Goal: Task Accomplishment & Management: Manage account settings

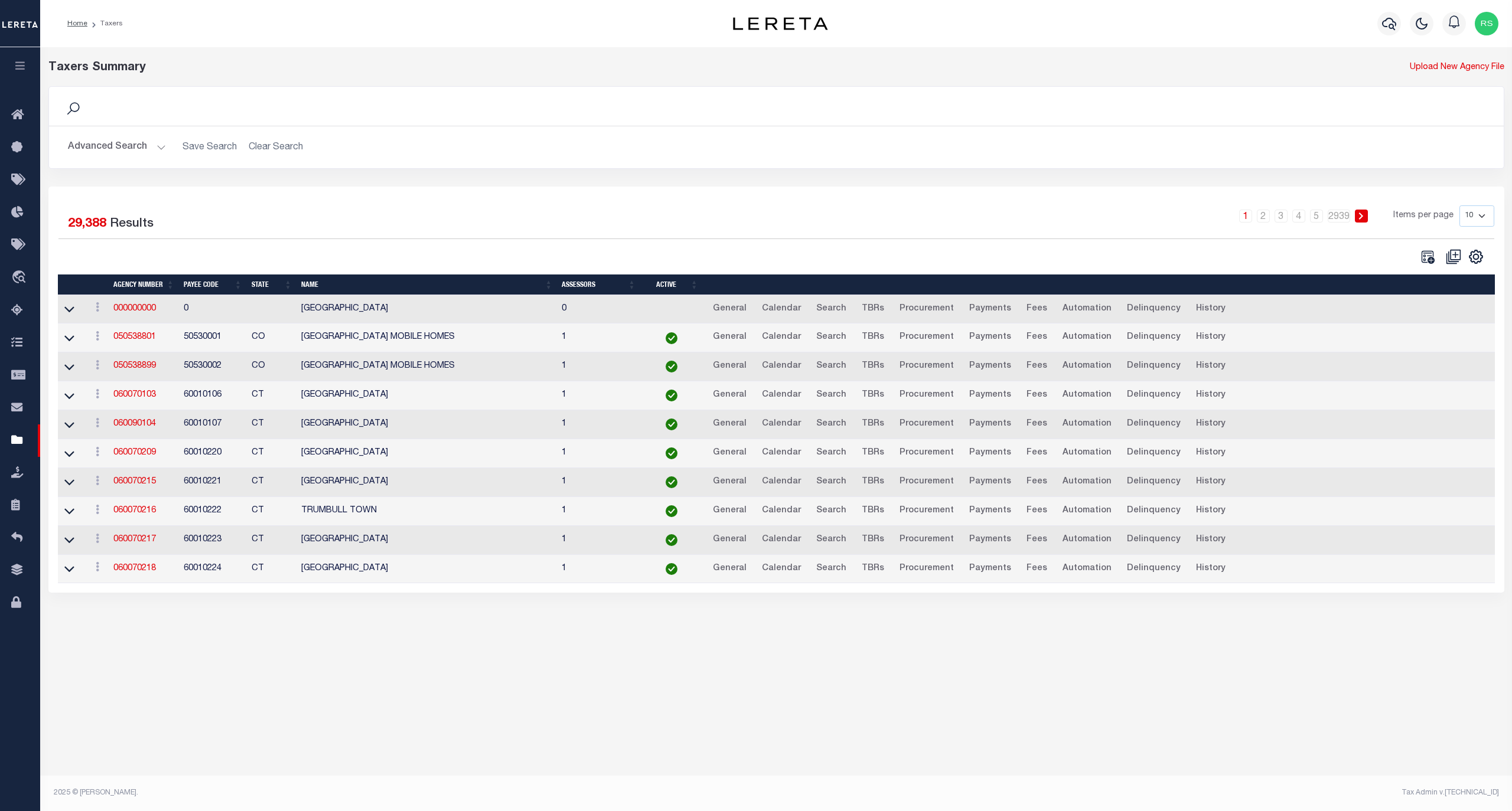
click at [112, 147] on button "Advanced Search" at bounding box center [117, 147] width 98 height 23
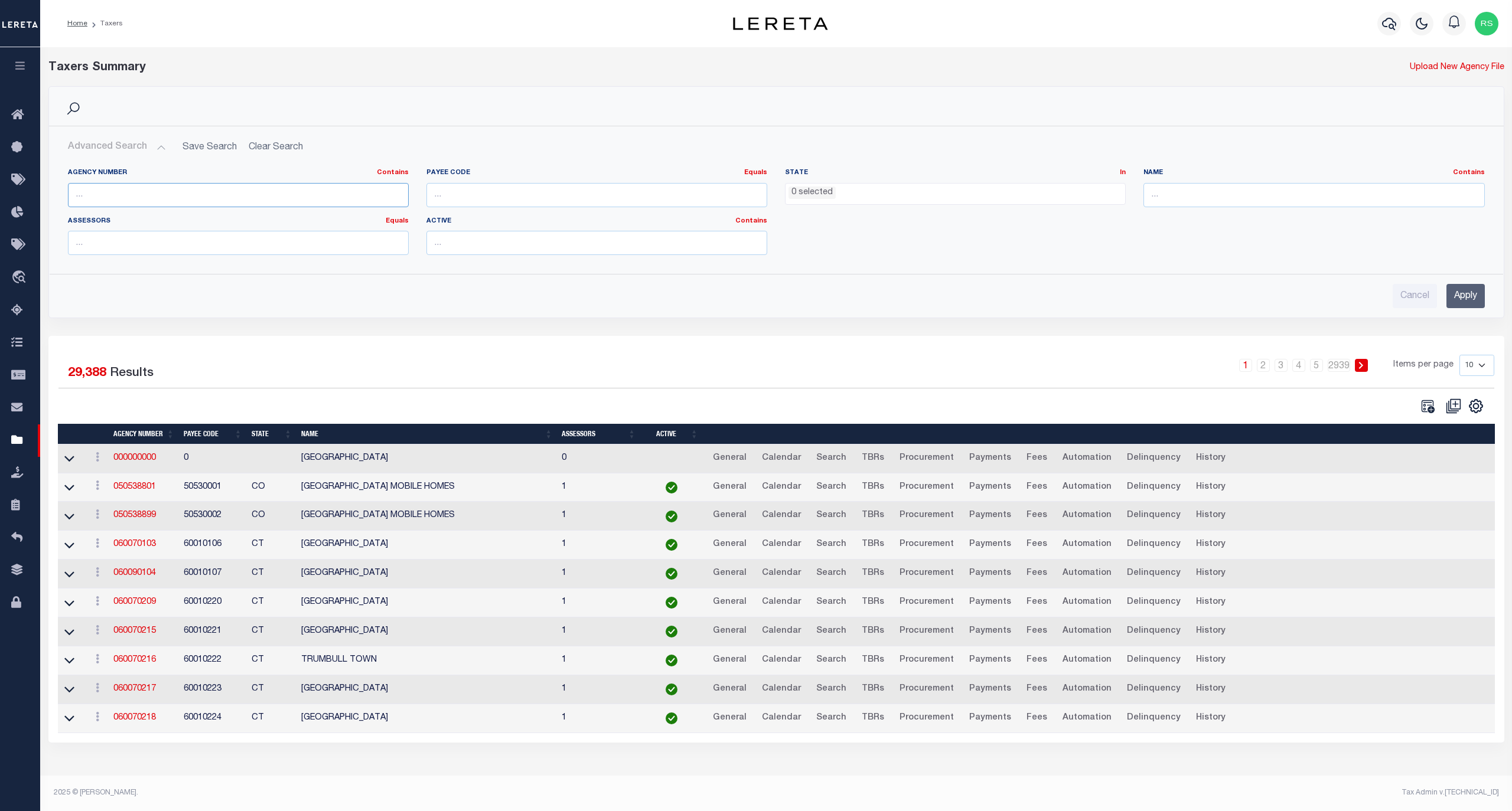
click at [211, 196] on input "text" at bounding box center [238, 195] width 340 height 24
paste input "480070218"
type input "480070218"
click at [1467, 300] on input "Apply" at bounding box center [1465, 296] width 38 height 24
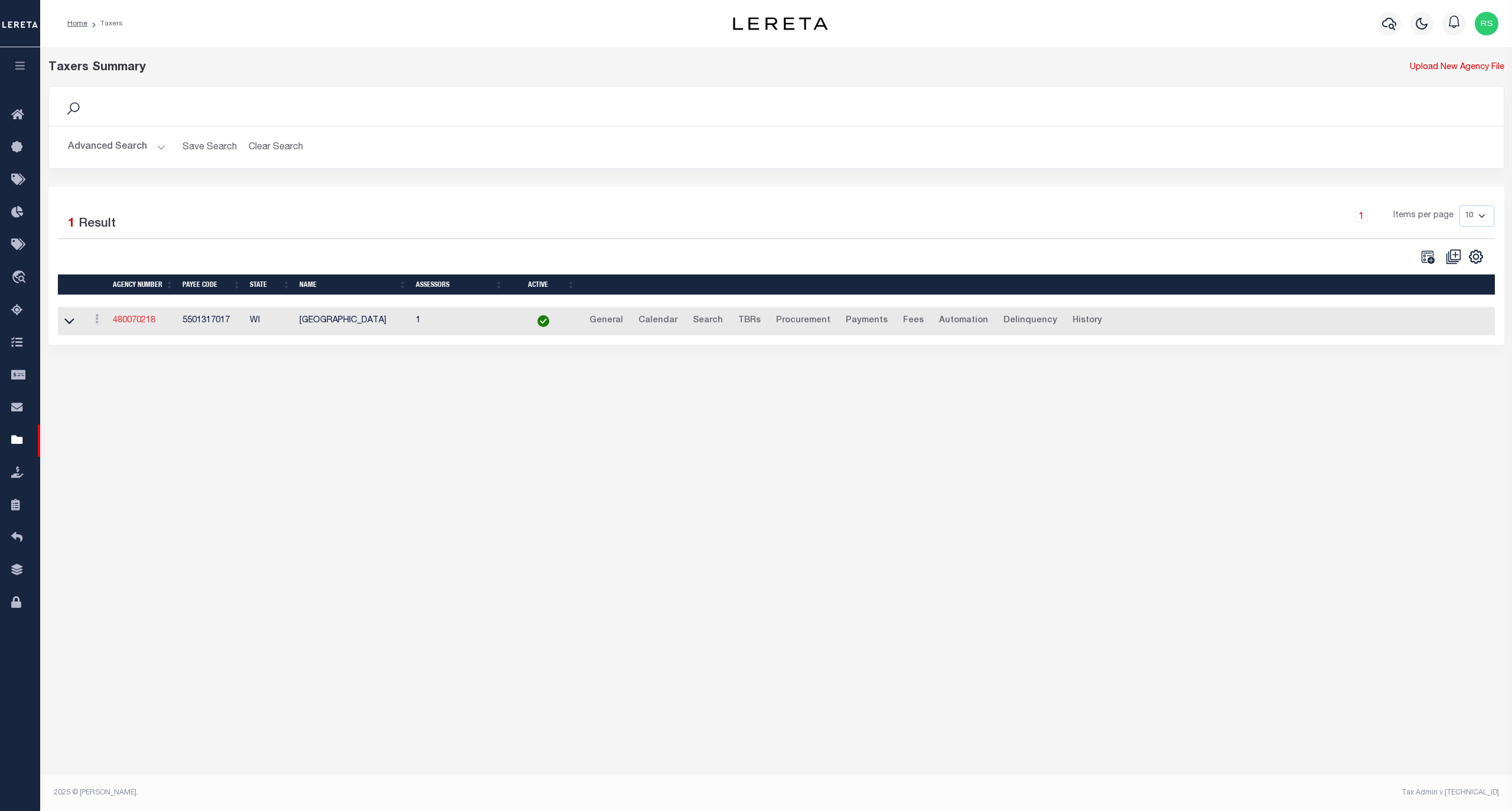
click at [131, 323] on link "480070218" at bounding box center [134, 320] width 42 height 8
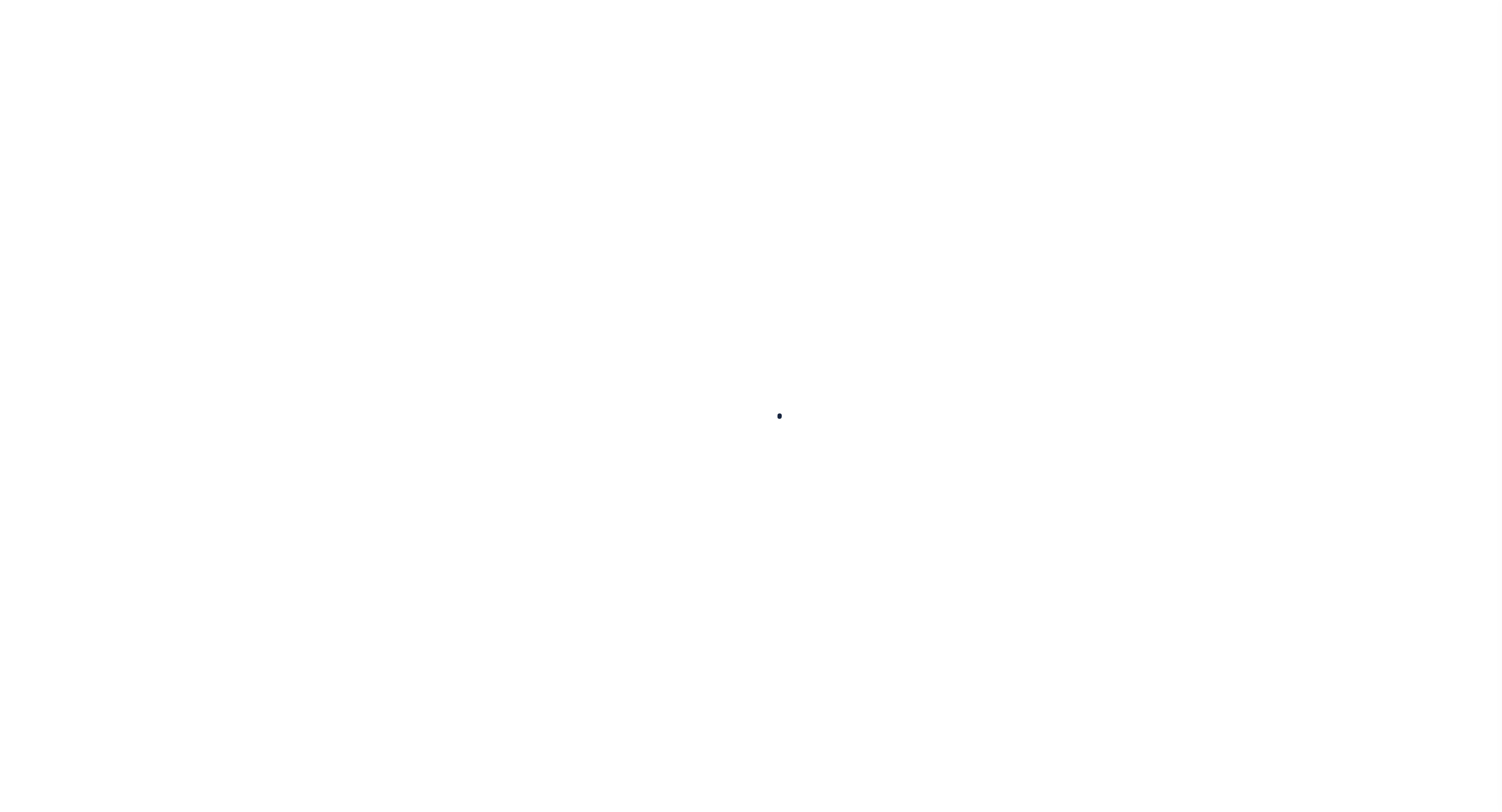
select select
checkbox input "false"
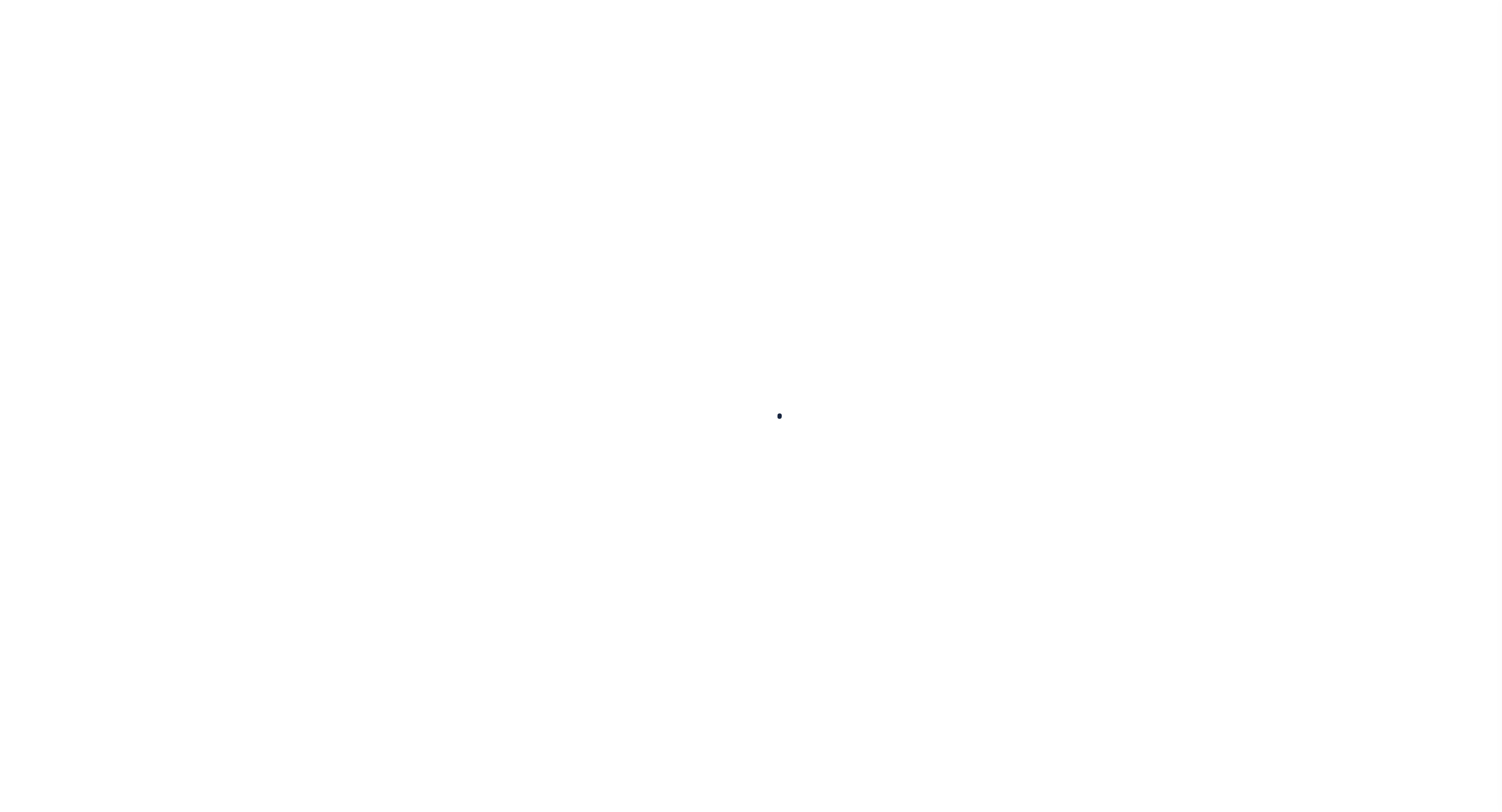
checkbox input "false"
type input "5501317017"
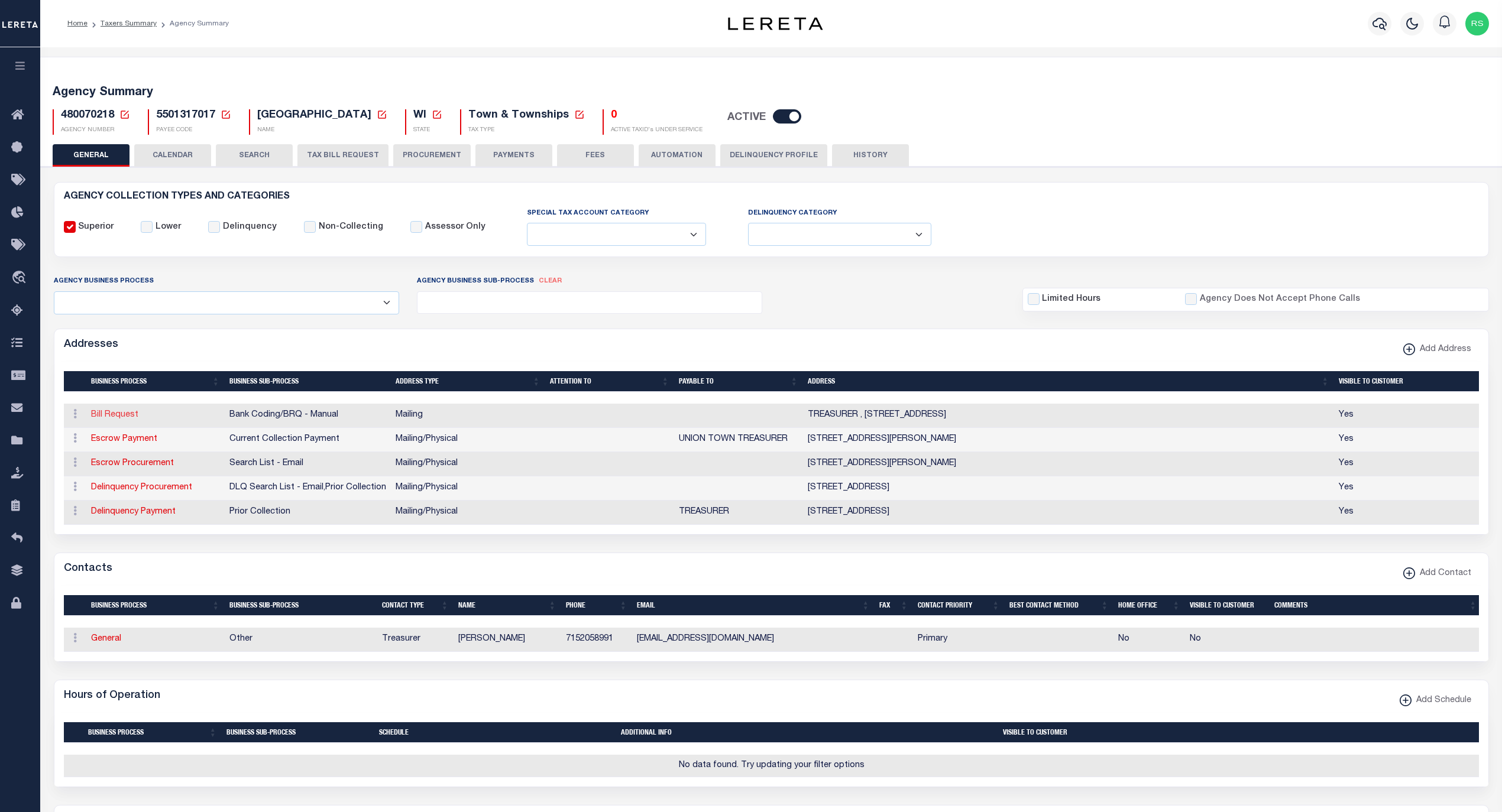
click at [125, 414] on link "Bill Request" at bounding box center [114, 414] width 47 height 8
select select "1"
checkbox input "false"
select select
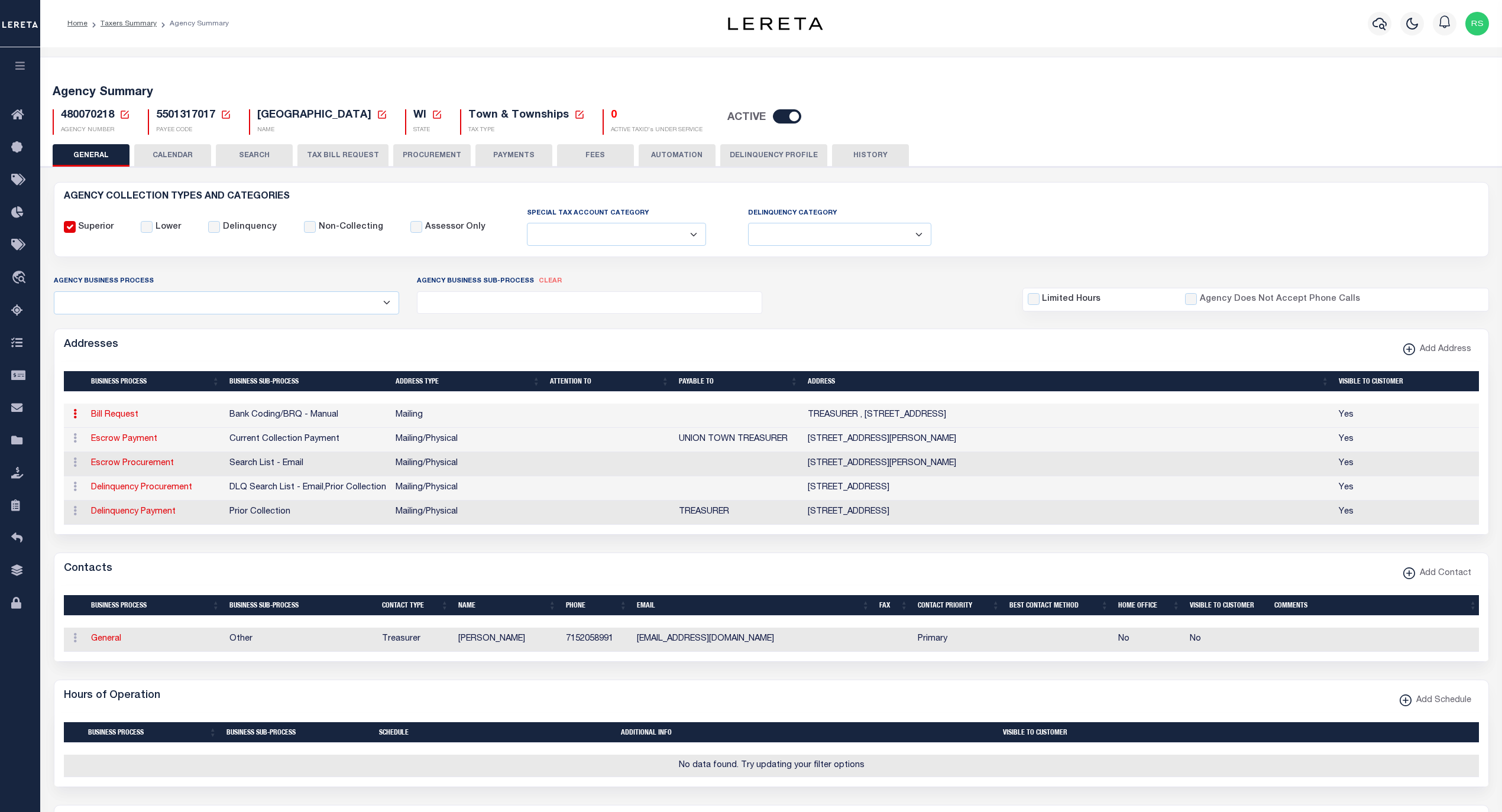
type input "TREASURER"
type input "28017 COUNTY RD FF"
type input "WEBSTER"
select select "WI"
type input "54893"
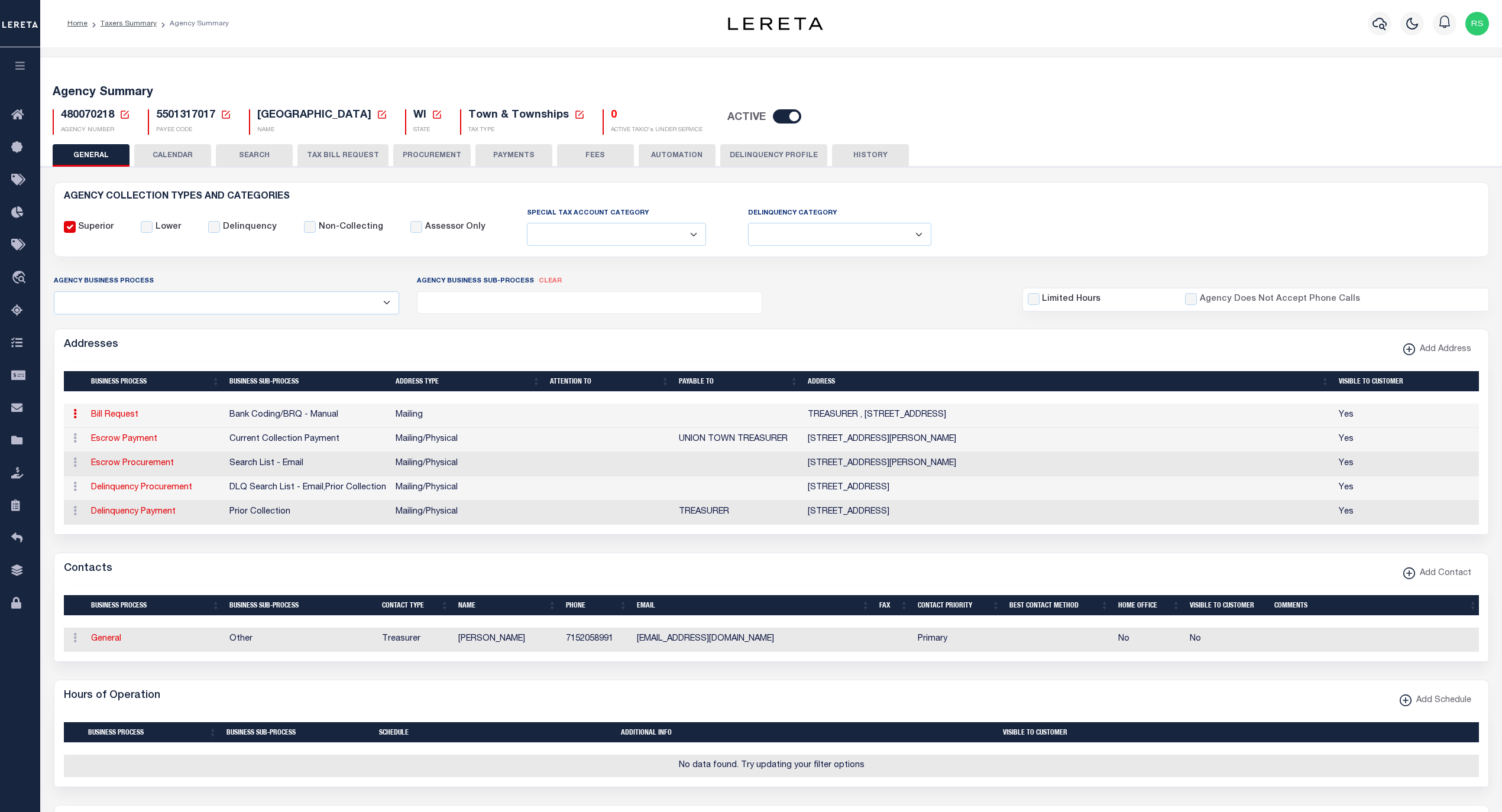
checkbox input "true"
select select "1"
select select "2"
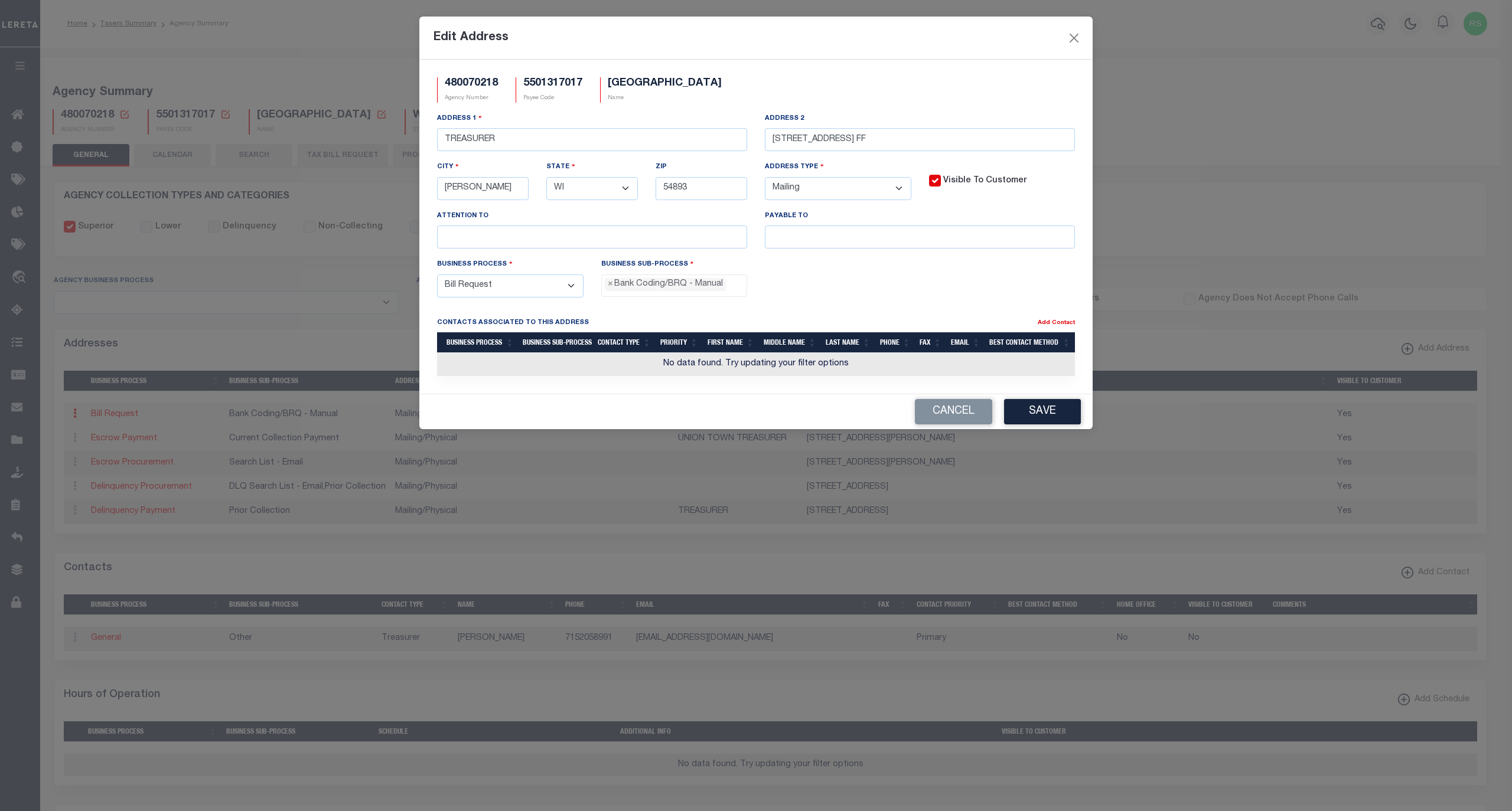
click at [826, 190] on select "- Select - FedEx/Overnight Lock Box Mailing Mailing/Physical Physical" at bounding box center [838, 188] width 147 height 23
select select "5"
click at [765, 180] on select "- Select - FedEx/Overnight Lock Box Mailing Mailing/Physical Physical" at bounding box center [838, 188] width 147 height 23
drag, startPoint x: 879, startPoint y: 143, endPoint x: 733, endPoint y: 138, distance: 146.1
click at [733, 138] on div "Address 1 TREASURER Address 2 28017 COUNTY RD FF City WEBSTER State - Select - …" at bounding box center [755, 185] width 656 height 146
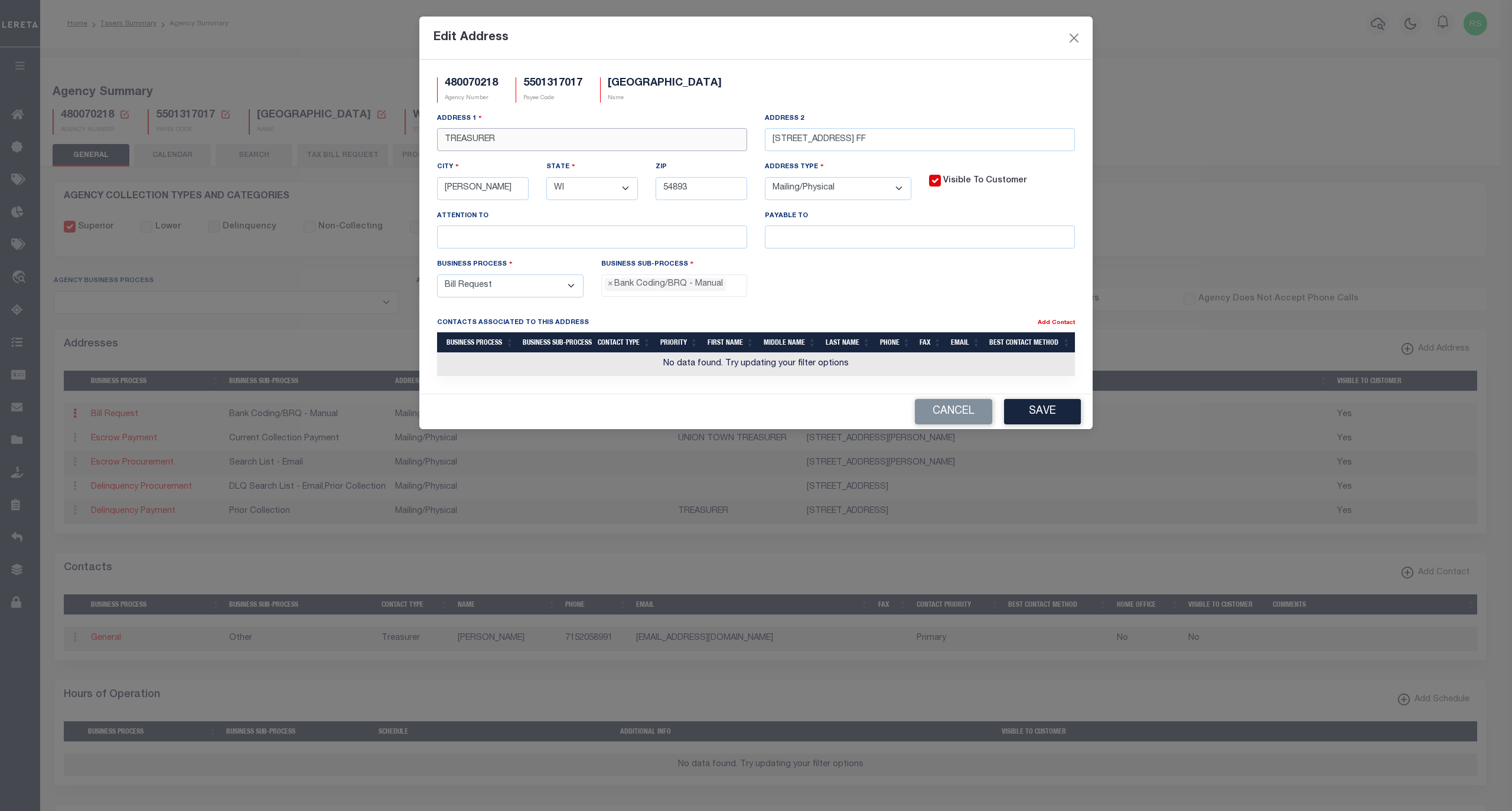
drag, startPoint x: 686, startPoint y: 145, endPoint x: 275, endPoint y: 137, distance: 411.1
click at [275, 137] on div "Edit Address 480070218 Agency Number 5501317017 Payee Code UNION TOWN Name Addr…" at bounding box center [756, 406] width 1512 height 811
paste input "28017 COUNTY RD FF"
type input "28017 COUNTY RD FF"
drag, startPoint x: 889, startPoint y: 135, endPoint x: 707, endPoint y: 134, distance: 182.0
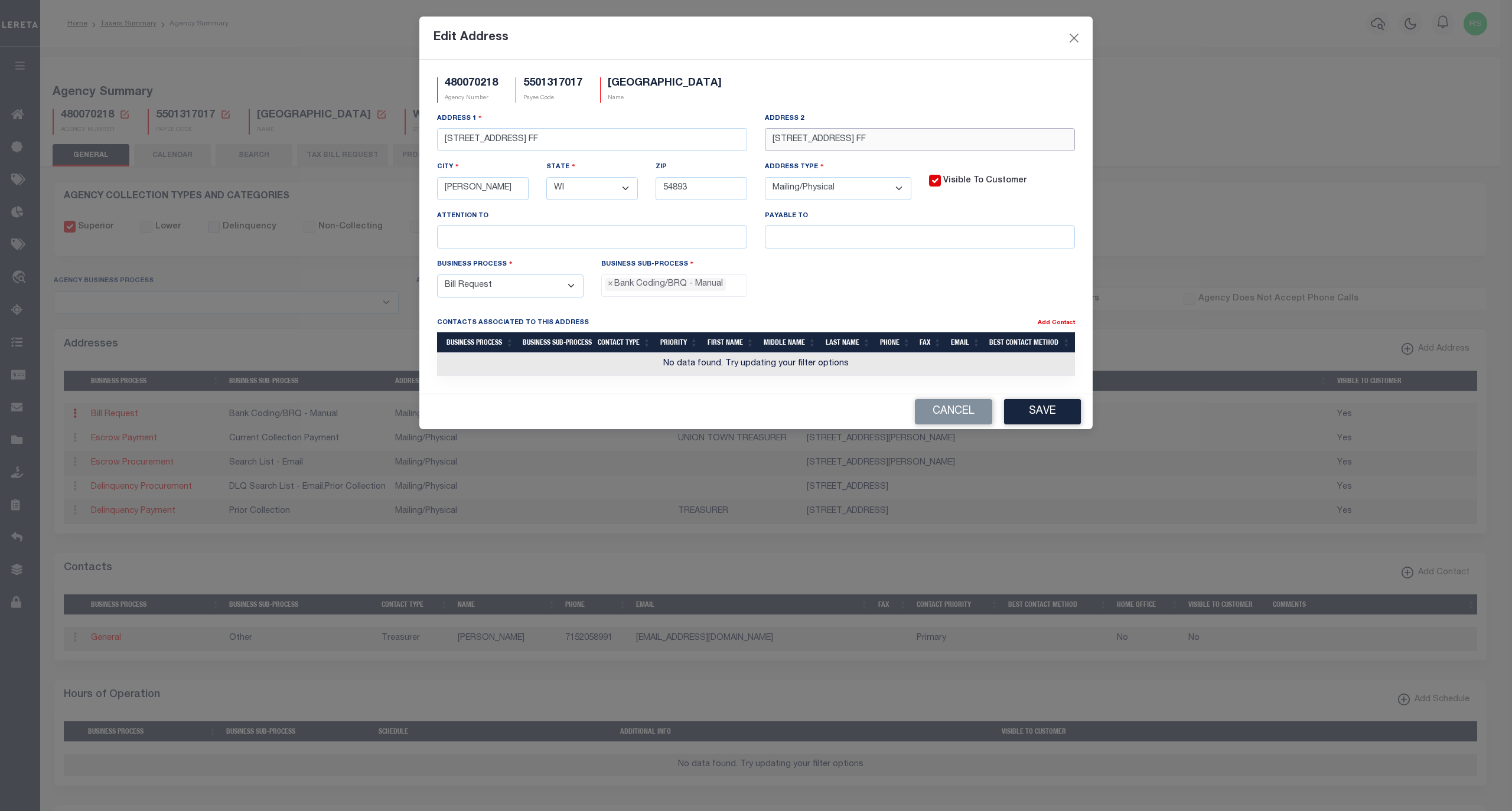
click at [707, 134] on div "Address 1 28017 COUNTY RD FF Address 2 28017 COUNTY RD FF City WEBSTER State - …" at bounding box center [755, 185] width 656 height 146
click at [1064, 417] on button "Save" at bounding box center [1042, 411] width 77 height 25
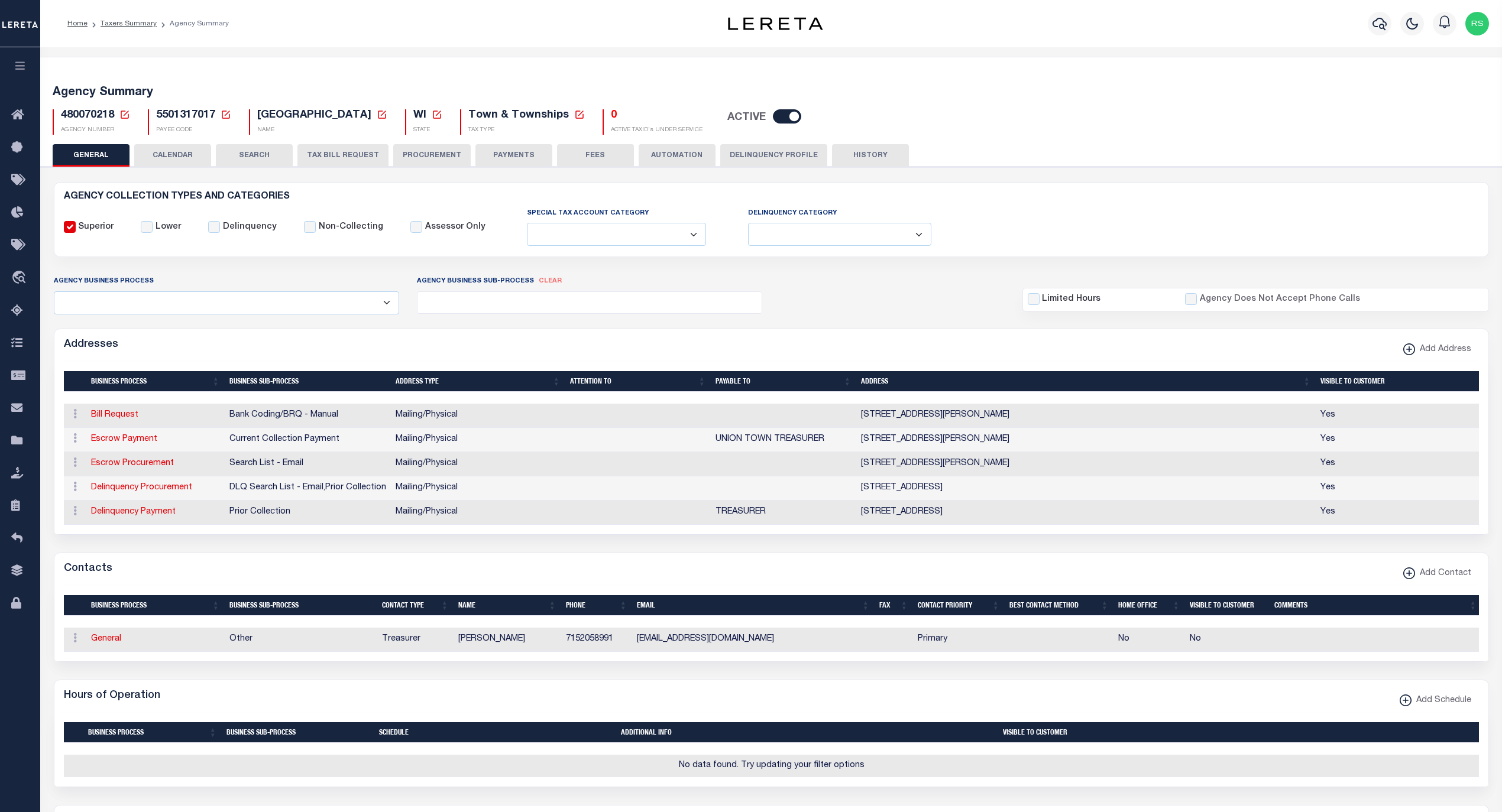
click at [506, 157] on button "PAYMENTS" at bounding box center [514, 155] width 77 height 22
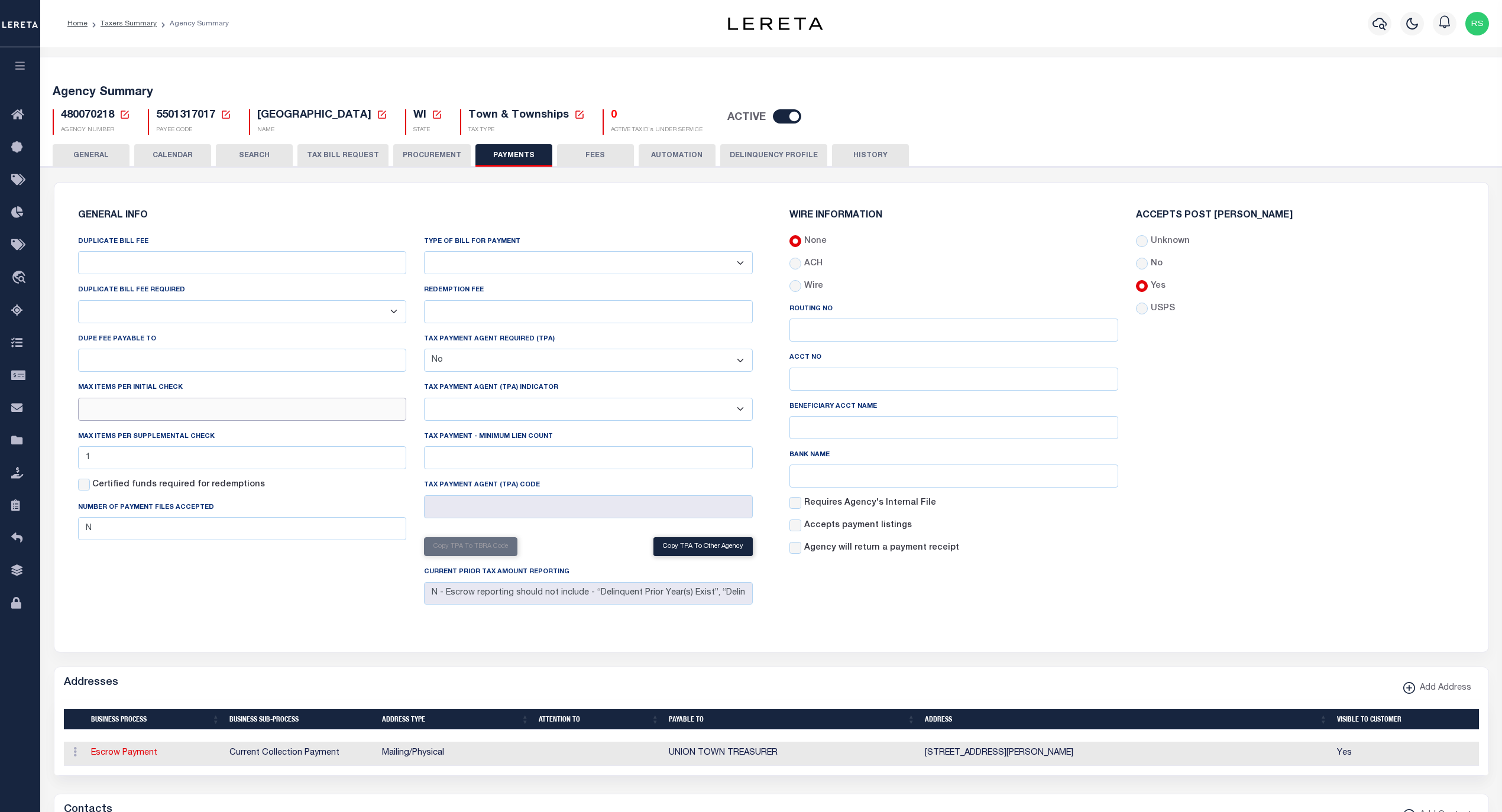
click at [247, 412] on input "text" at bounding box center [242, 409] width 328 height 23
type input "1"
click at [276, 592] on div "DUPLICATE BILL FEE DUPLICATE BILL FEE REQUIRED Yes No DUPE FEE PAYABLE TO Max i…" at bounding box center [242, 422] width 347 height 374
click at [1413, 796] on button "Save Edits" at bounding box center [1442, 796] width 96 height 25
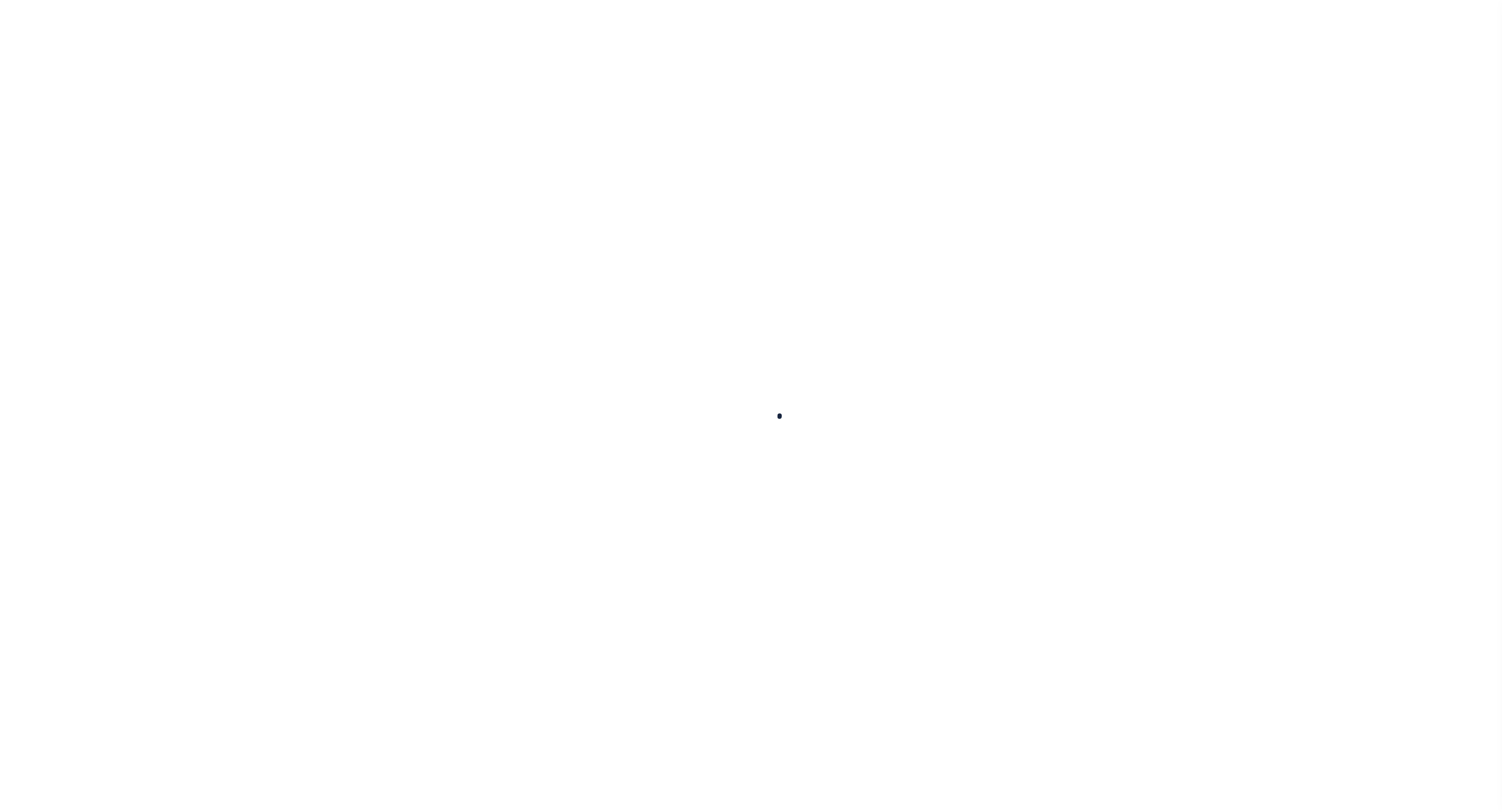
select select
type input "1"
checkbox input "false"
type input "N"
select select "false"
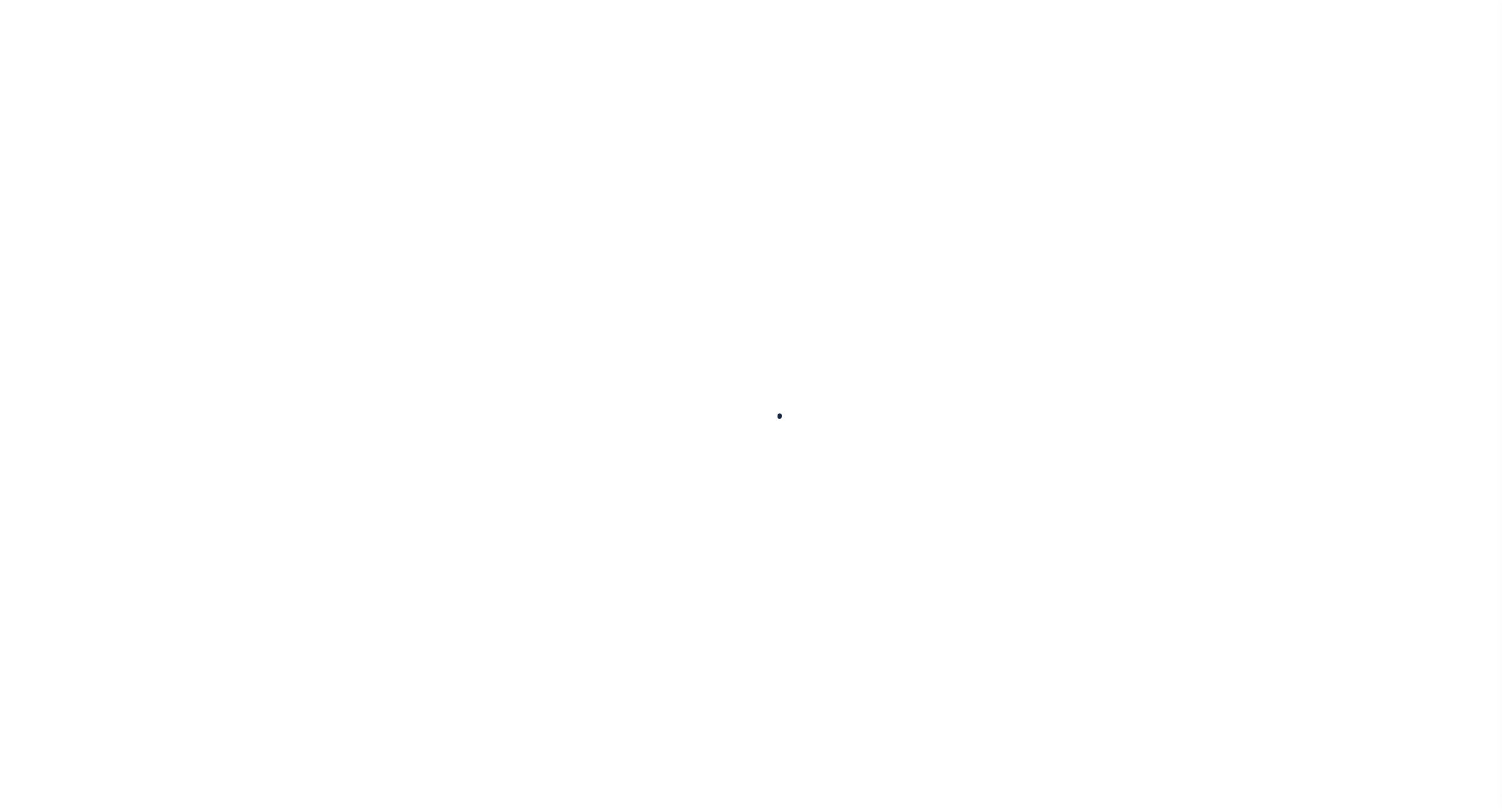
type input "N - Escrow reporting should not include - “Delinquent Prior Year(s) Exist”, “De…"
radio input "true"
checkbox input "false"
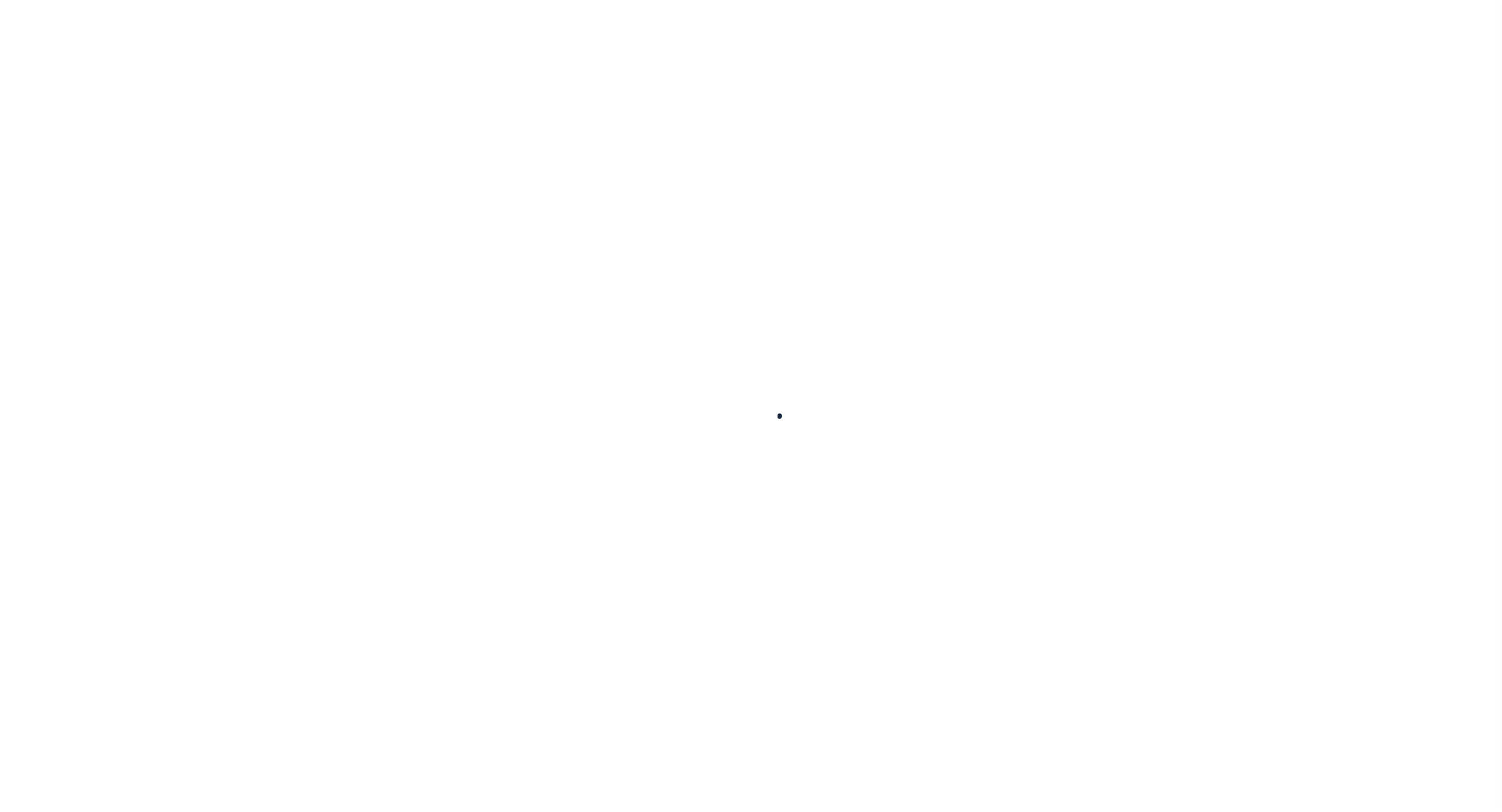
radio input "true"
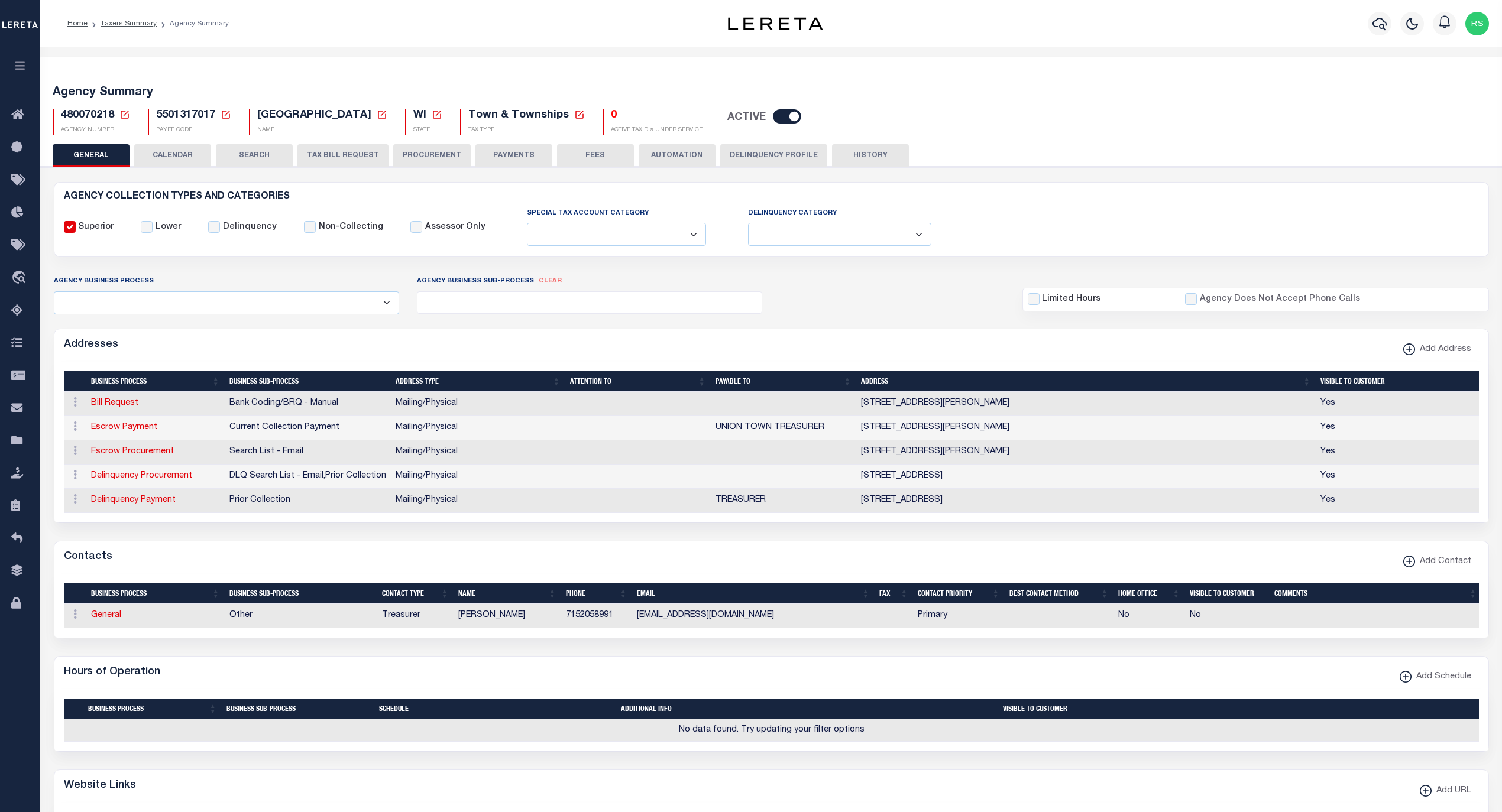
click at [519, 161] on button "PAYMENTS" at bounding box center [514, 155] width 77 height 22
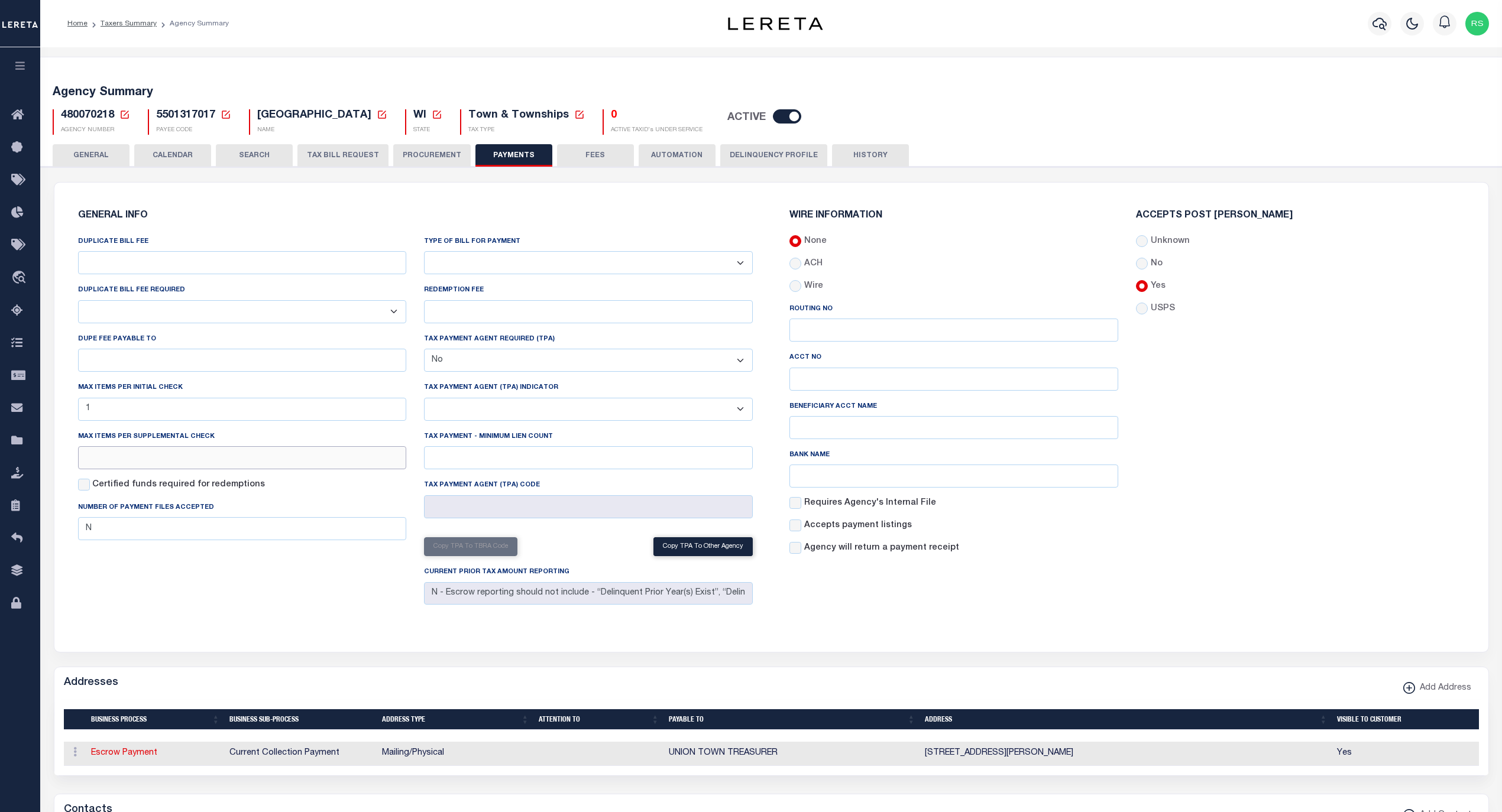
click at [222, 466] on input "text" at bounding box center [242, 458] width 328 height 23
type input "1"
drag, startPoint x: 255, startPoint y: 587, endPoint x: 264, endPoint y: 587, distance: 9.0
click at [256, 587] on div "DUPLICATE BILL FEE DUPLICATE BILL FEE REQUIRED Yes No DUPE FEE PAYABLE TO Max i…" at bounding box center [242, 422] width 347 height 374
click at [1462, 793] on button "Save Edits" at bounding box center [1442, 796] width 96 height 25
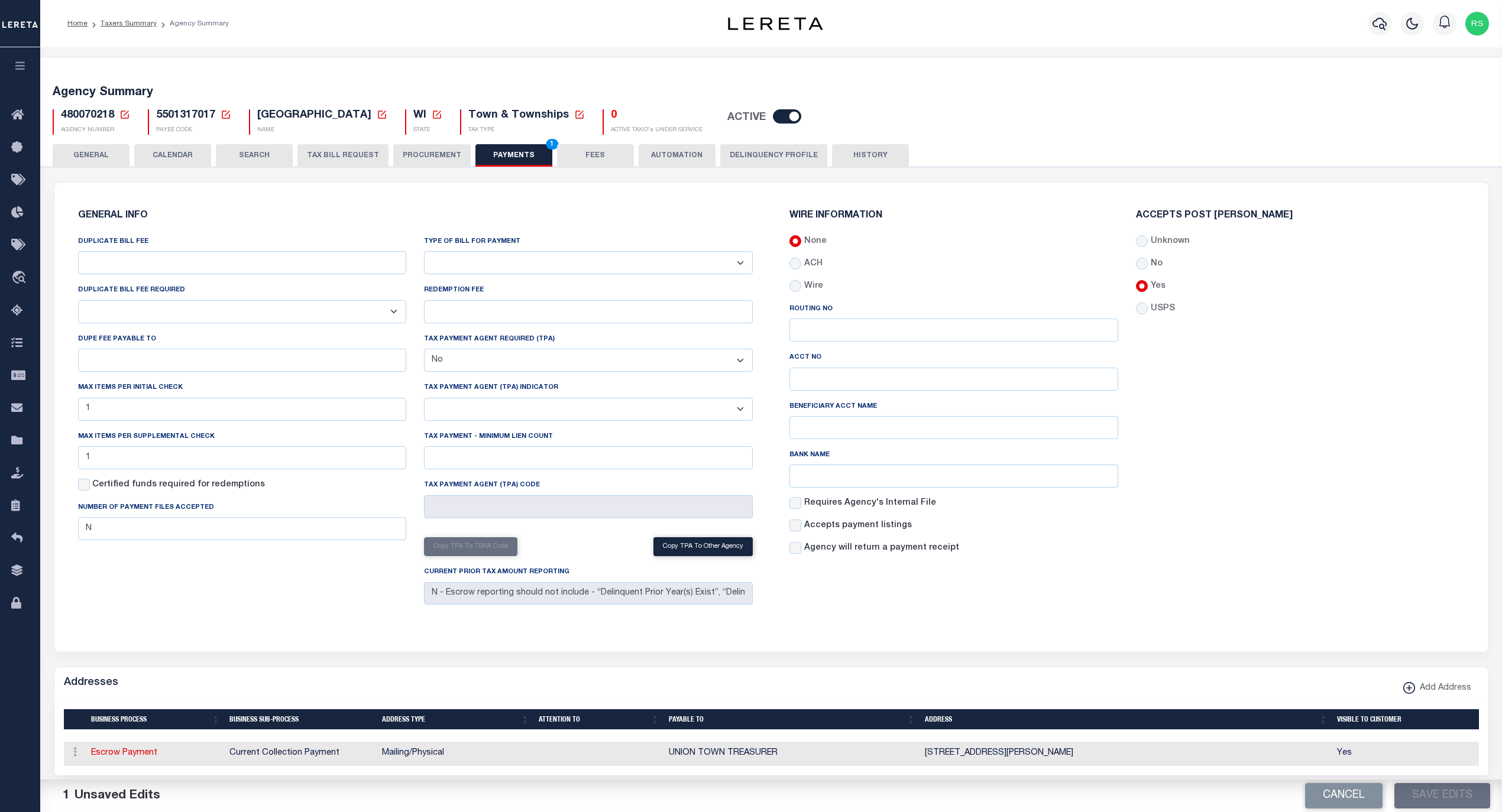
click at [443, 155] on button "PROCUREMENT" at bounding box center [432, 155] width 78 height 22
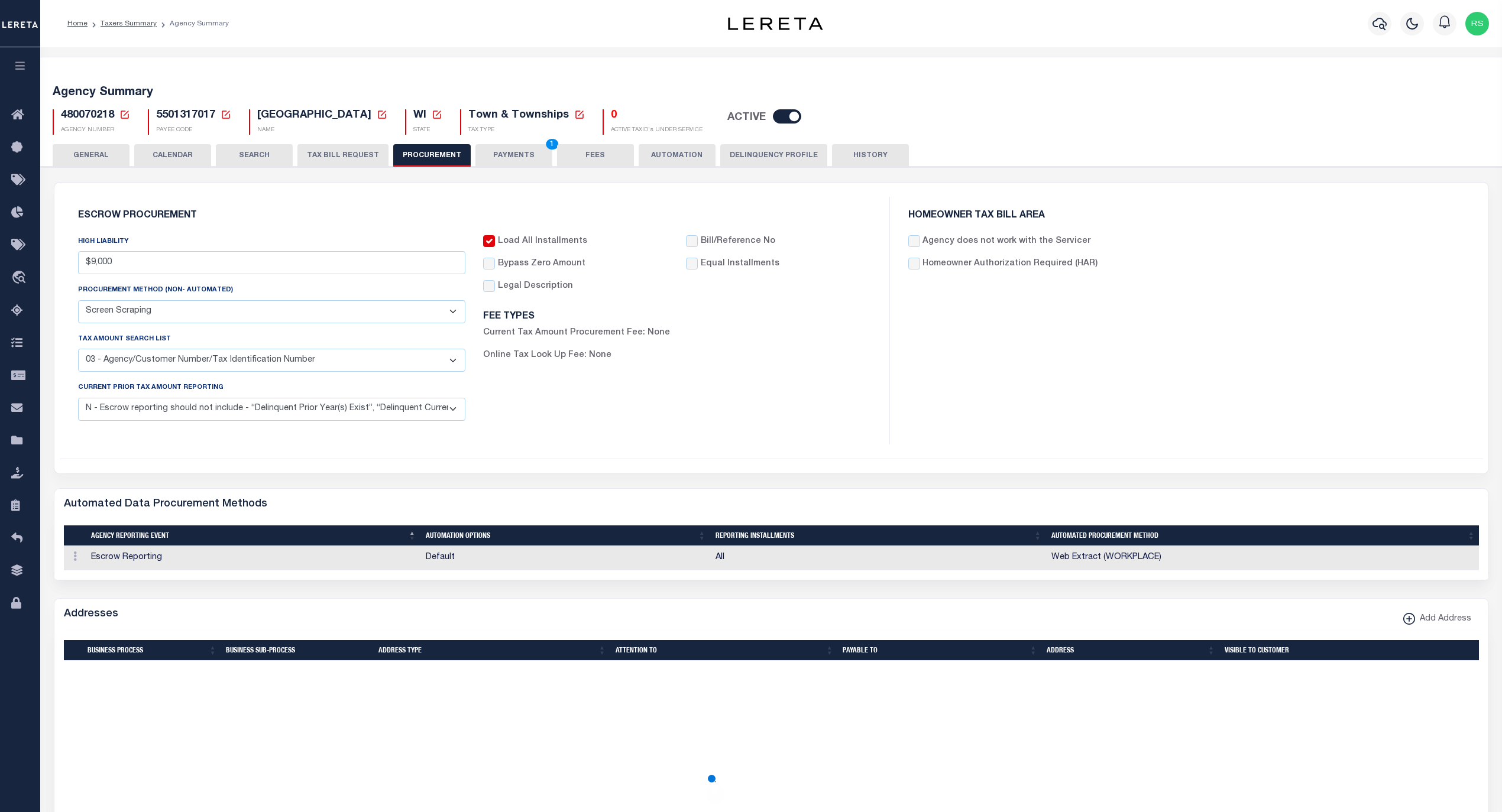
click at [509, 152] on button "PAYMENTS 1" at bounding box center [514, 155] width 77 height 22
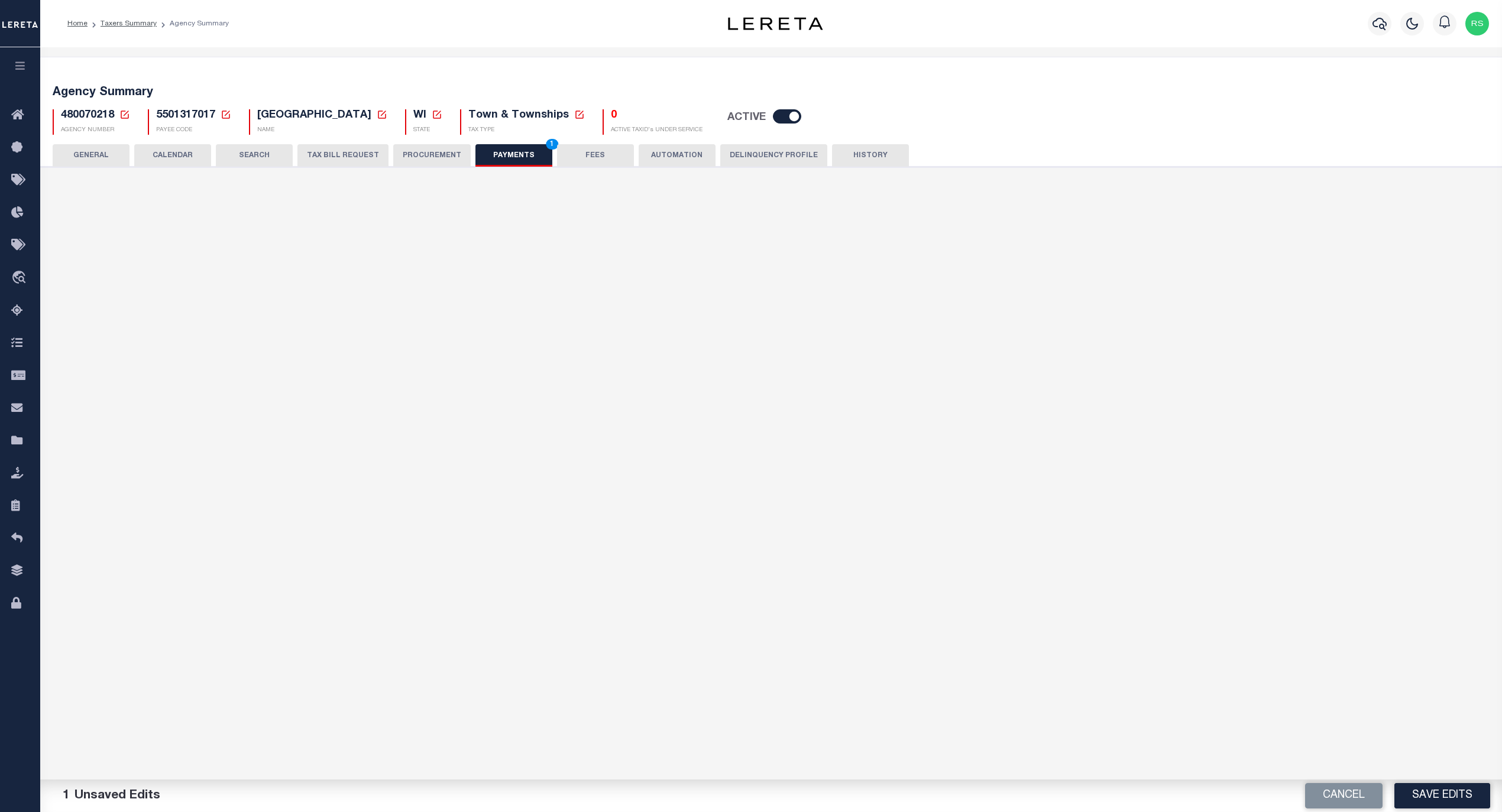
click at [1420, 804] on button "Save Edits" at bounding box center [1442, 796] width 96 height 25
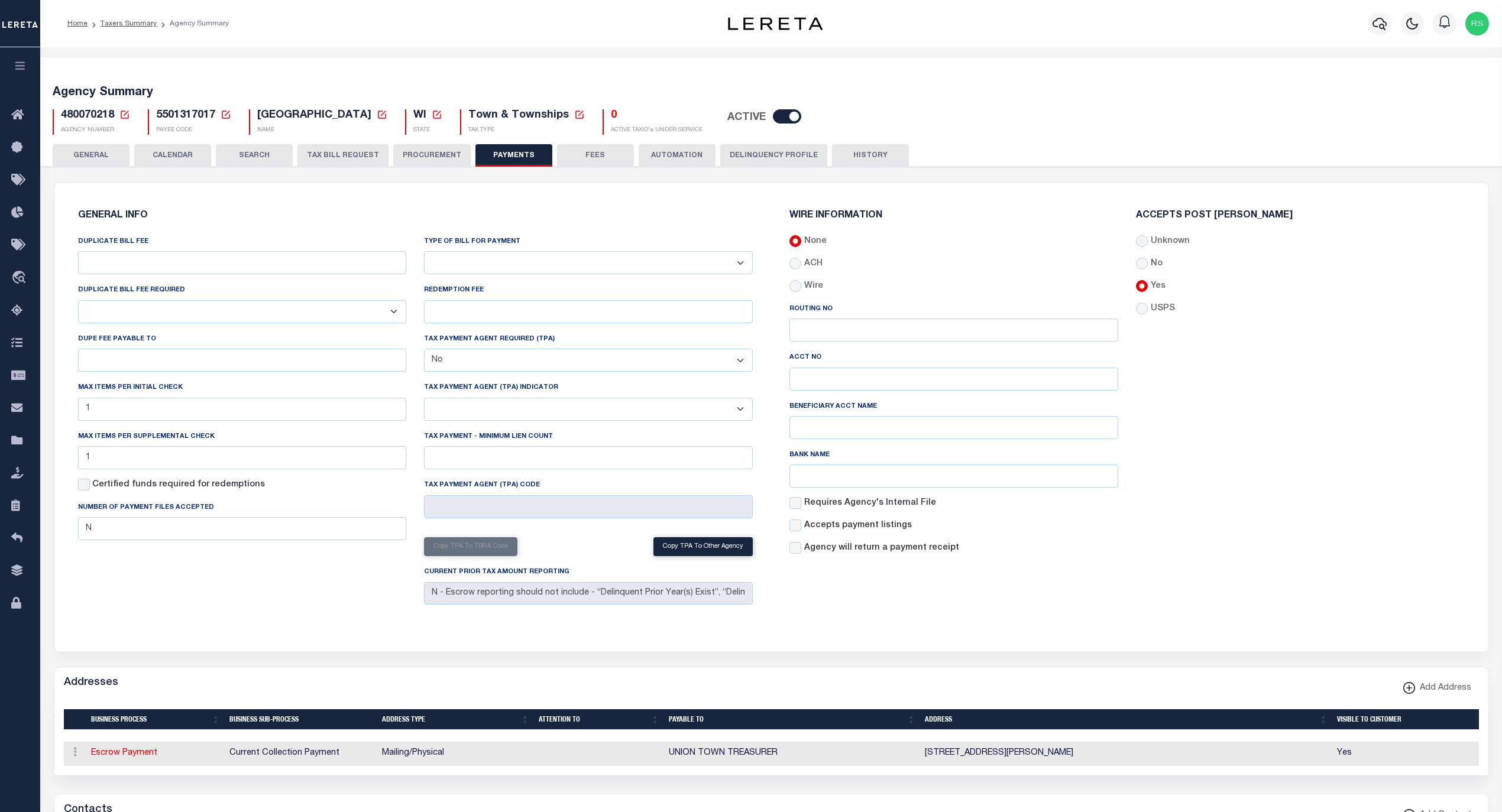
click at [88, 155] on button "GENERAL" at bounding box center [91, 155] width 77 height 22
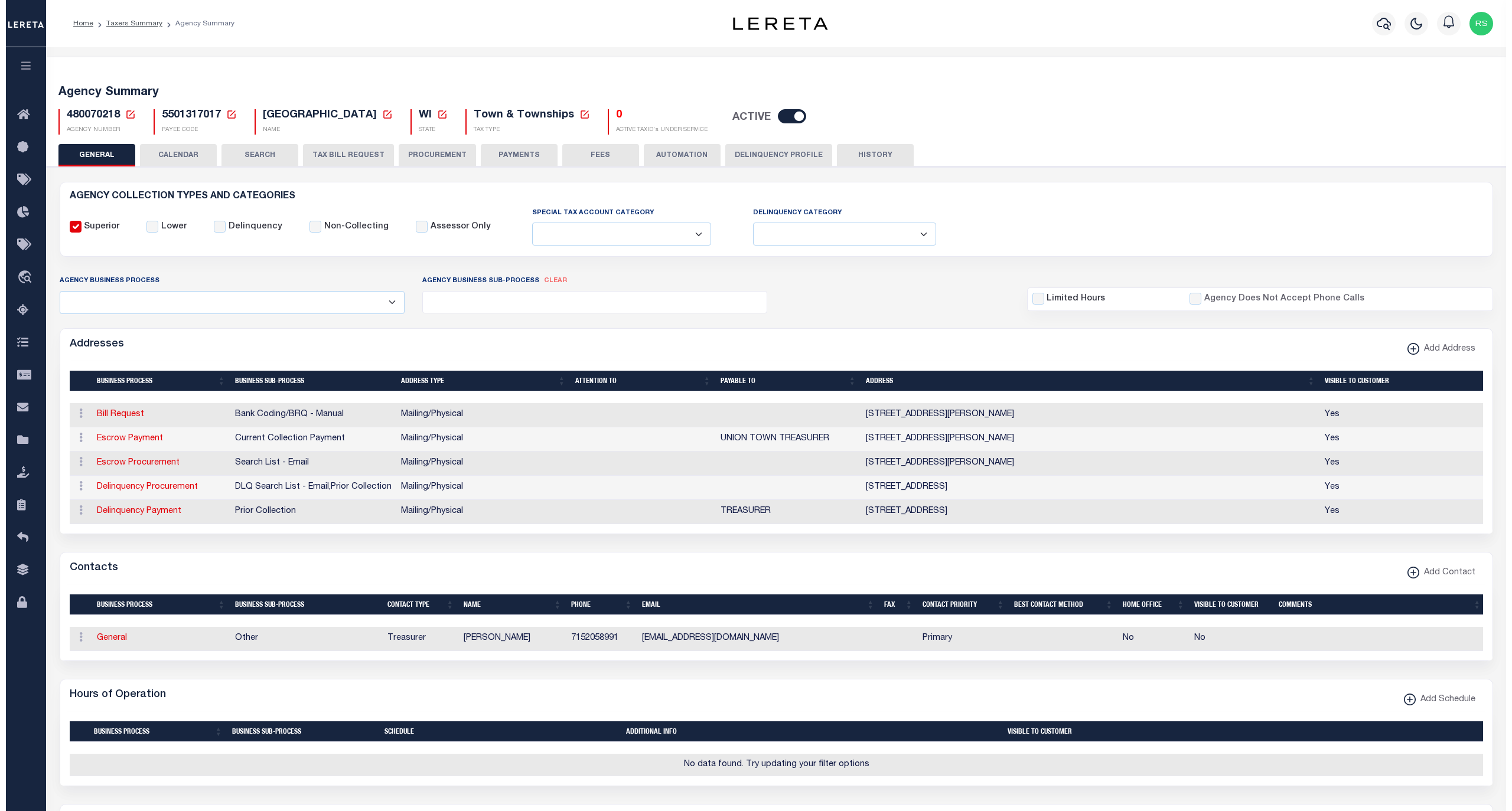
scroll to position [157, 0]
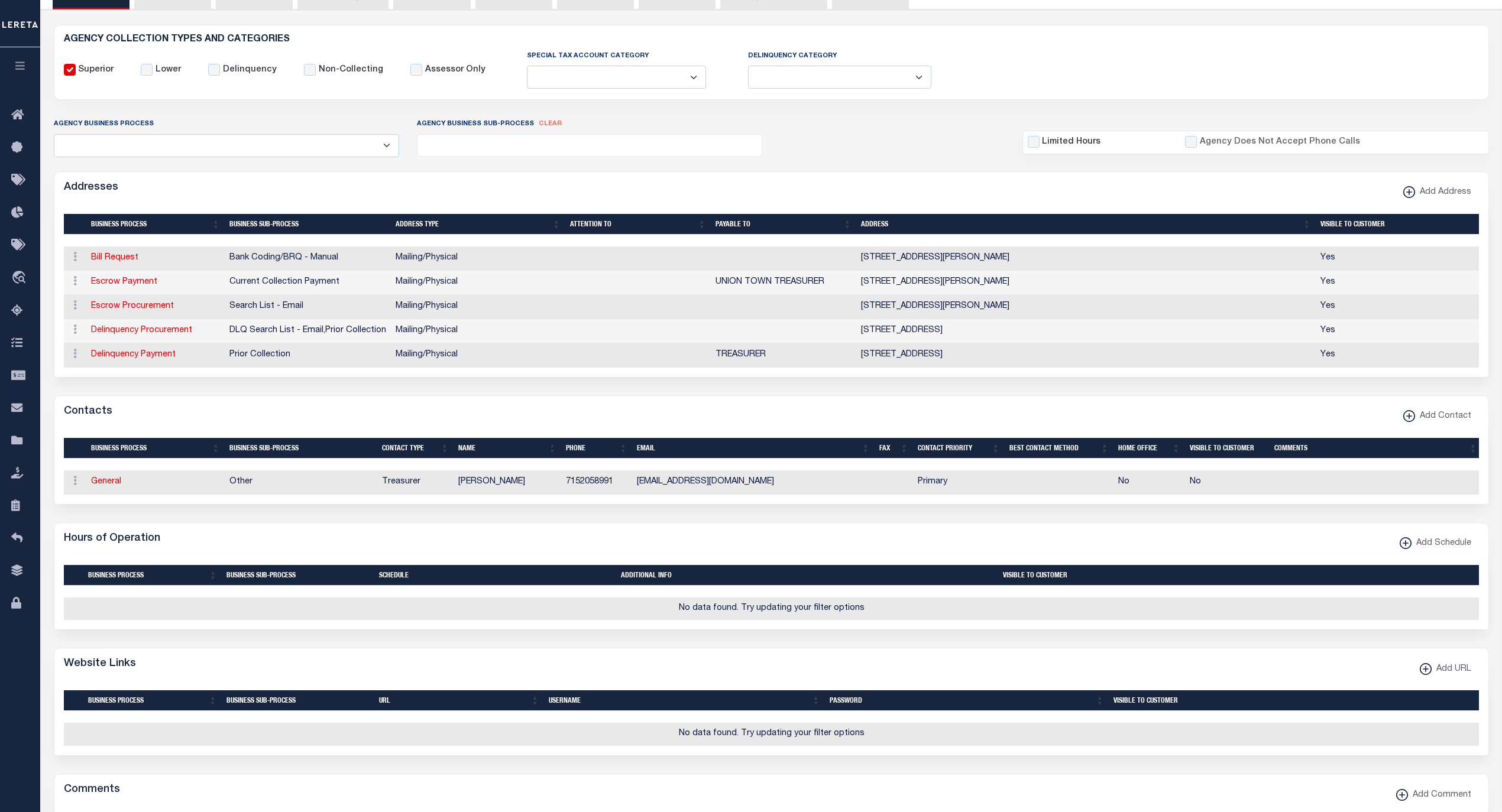
click at [1445, 676] on span "Add URL" at bounding box center [1451, 670] width 40 height 13
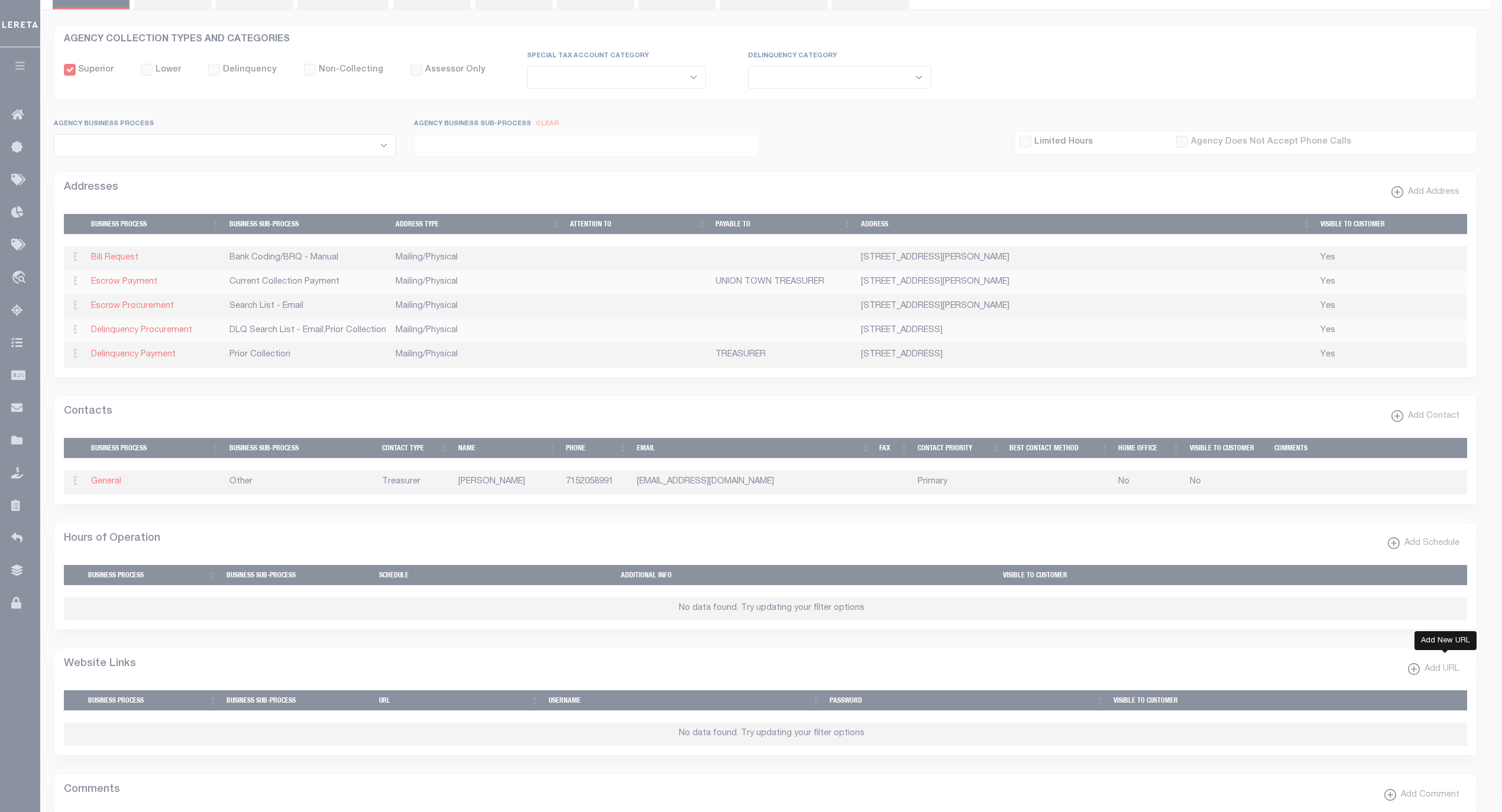
select select
checkbox input "true"
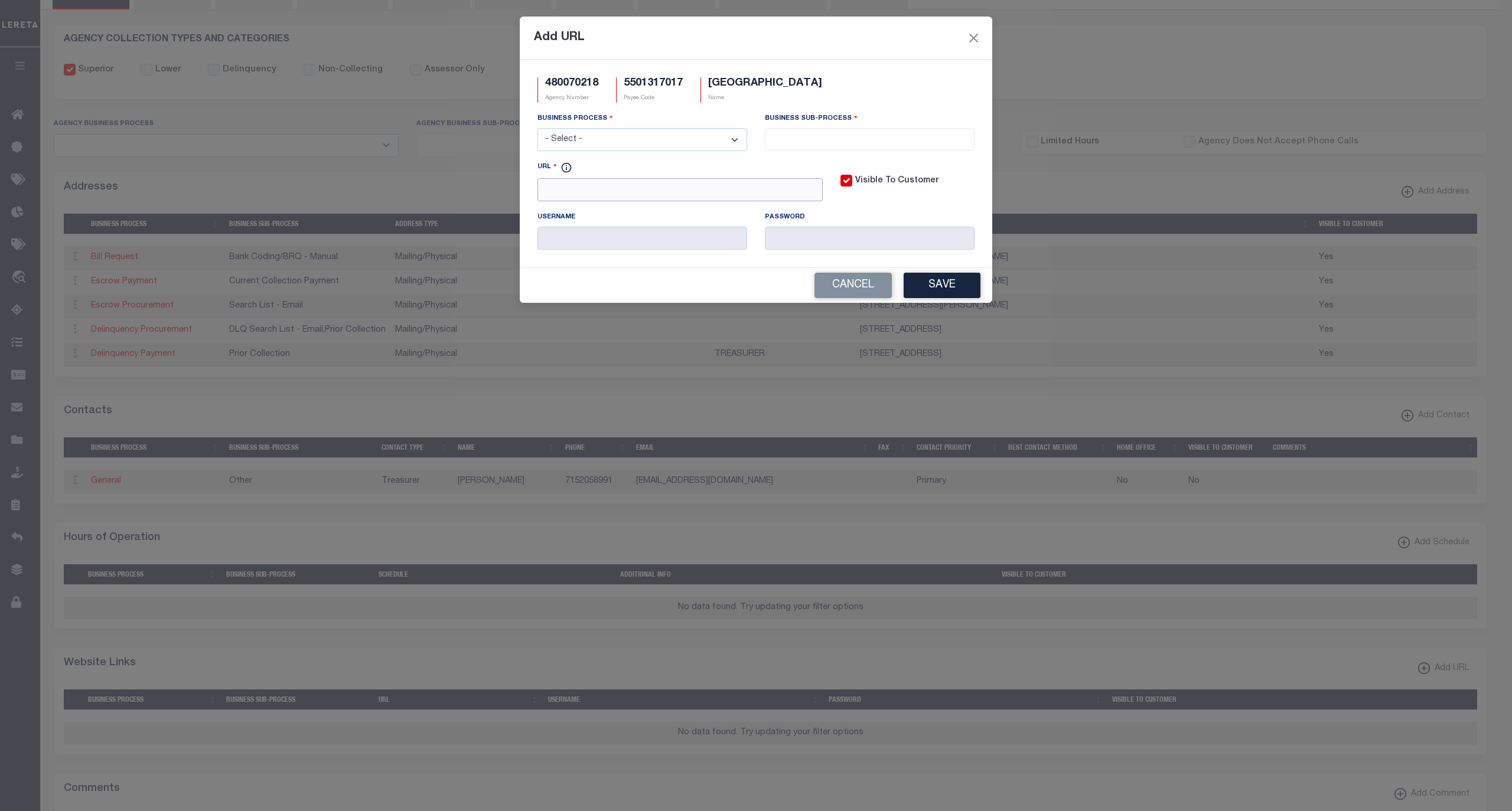
click at [584, 197] on input "URL" at bounding box center [680, 189] width 285 height 23
paste input "https://web.burnettcounty.org/access/master.asp"
type input "https://web.burnettcounty.org/access/master.asp"
click at [607, 128] on div "Business Process - Select - All Automation Bill Request Delinquency Payment Del…" at bounding box center [642, 132] width 209 height 39
click at [607, 141] on select "- Select - All Automation Bill Request Delinquency Payment Delinquency Procurem…" at bounding box center [642, 139] width 209 height 23
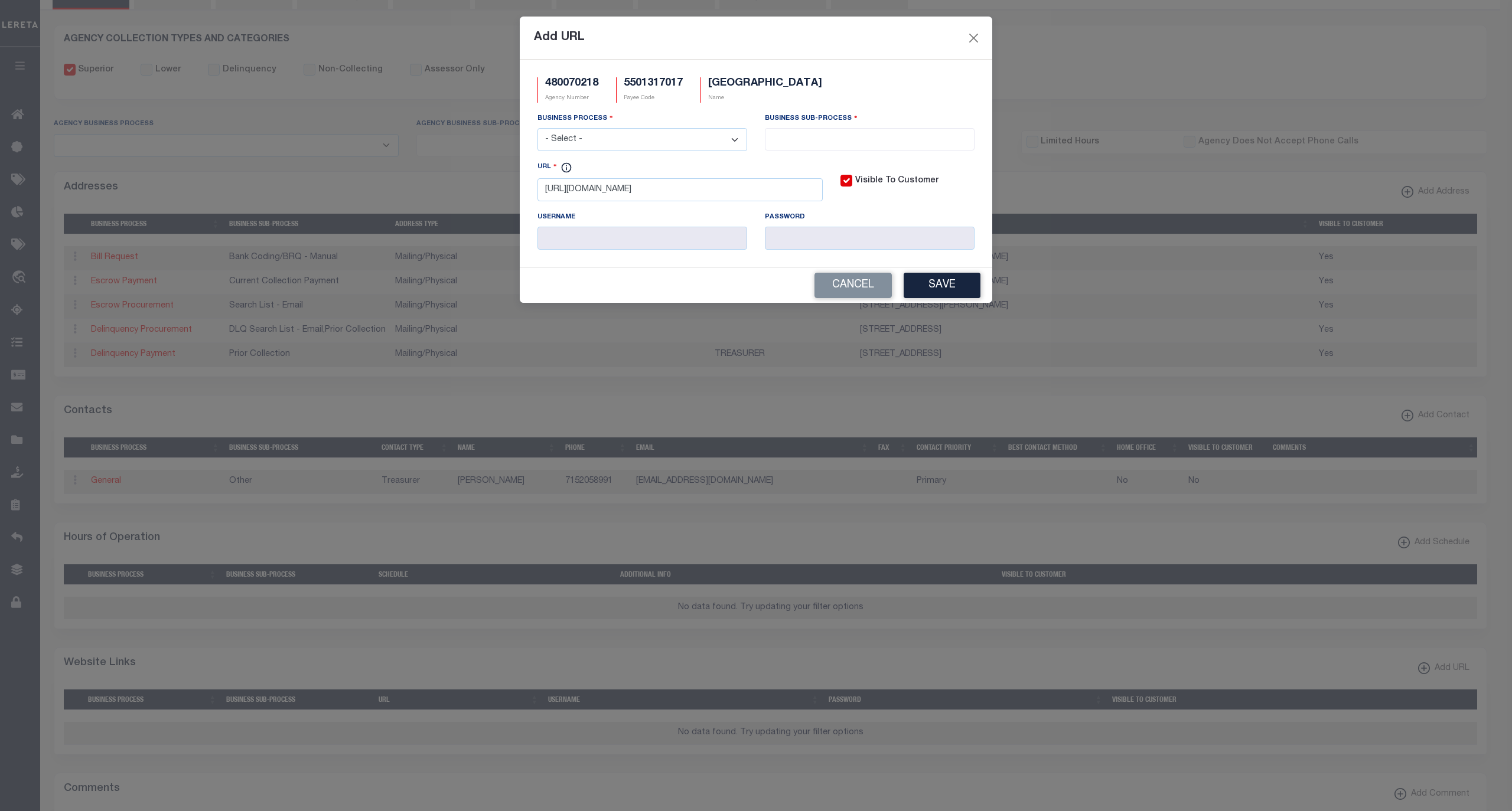
select select "6"
click at [537, 130] on select "- Select - All Automation Bill Request Delinquency Payment Delinquency Procurem…" at bounding box center [642, 139] width 209 height 23
click at [802, 144] on input "search" at bounding box center [869, 138] width 202 height 13
select select "39"
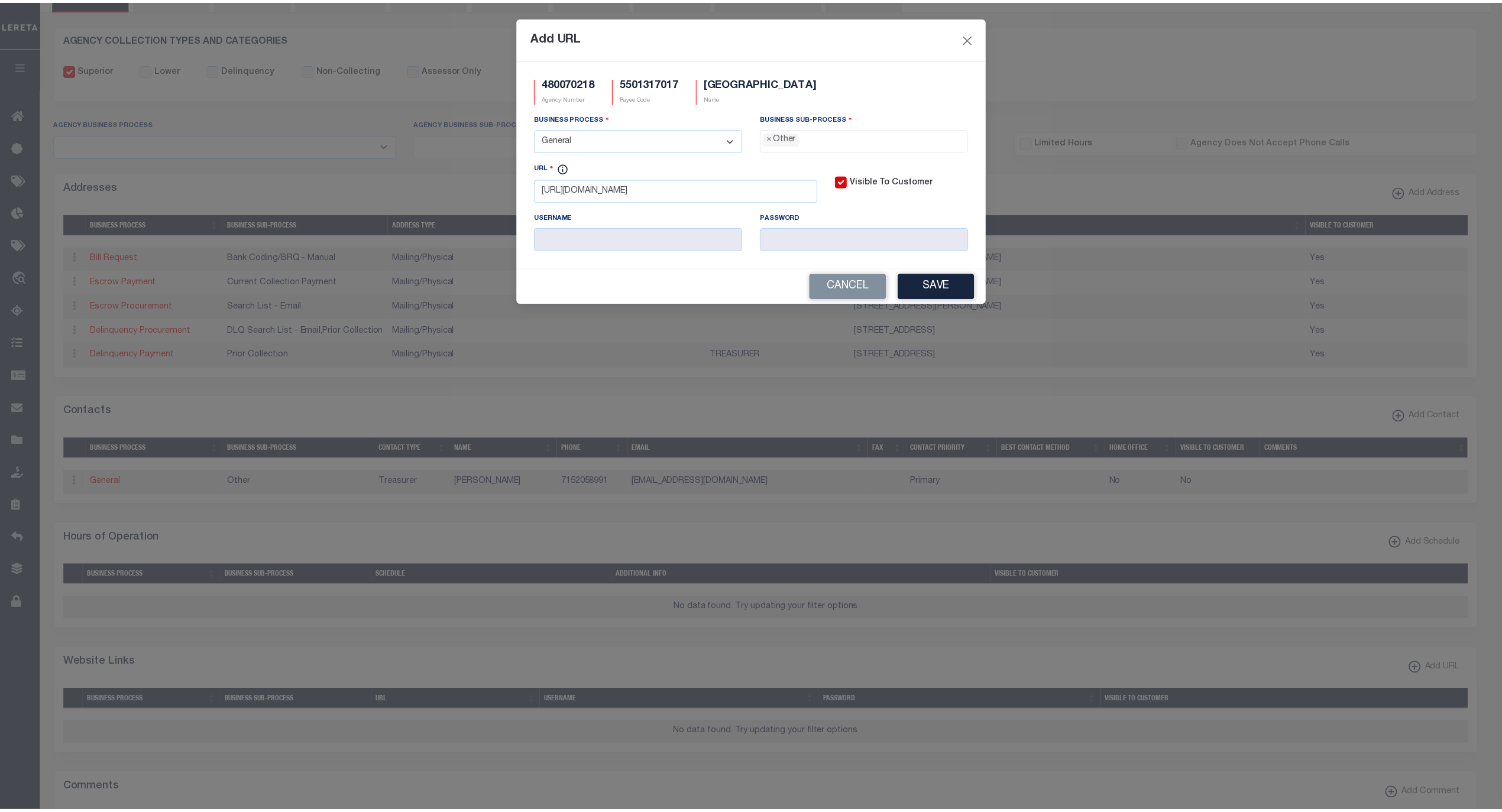
scroll to position [20, 0]
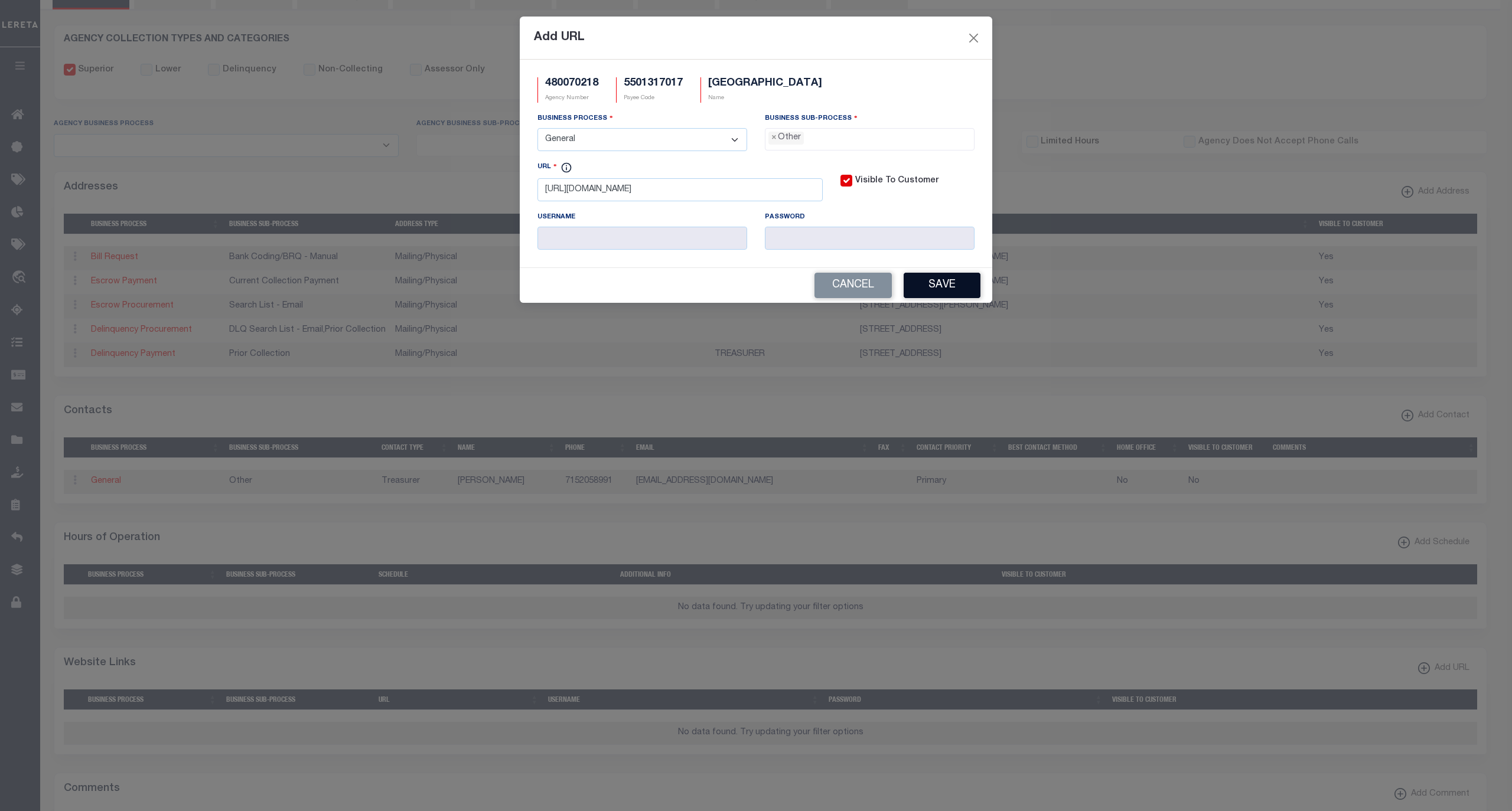
click at [931, 284] on button "Save" at bounding box center [942, 285] width 77 height 25
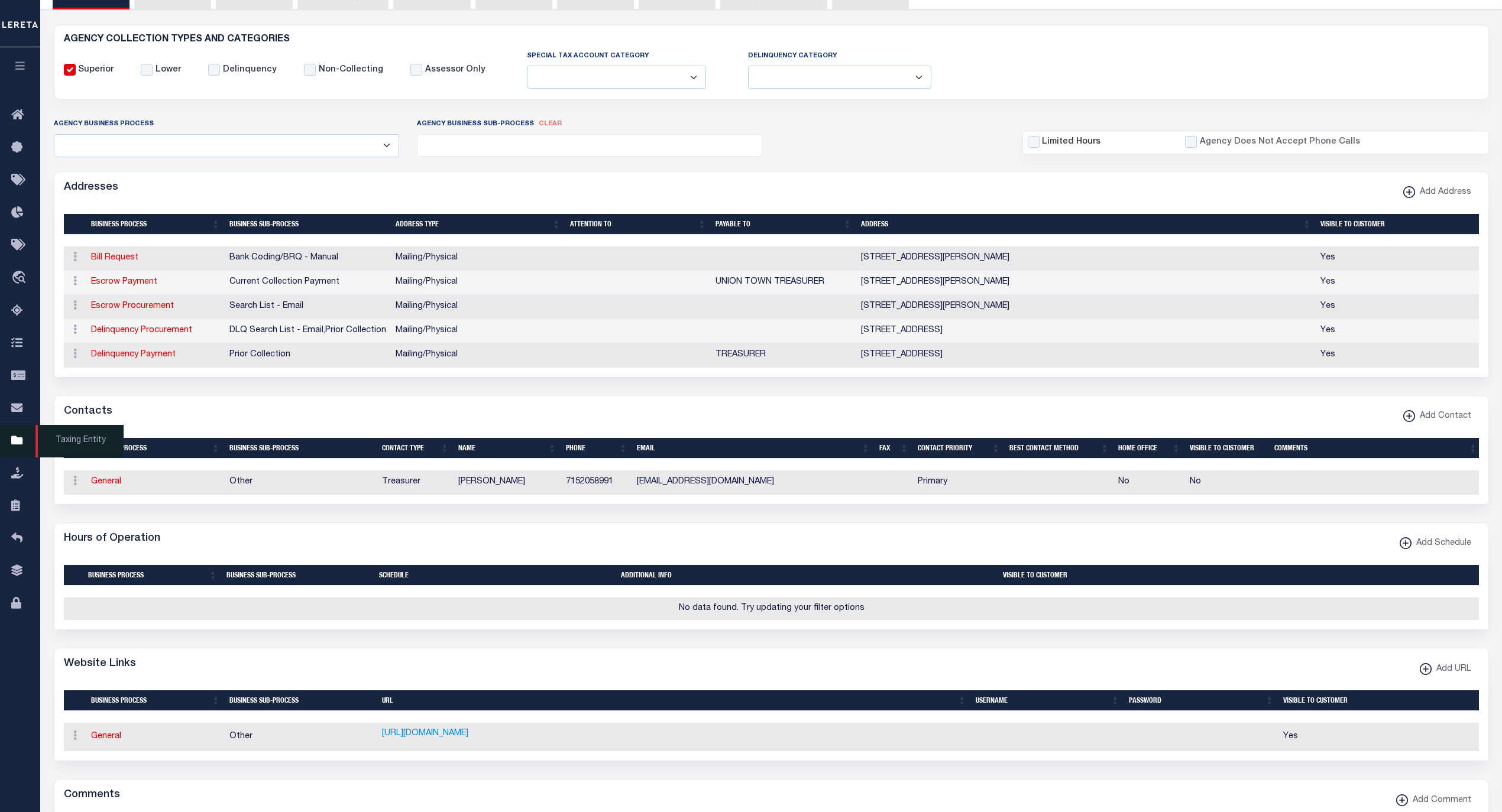
click at [56, 443] on span "Taxing Entity" at bounding box center [79, 441] width 88 height 33
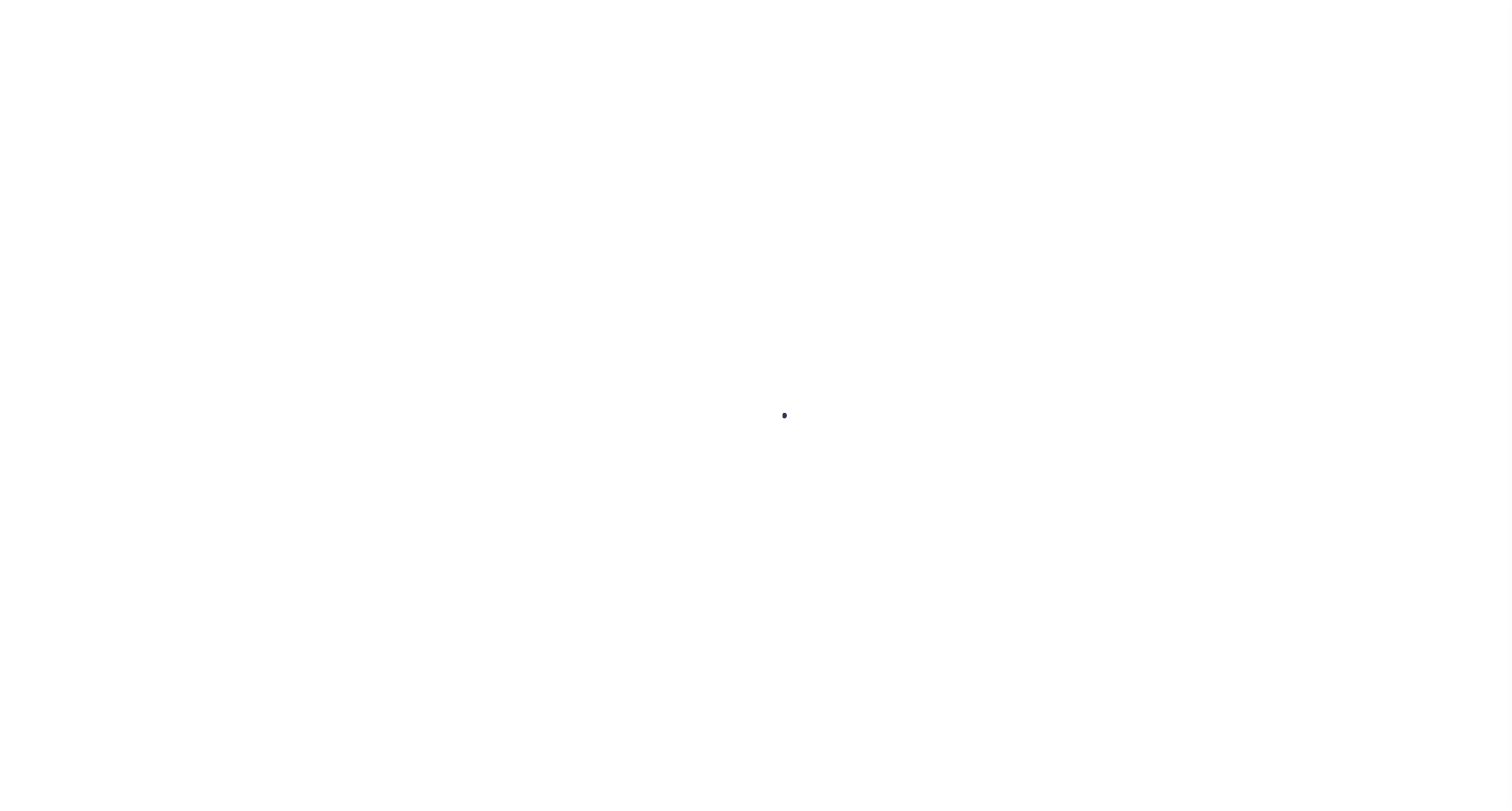
select select
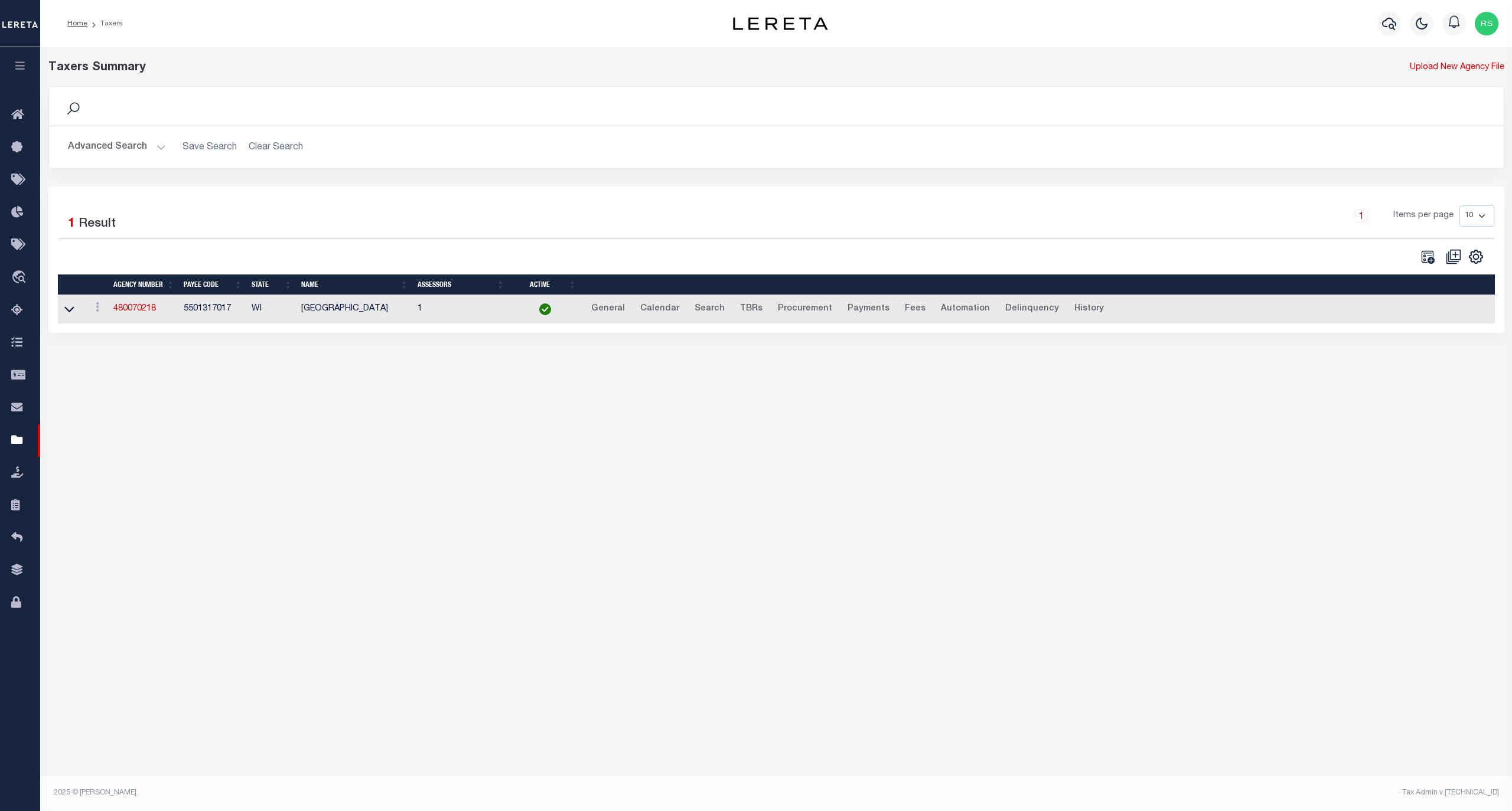
click at [123, 149] on button "Advanced Search" at bounding box center [117, 147] width 98 height 23
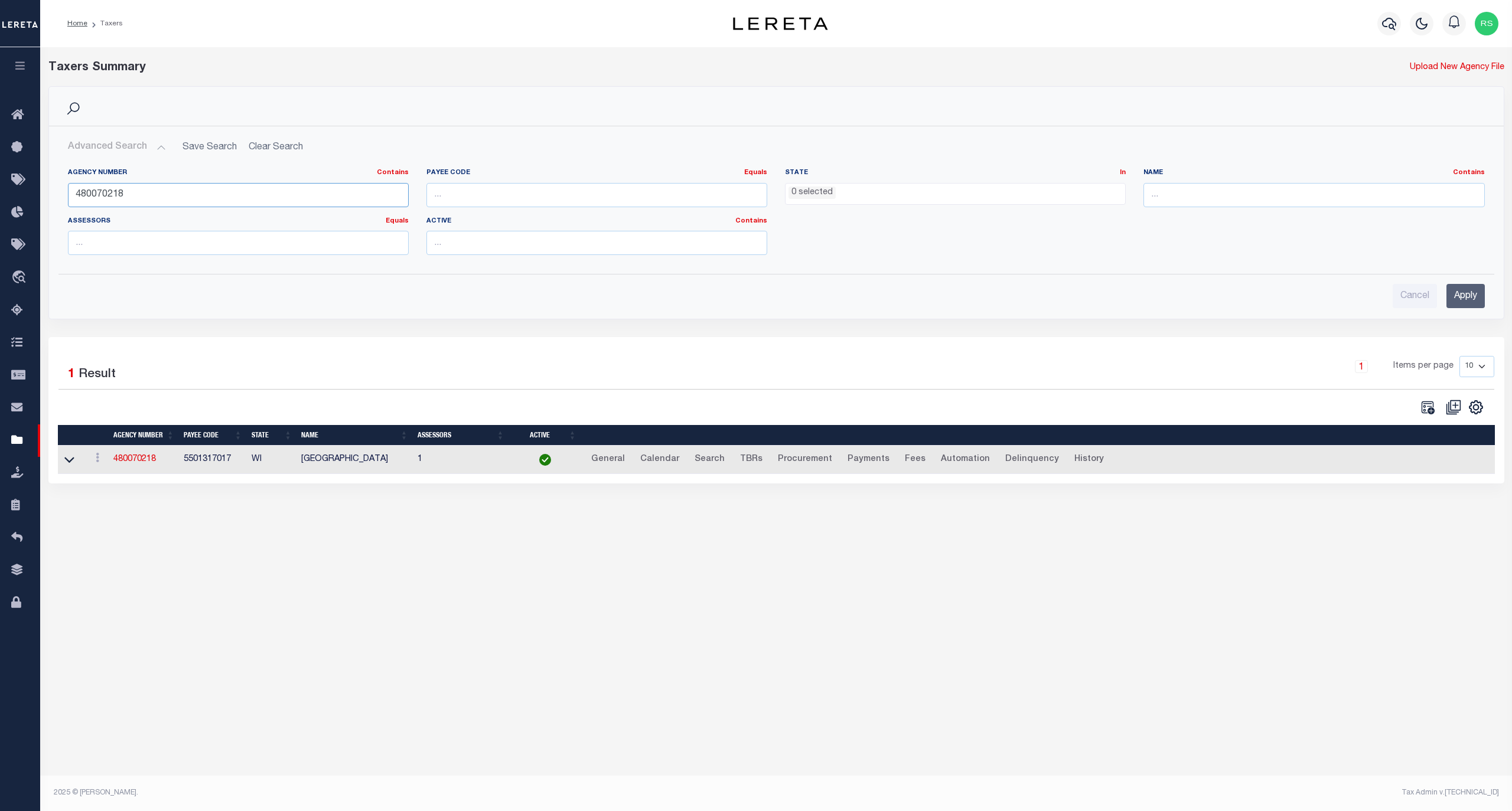
click at [147, 195] on input "480070218" at bounding box center [238, 195] width 340 height 24
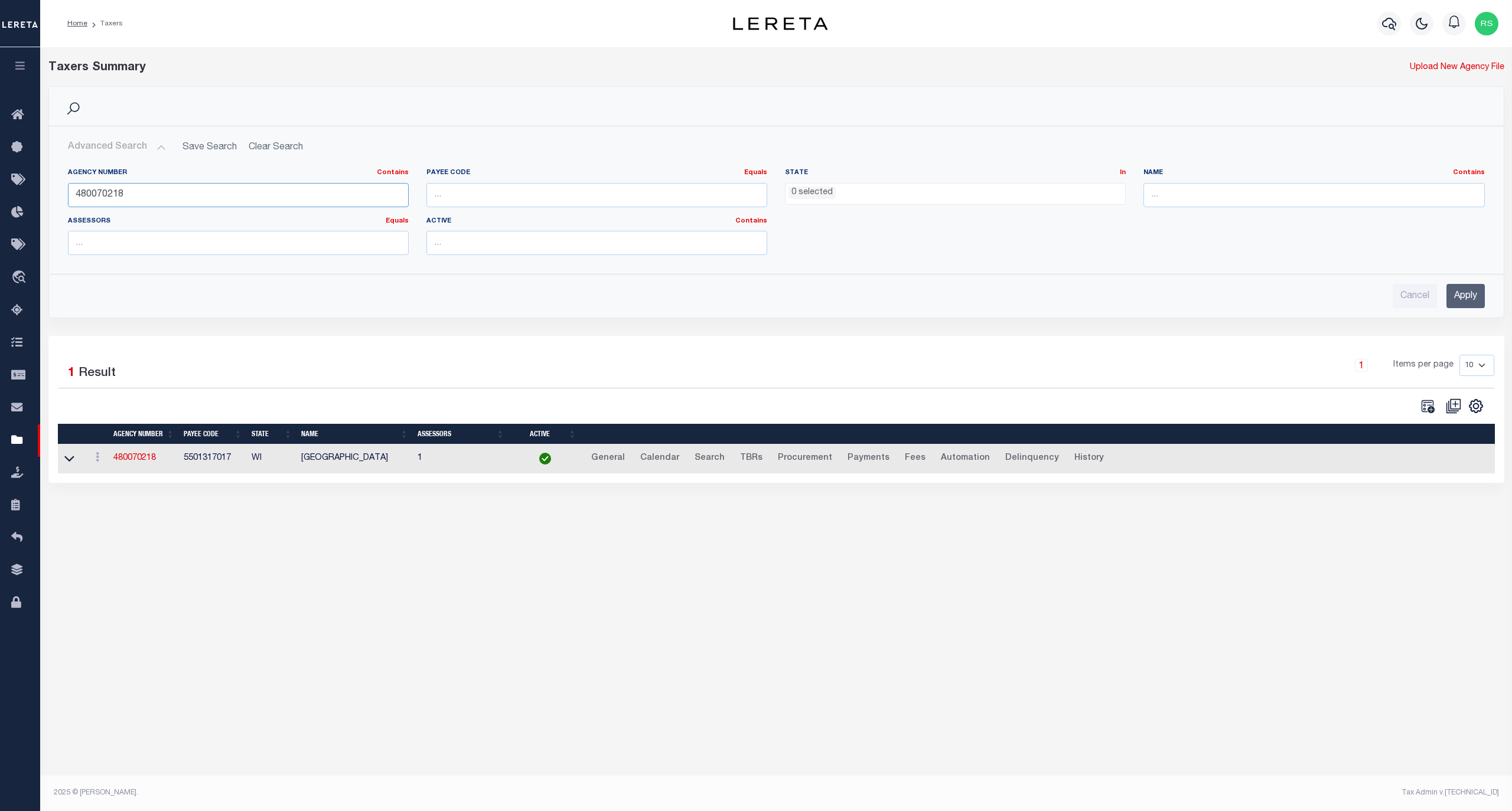
paste input "140106"
type input "480140106"
click at [1451, 297] on input "Apply" at bounding box center [1465, 296] width 38 height 24
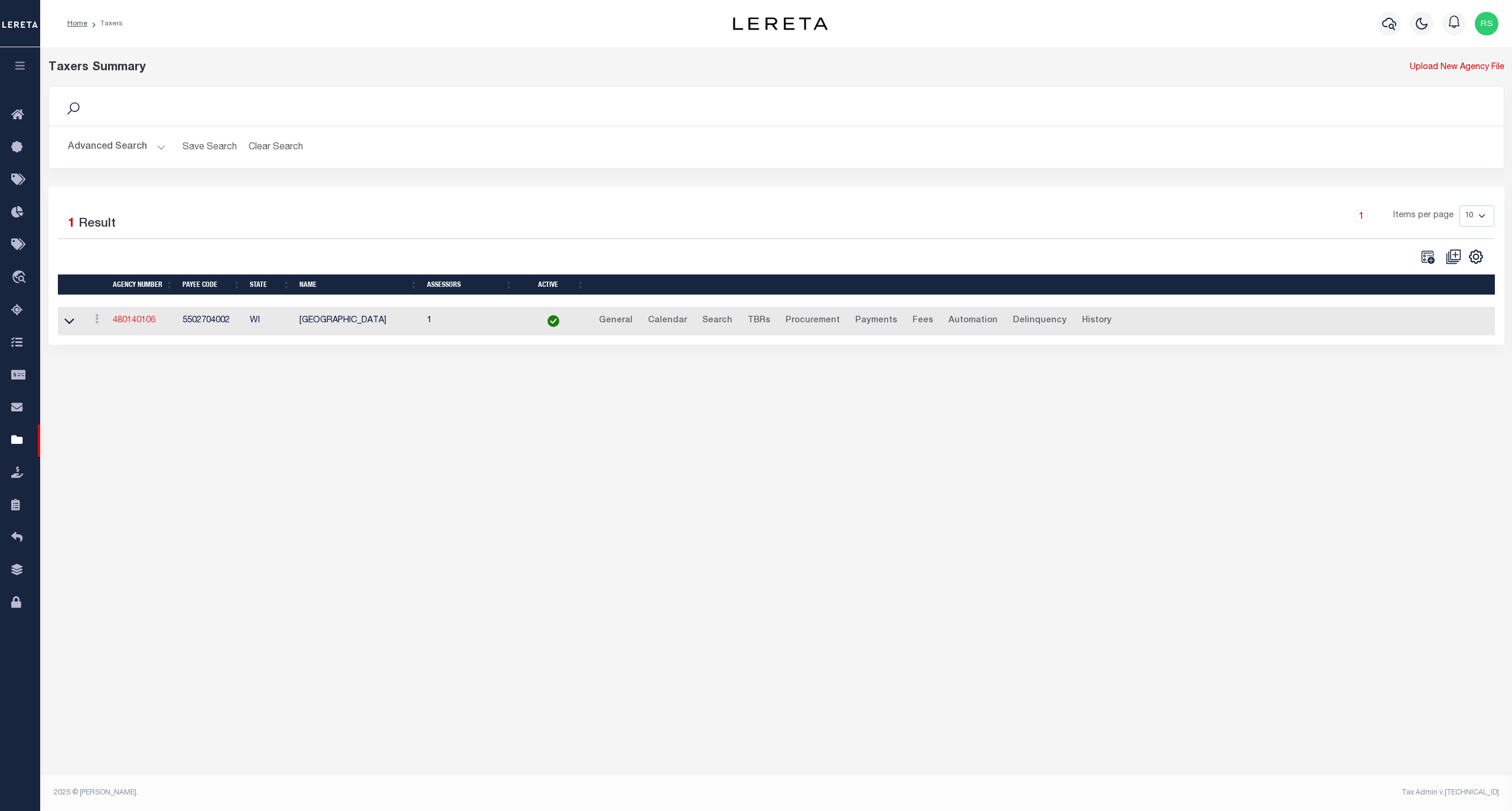
click at [138, 322] on link "480140106" at bounding box center [134, 320] width 42 height 8
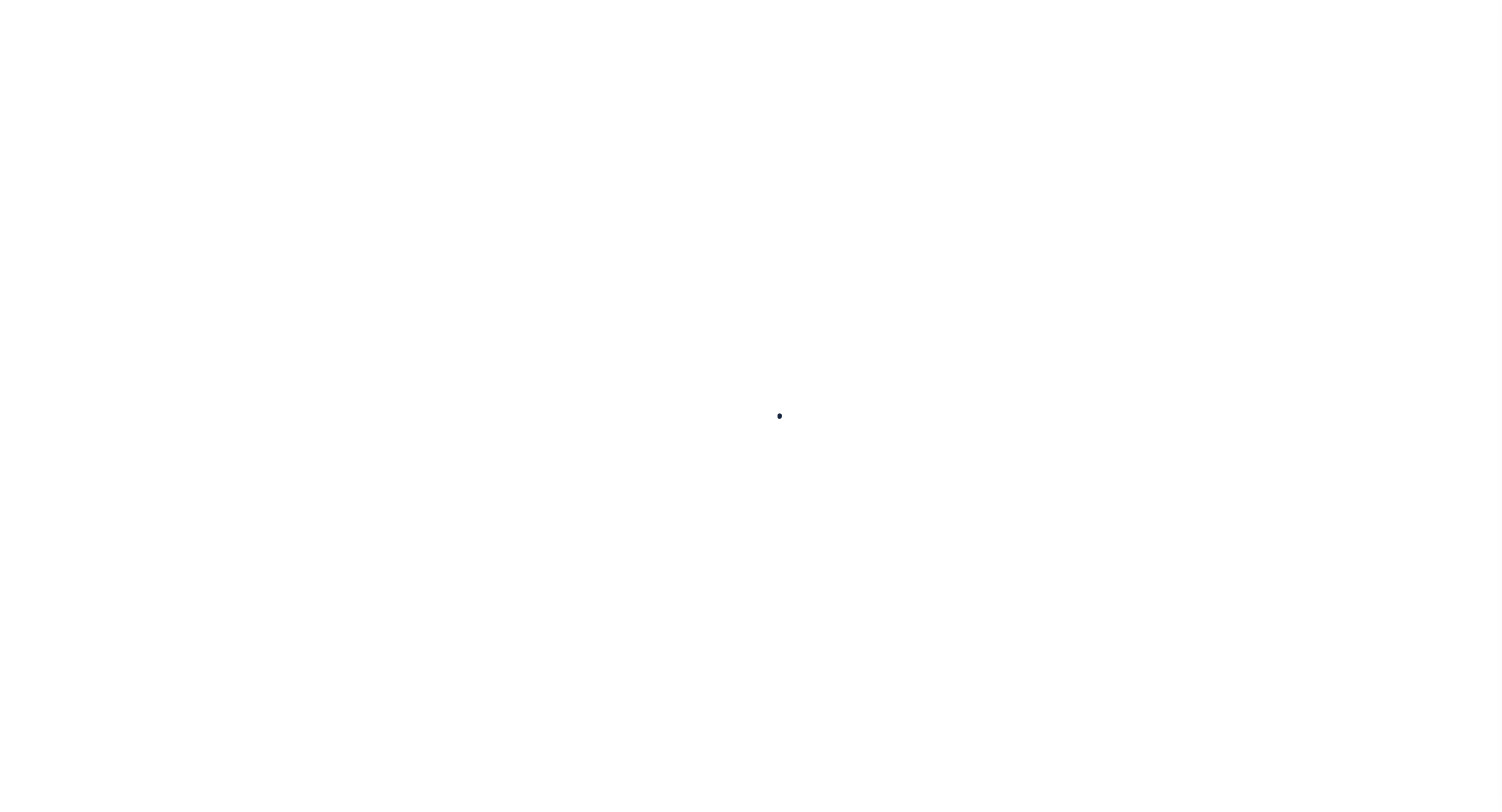
select select
checkbox input "false"
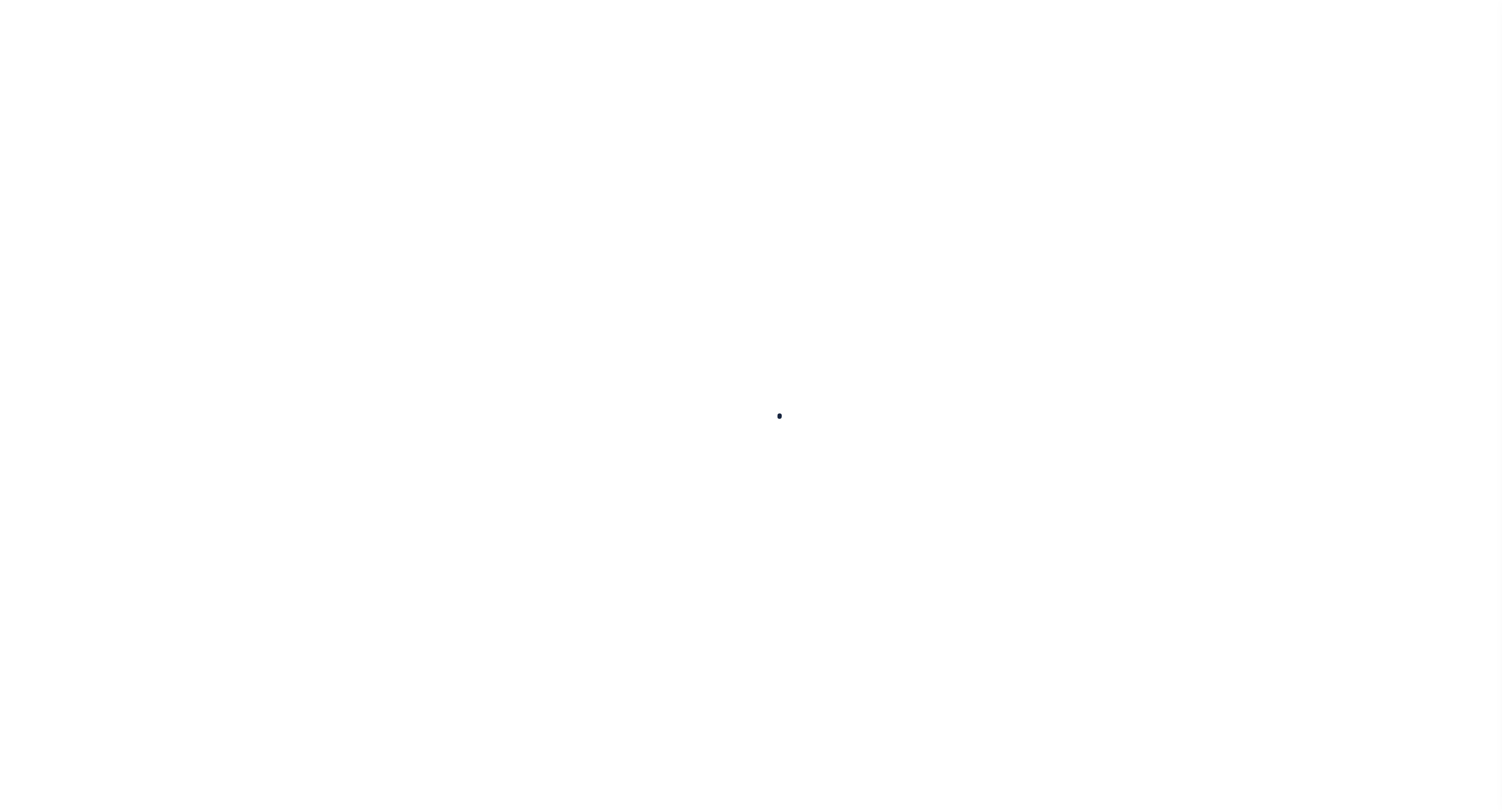
checkbox input "false"
type input "5502704002"
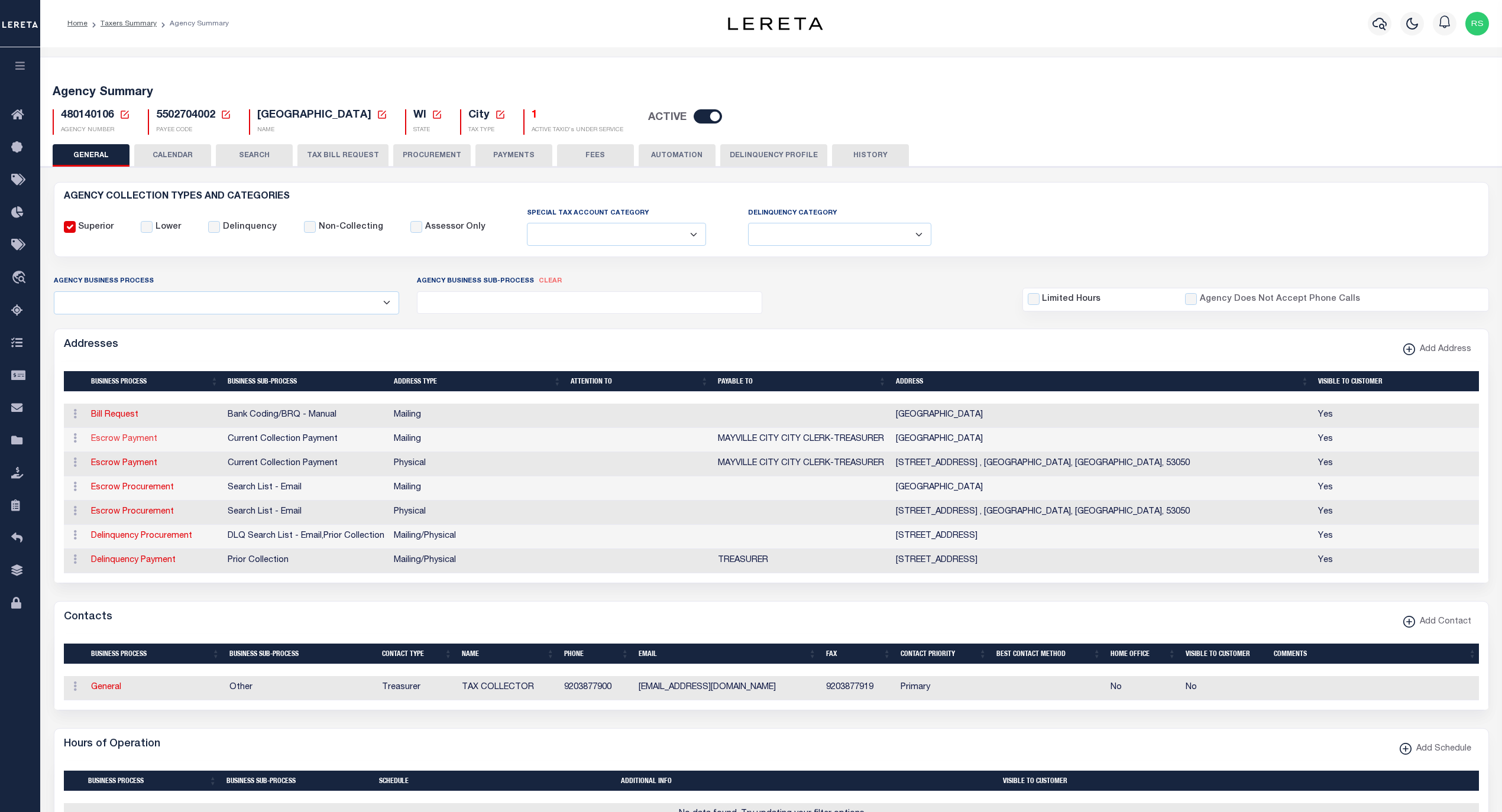
click at [140, 442] on link "Escrow Payment" at bounding box center [123, 439] width 66 height 8
select select "1"
checkbox input "false"
select select
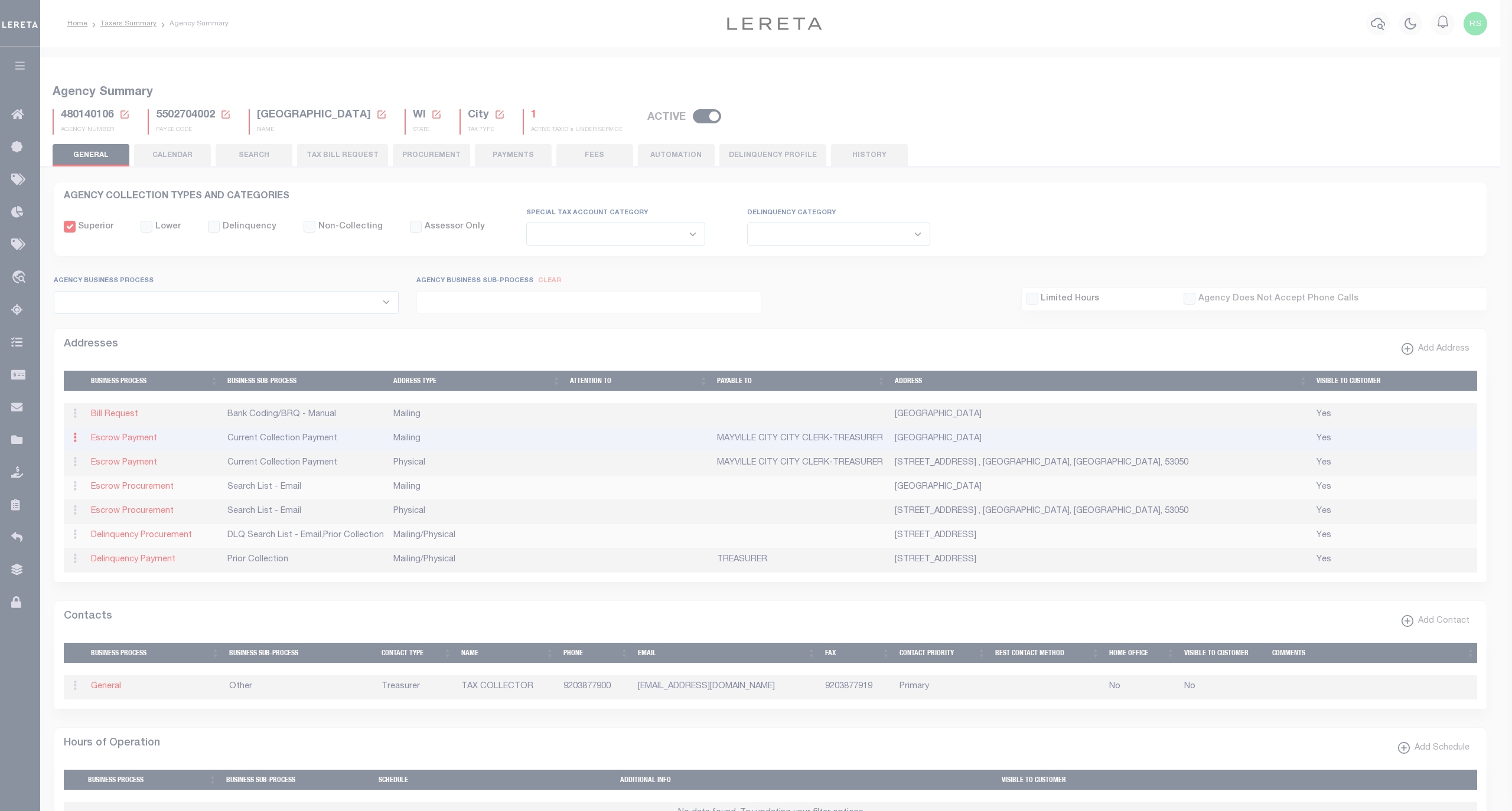
type input "PO BOX 273"
type input "MAYVILLE"
select select "WI"
type input "53050"
checkbox input "true"
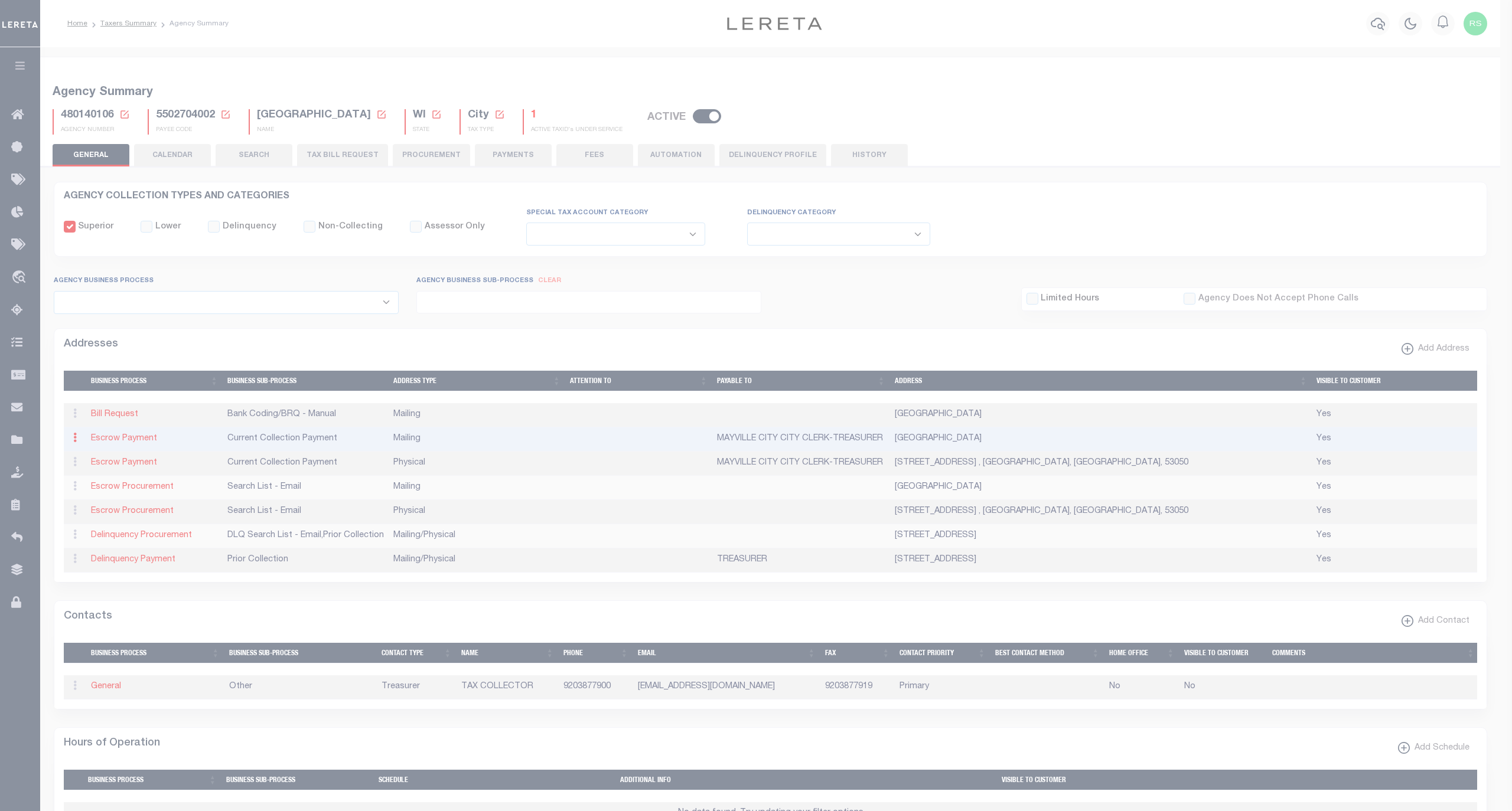
type input "MAYVILLE CITY CITY CLERK-TREASURER"
select select "3"
select select "11"
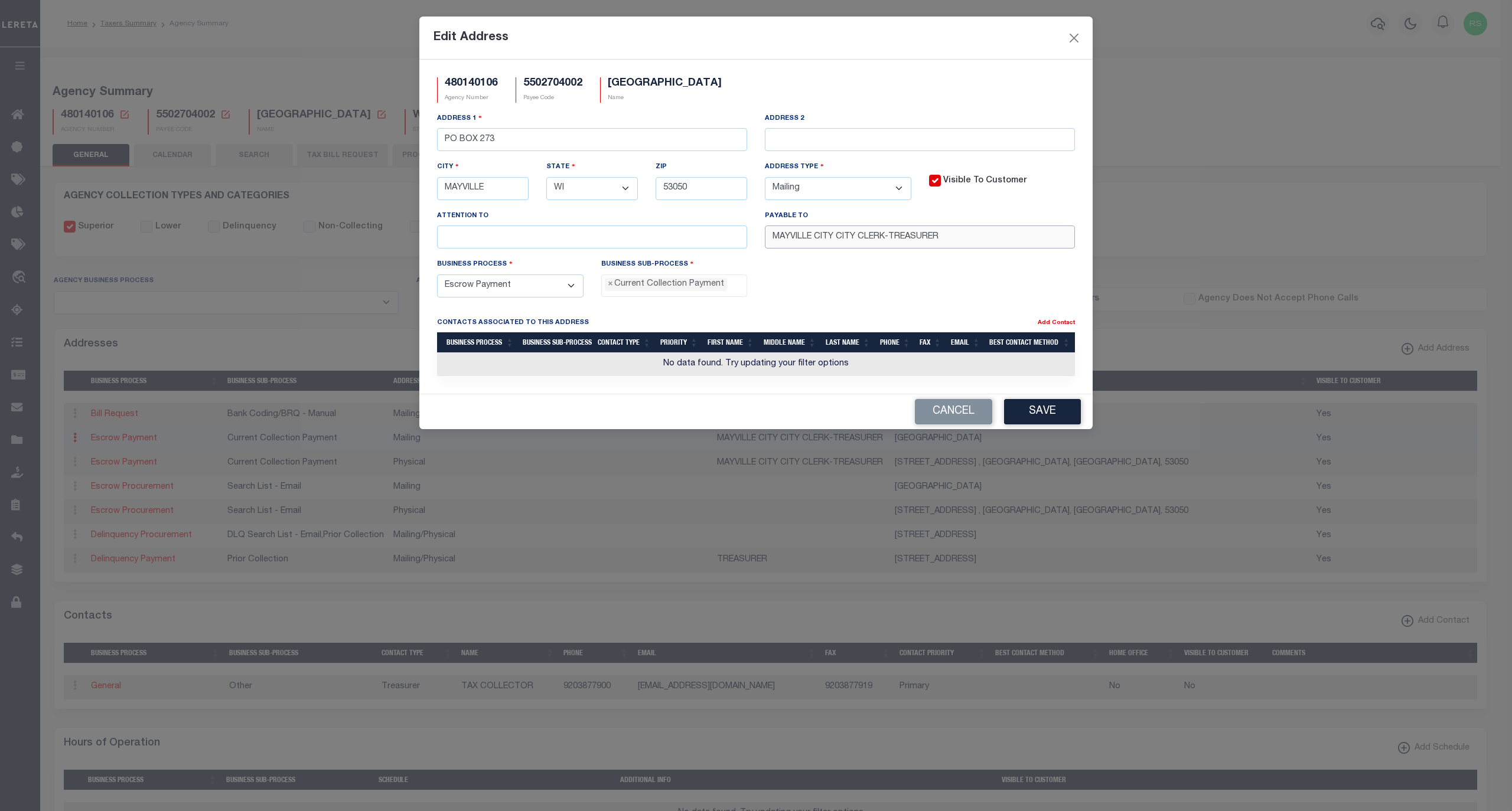
click at [824, 242] on input "MAYVILLE CITY CITY CLERK-TREASURER" at bounding box center [920, 237] width 310 height 23
type input "MAYVILLE CITY CLERK-TREASURER"
click at [1052, 418] on button "Save" at bounding box center [1042, 411] width 77 height 25
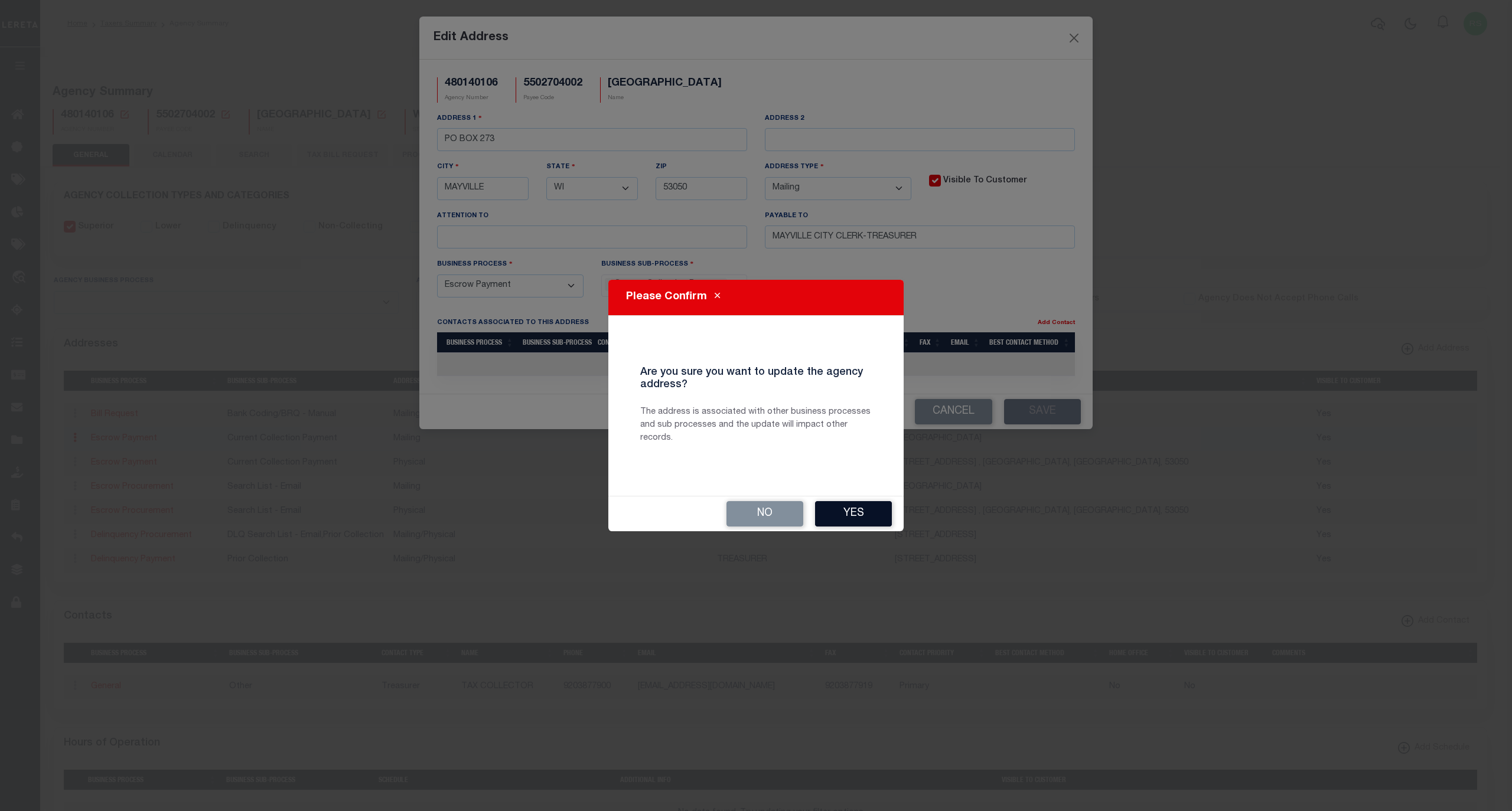
click at [860, 515] on button "Yes" at bounding box center [853, 514] width 77 height 25
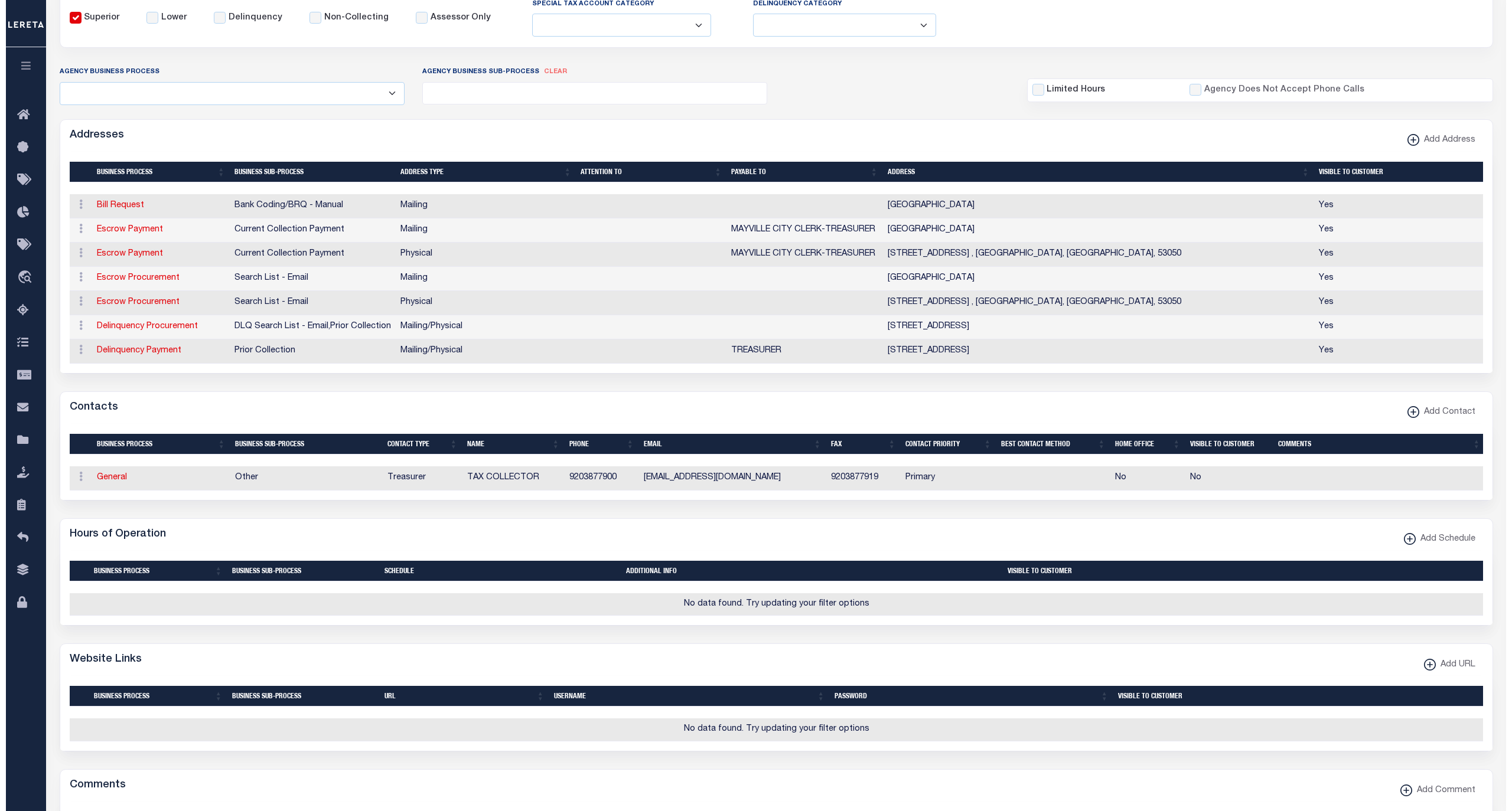
scroll to position [210, 0]
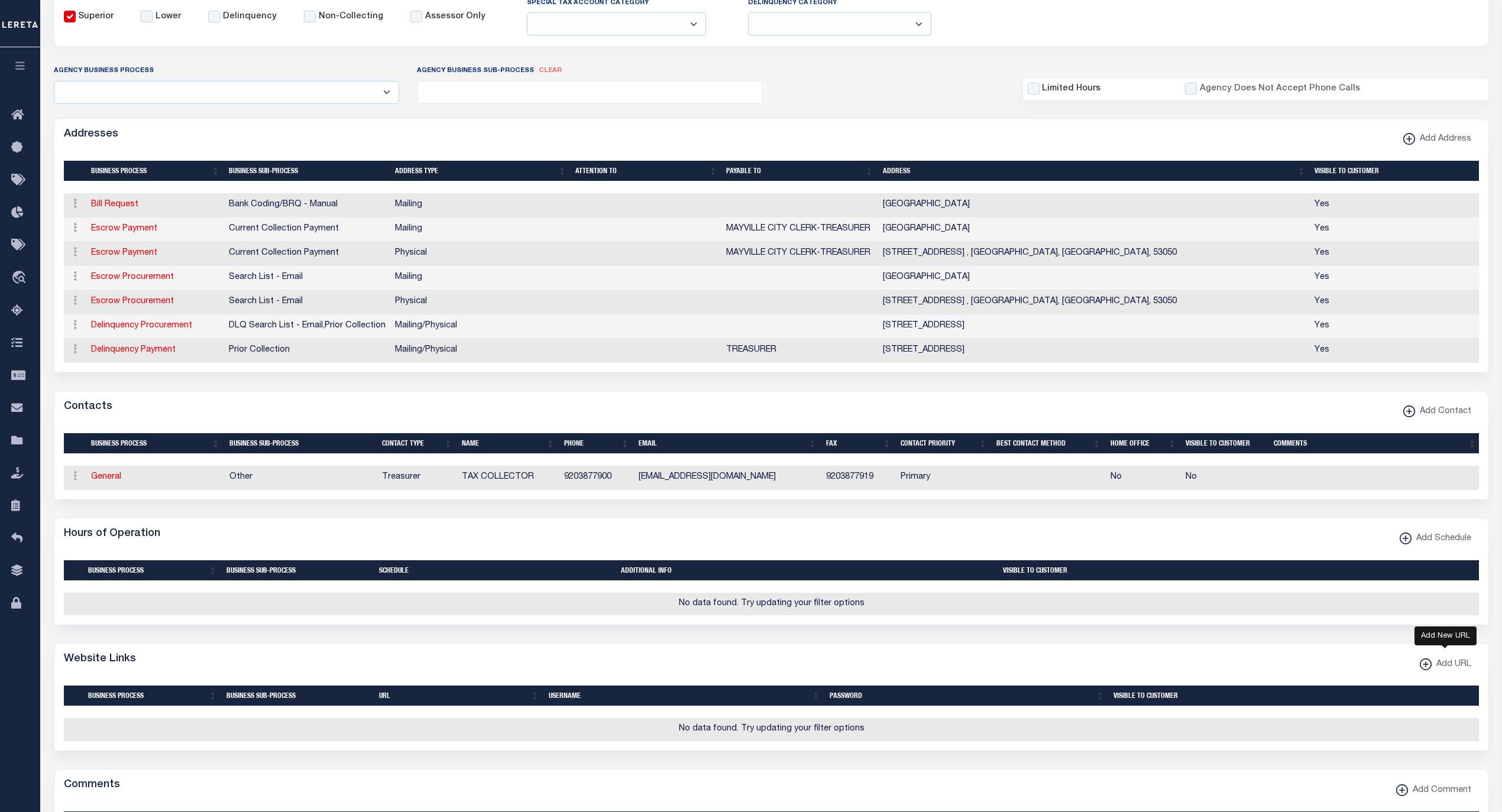
click at [1447, 672] on span "Add URL" at bounding box center [1451, 665] width 40 height 13
select select
checkbox input "true"
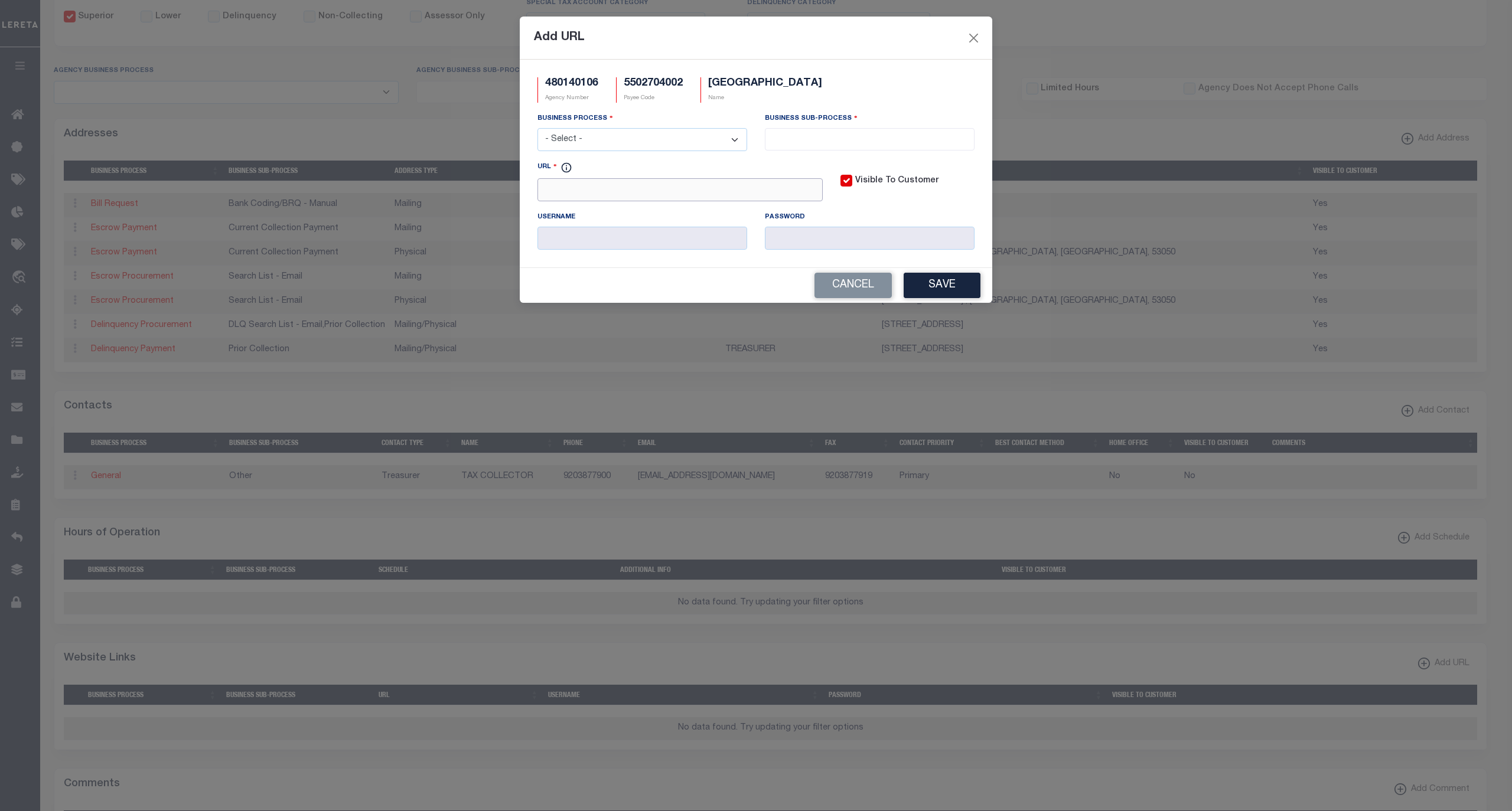
click at [714, 201] on input "URL" at bounding box center [680, 189] width 285 height 23
paste input "https://list.co.dodge.wi.us/GCSWebPortal/Search.aspx"
type input "https://list.co.dodge.wi.us/GCSWebPortal/Search.aspx"
click at [651, 145] on select "- Select - All Automation Bill Request Delinquency Payment Delinquency Procurem…" at bounding box center [642, 139] width 209 height 23
select select "6"
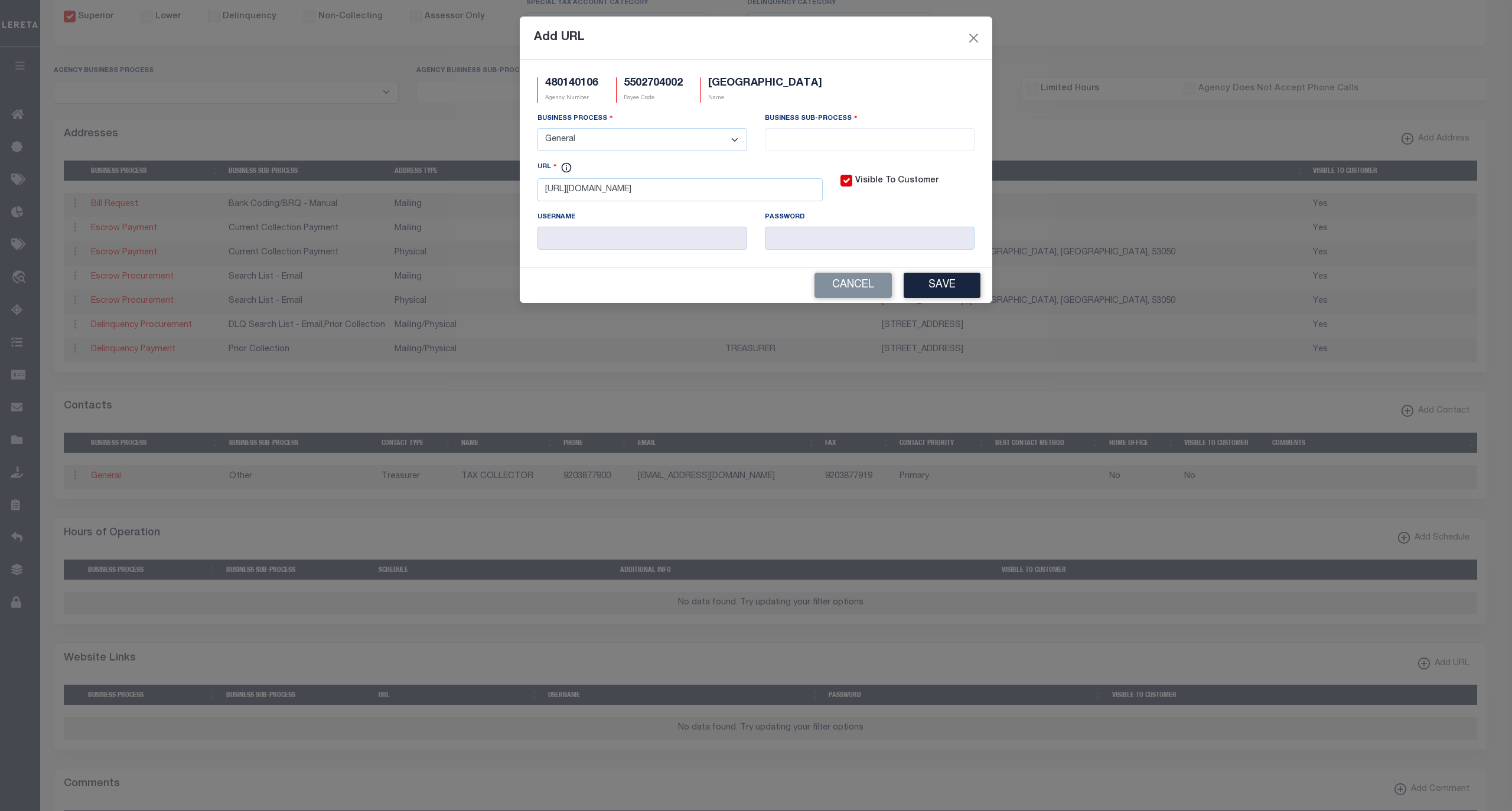
click at [537, 130] on select "- Select - All Automation Bill Request Delinquency Payment Delinquency Procurem…" at bounding box center [642, 139] width 209 height 23
click at [784, 140] on input "search" at bounding box center [869, 138] width 202 height 13
select select "39"
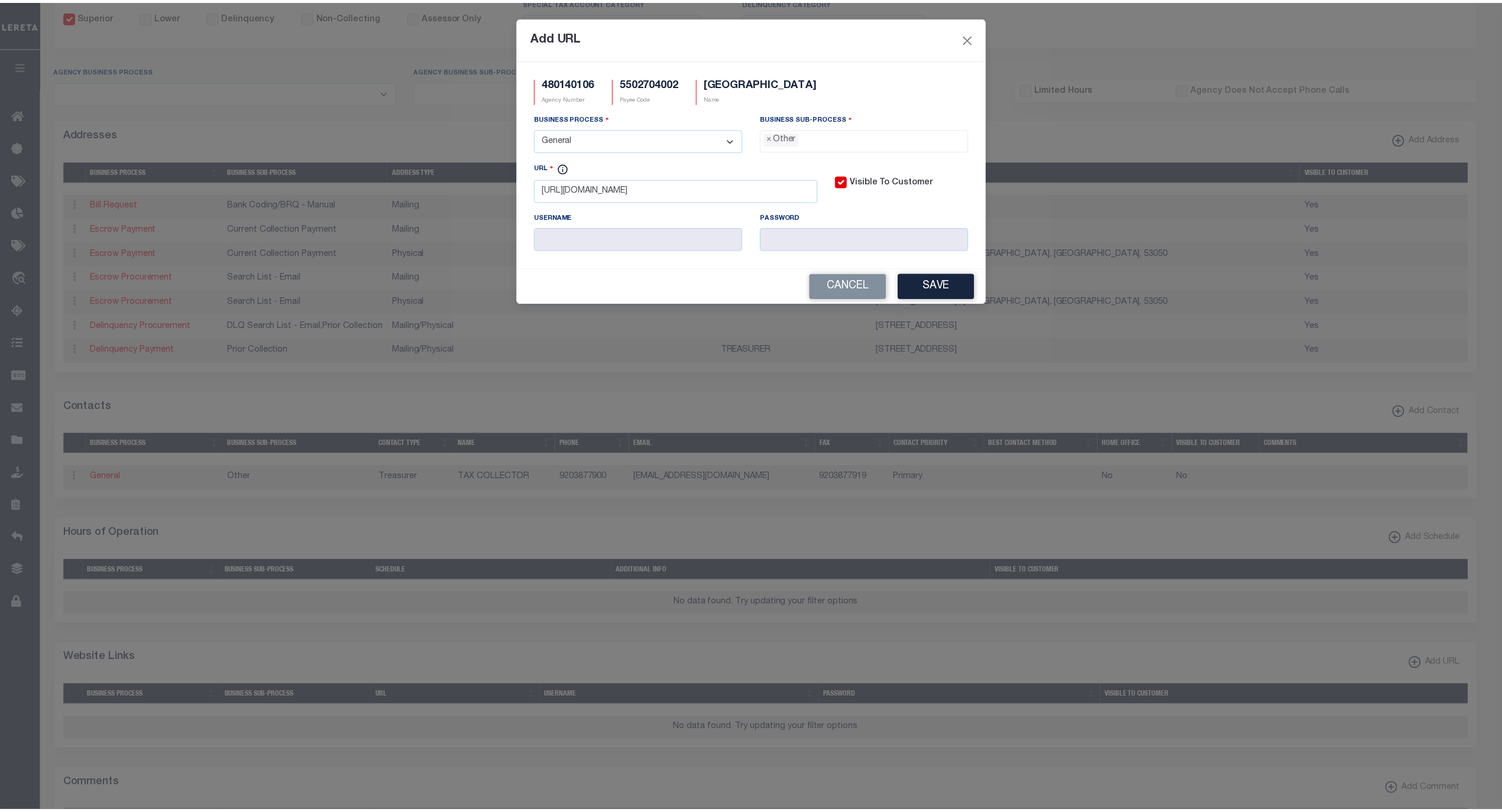
scroll to position [20, 0]
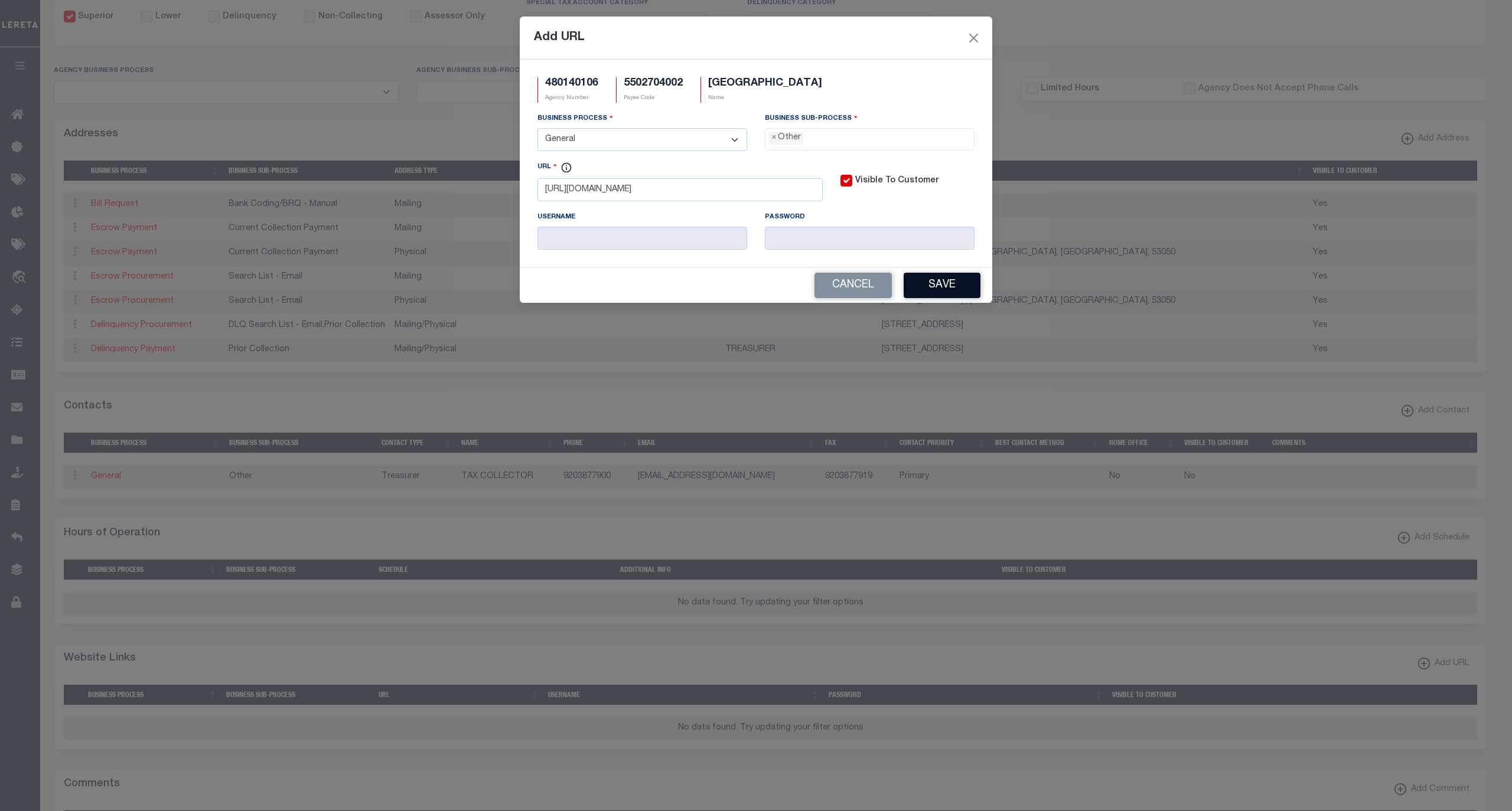
click at [932, 287] on button "Save" at bounding box center [942, 285] width 77 height 25
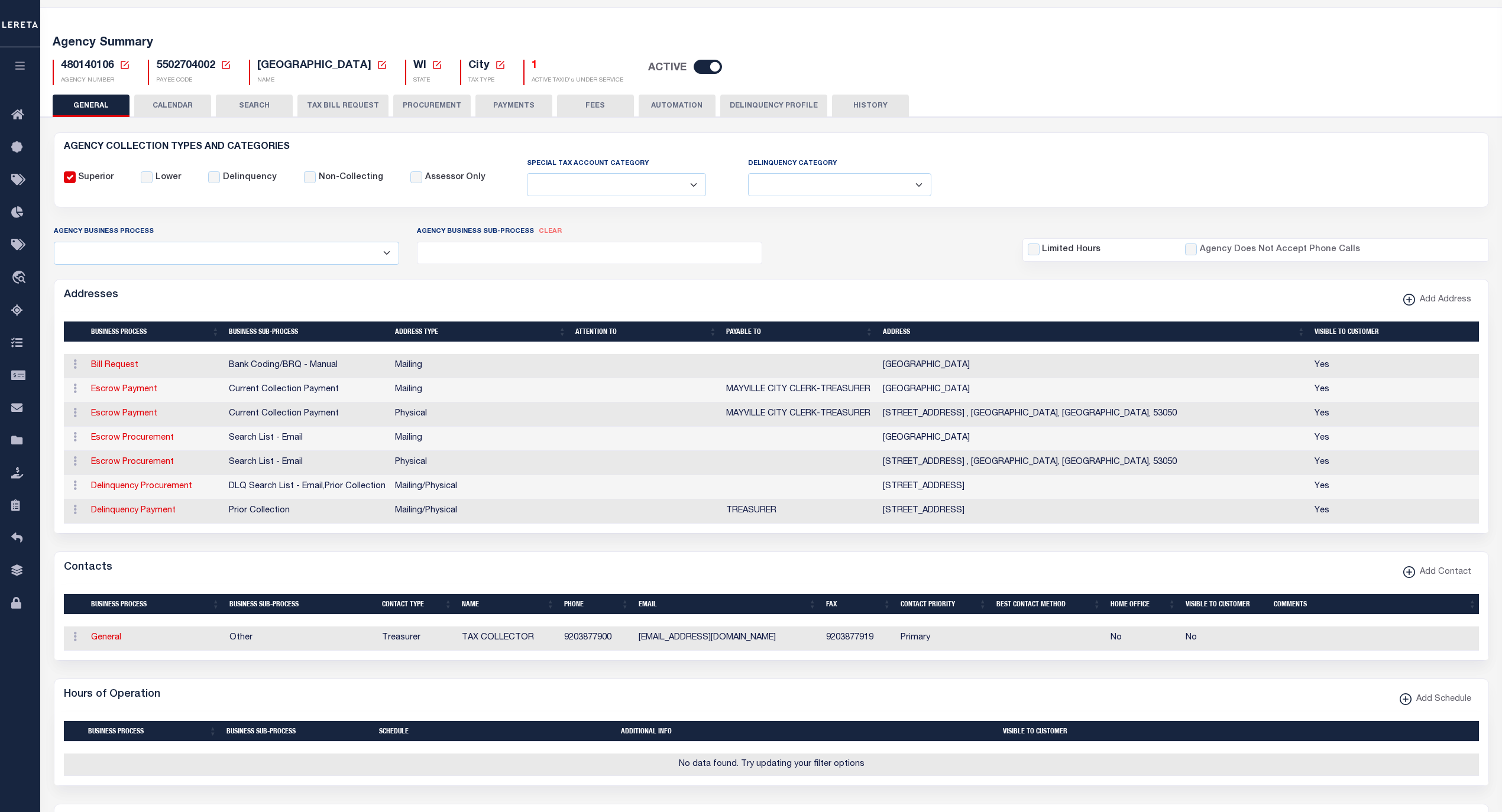
scroll to position [0, 0]
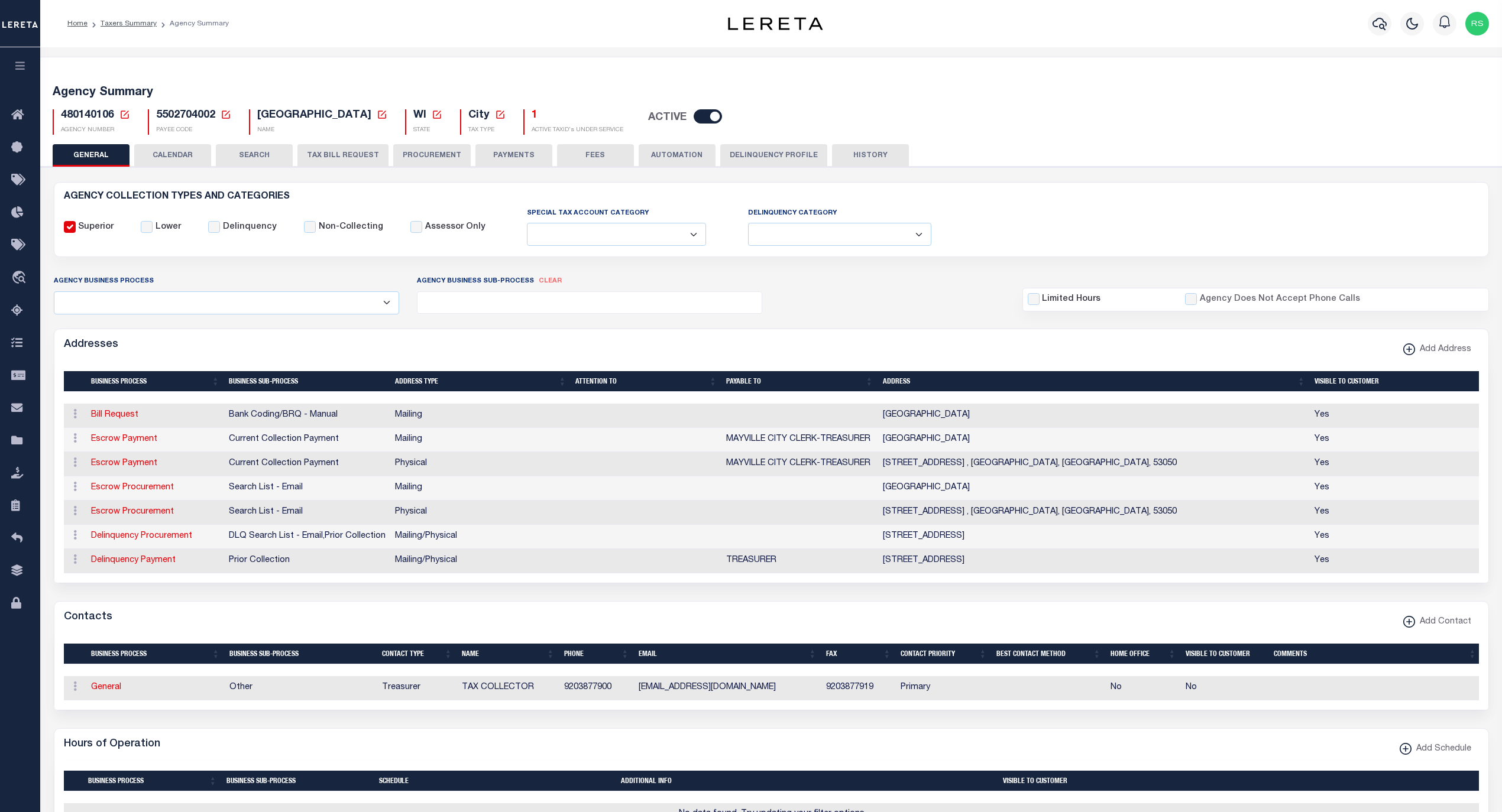
click at [566, 159] on button "FEES" at bounding box center [596, 155] width 77 height 22
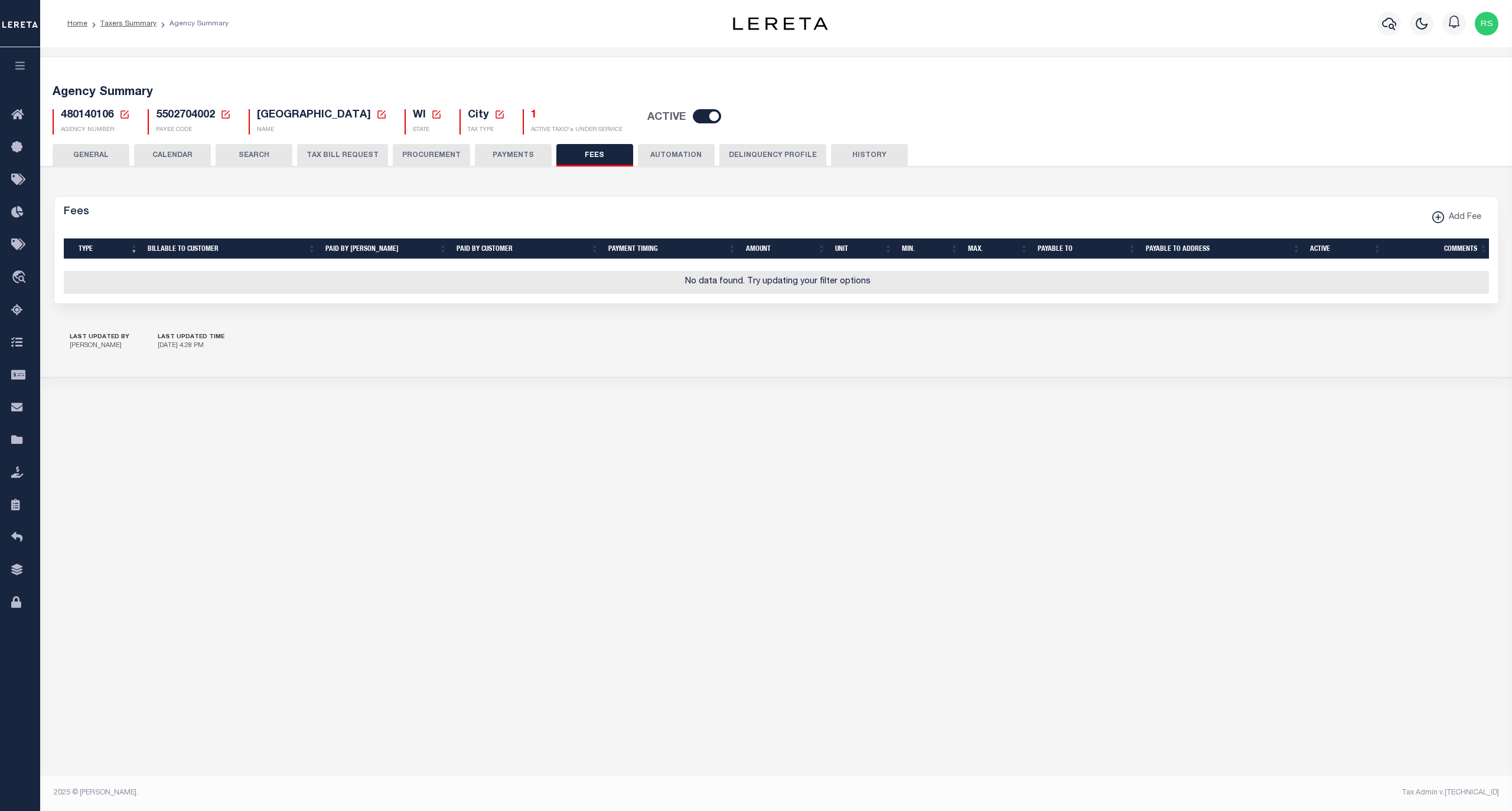
click at [511, 164] on button "PAYMENTS" at bounding box center [513, 155] width 77 height 22
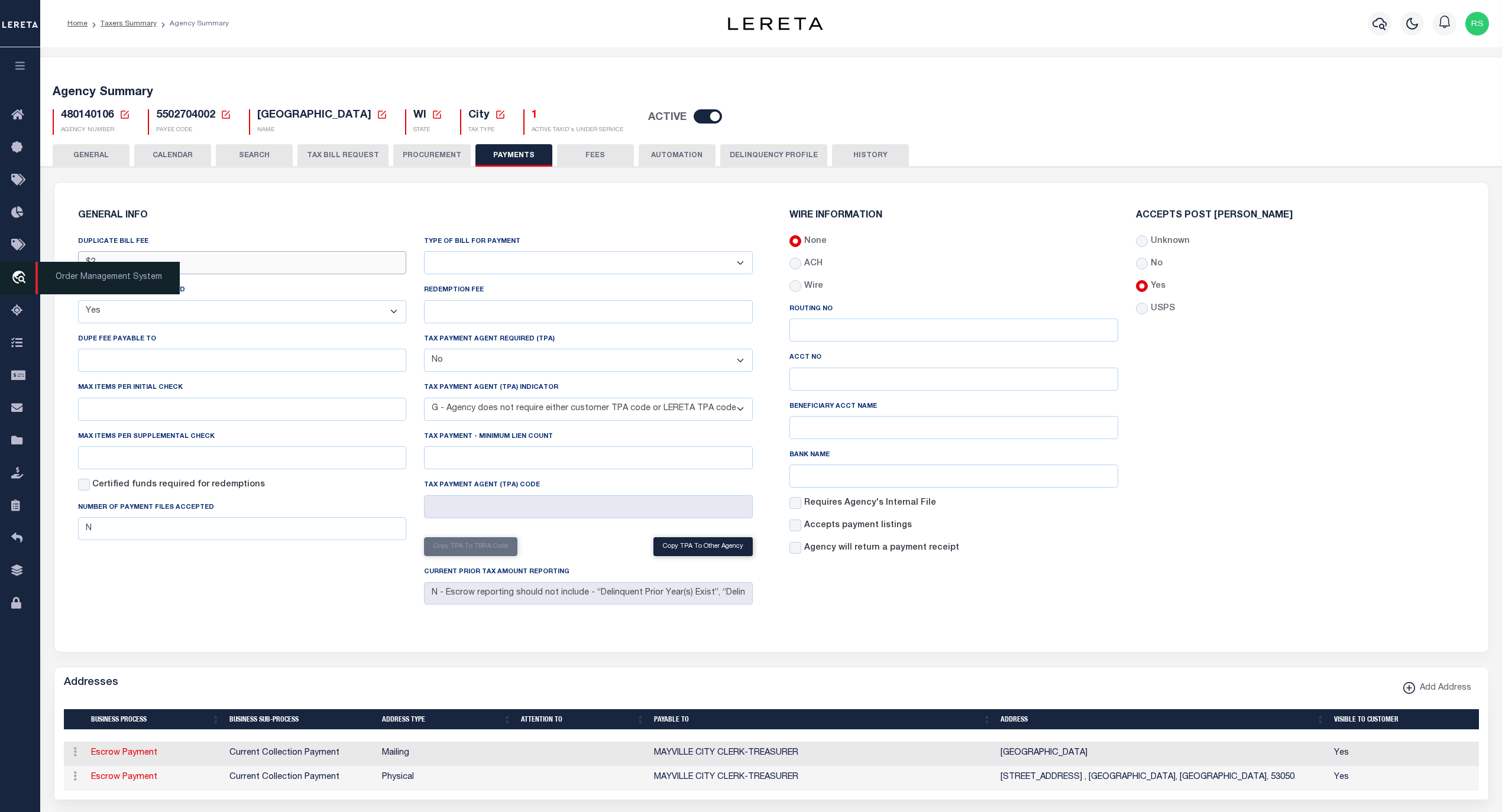
drag, startPoint x: 156, startPoint y: 263, endPoint x: 8, endPoint y: 272, distance: 148.3
click at [9, 268] on div "Home Taxers Summary Agency Summary" at bounding box center [751, 726] width 1502 height 1452
click at [184, 312] on select "Yes No" at bounding box center [242, 311] width 328 height 23
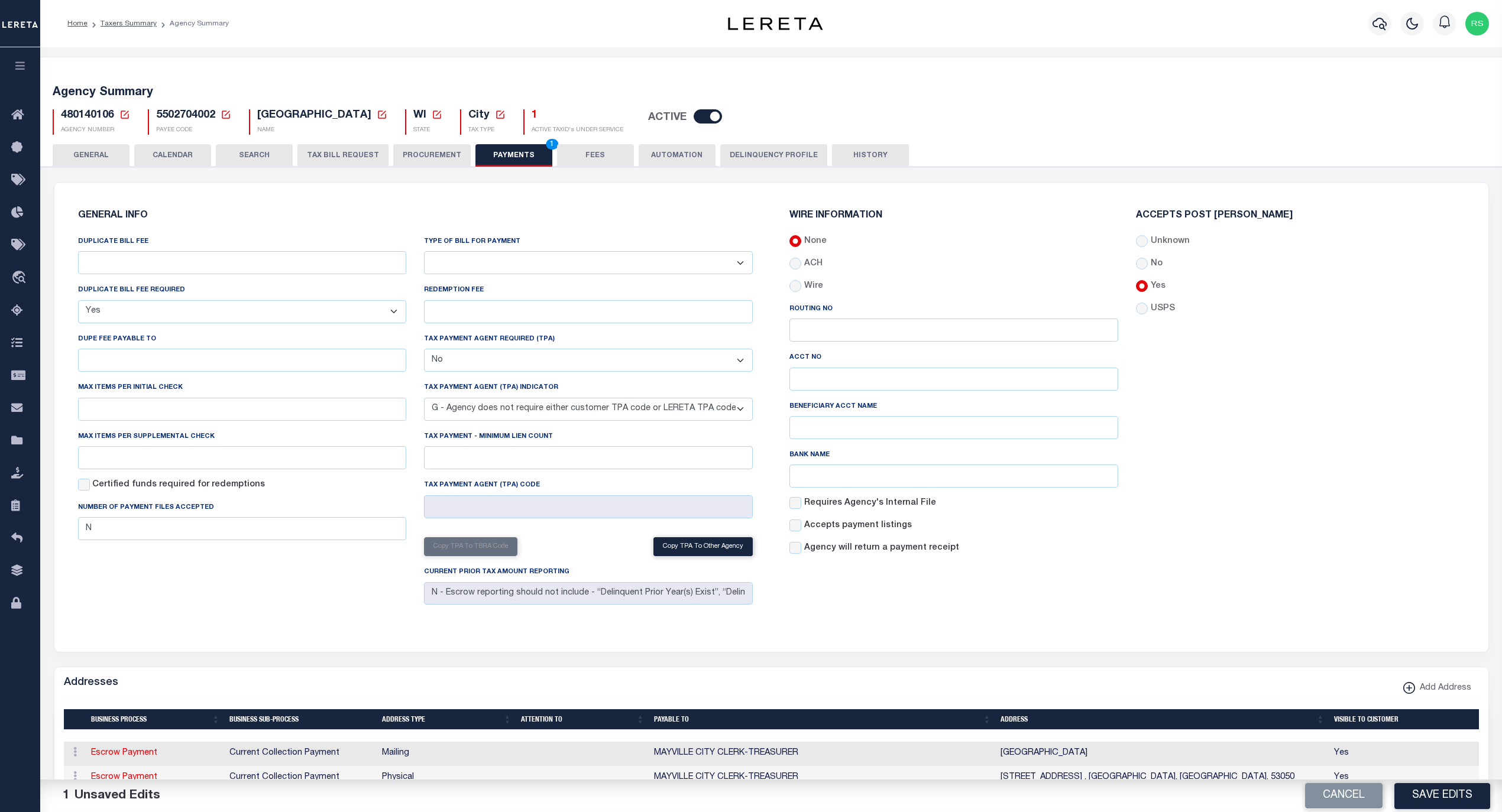
select select
click at [78, 302] on select "Yes No" at bounding box center [242, 311] width 328 height 23
click at [197, 580] on div "DUPLICATE BILL FEE DUPLICATE BILL FEE REQUIRED Yes No DUPE FEE PAYABLE TO Max i…" at bounding box center [242, 422] width 347 height 374
click at [1429, 790] on button "Save Edits" at bounding box center [1442, 796] width 96 height 25
click at [95, 154] on button "GENERAL" at bounding box center [91, 155] width 77 height 22
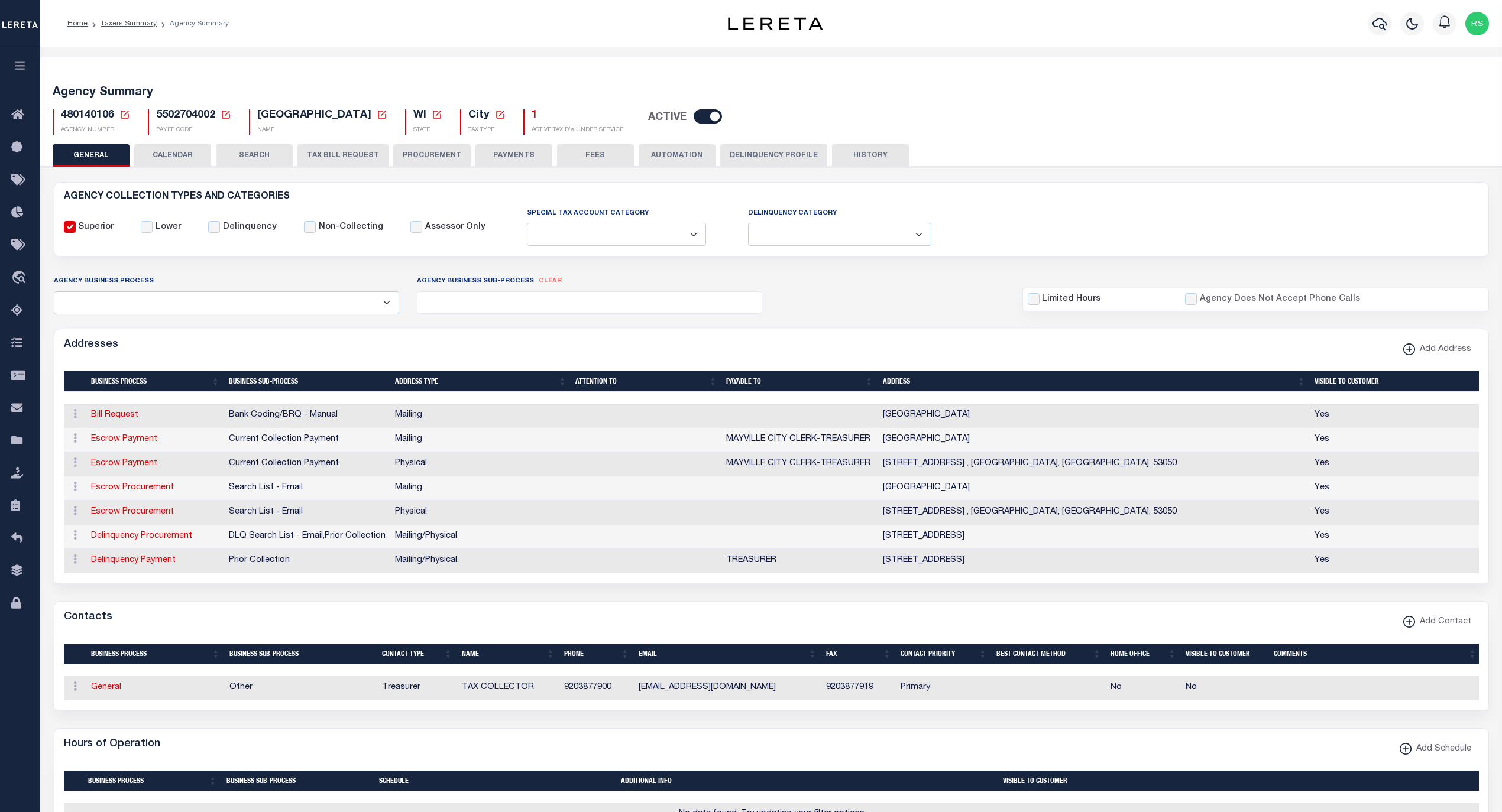
click at [518, 169] on div "AGENCY COLLECTION TYPES AND CATEGORIES Superior Lower Delinquency Non-Collectin…" at bounding box center [771, 724] width 1466 height 1115
click at [516, 159] on button "PAYMENTS" at bounding box center [514, 155] width 77 height 22
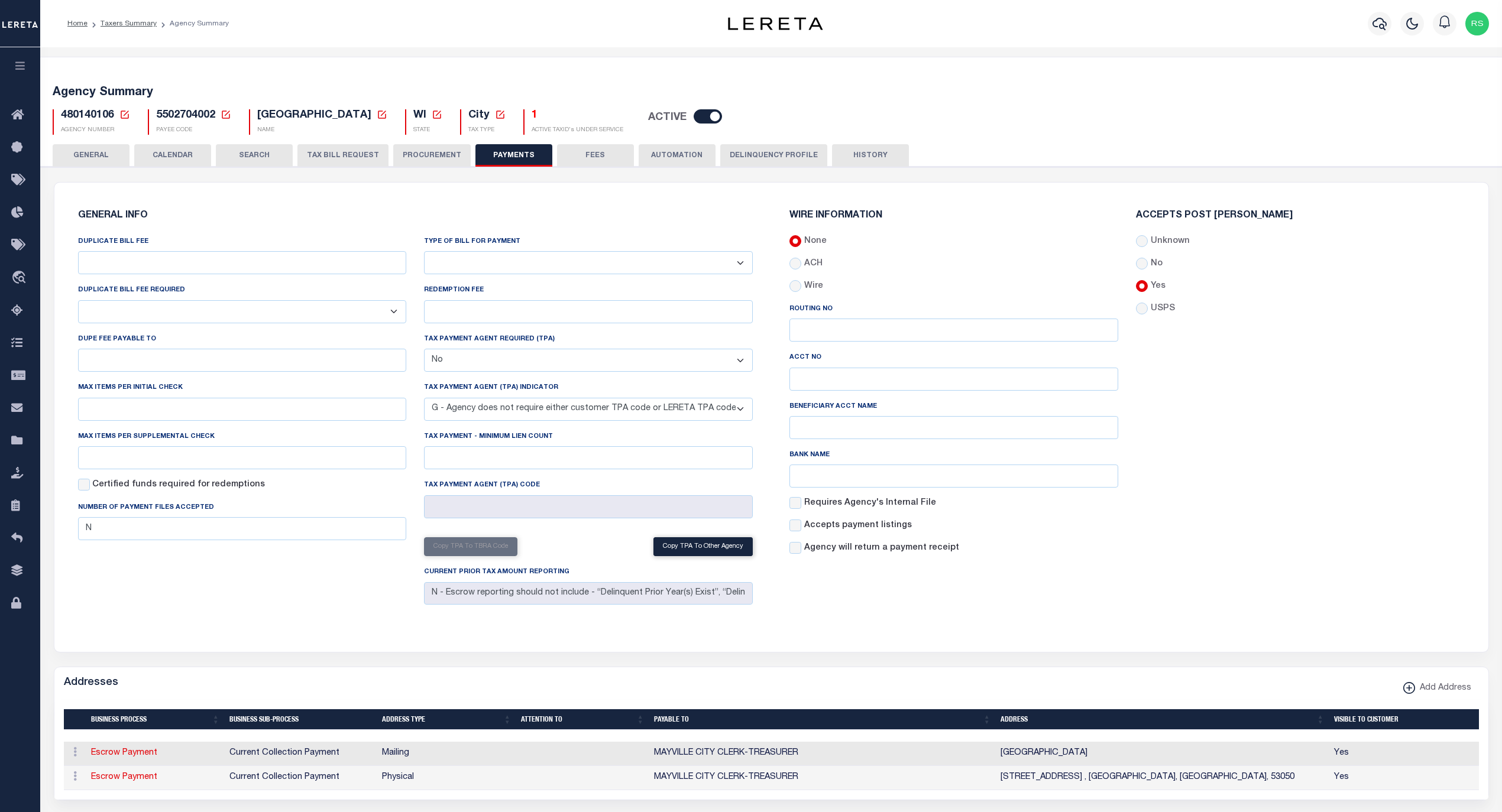
click at [580, 154] on button "FEES" at bounding box center [596, 155] width 77 height 22
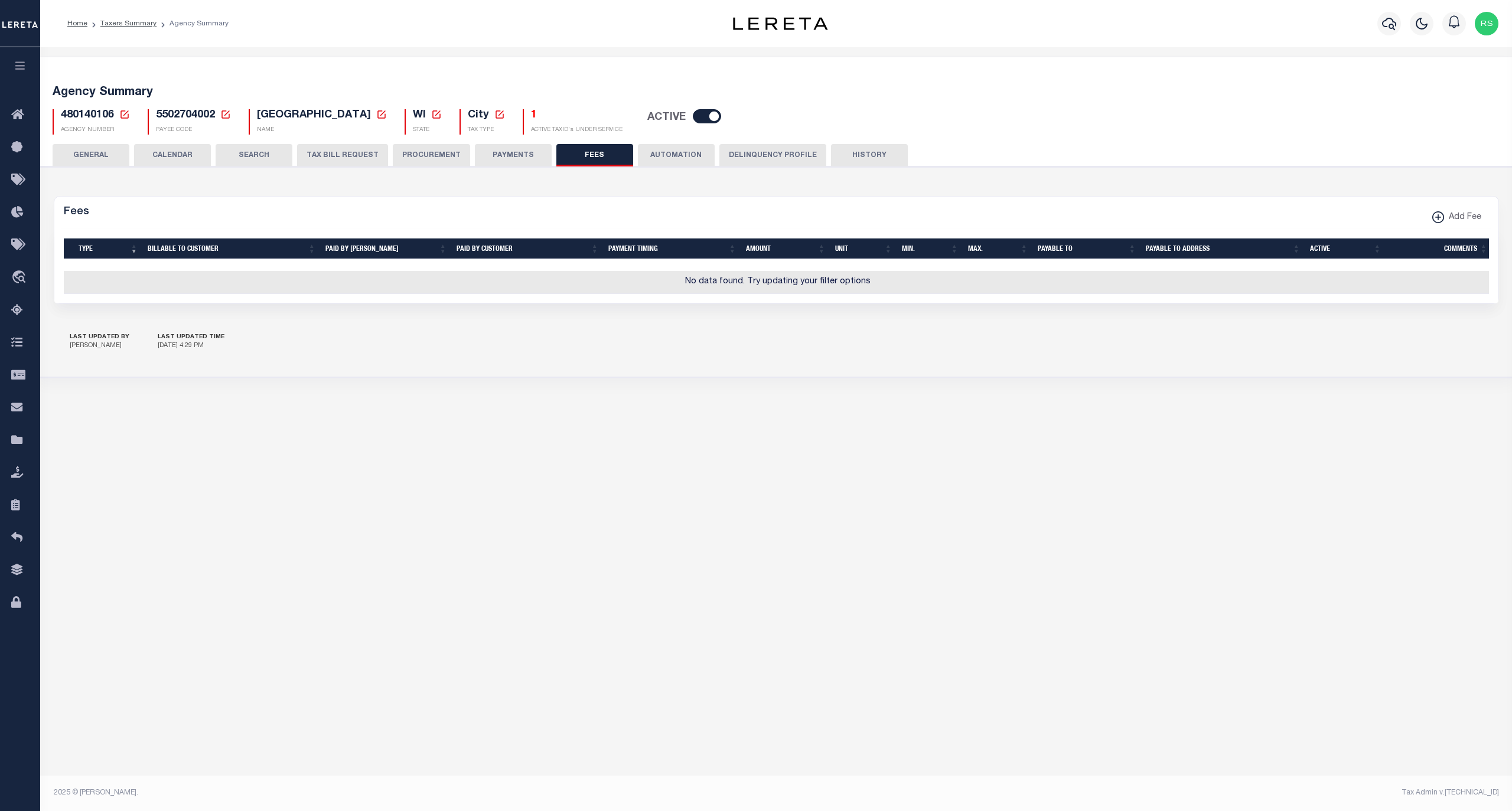
click at [98, 147] on button "GENERAL" at bounding box center [91, 155] width 77 height 22
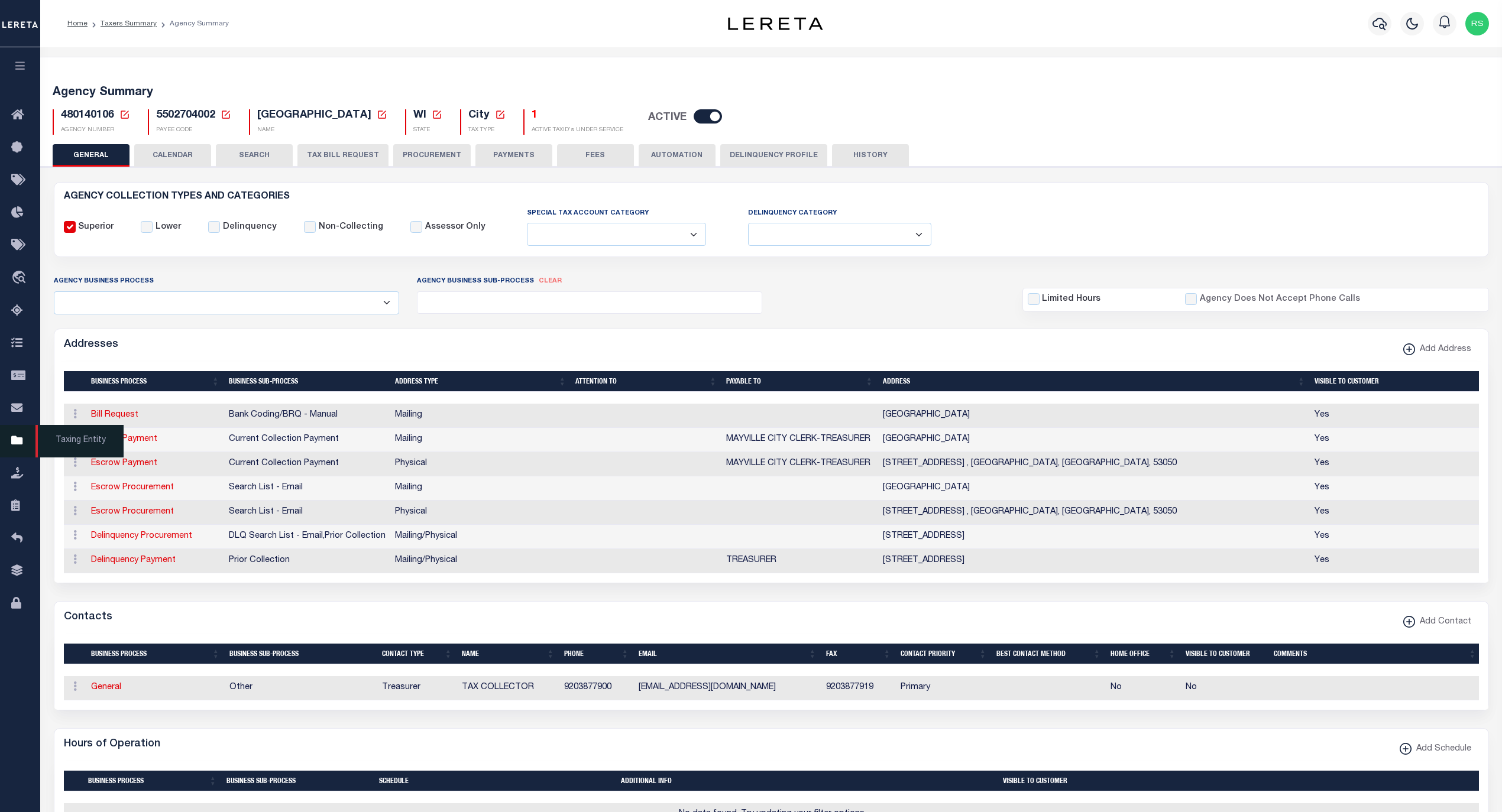
click at [59, 442] on span "Taxing Entity" at bounding box center [79, 441] width 88 height 33
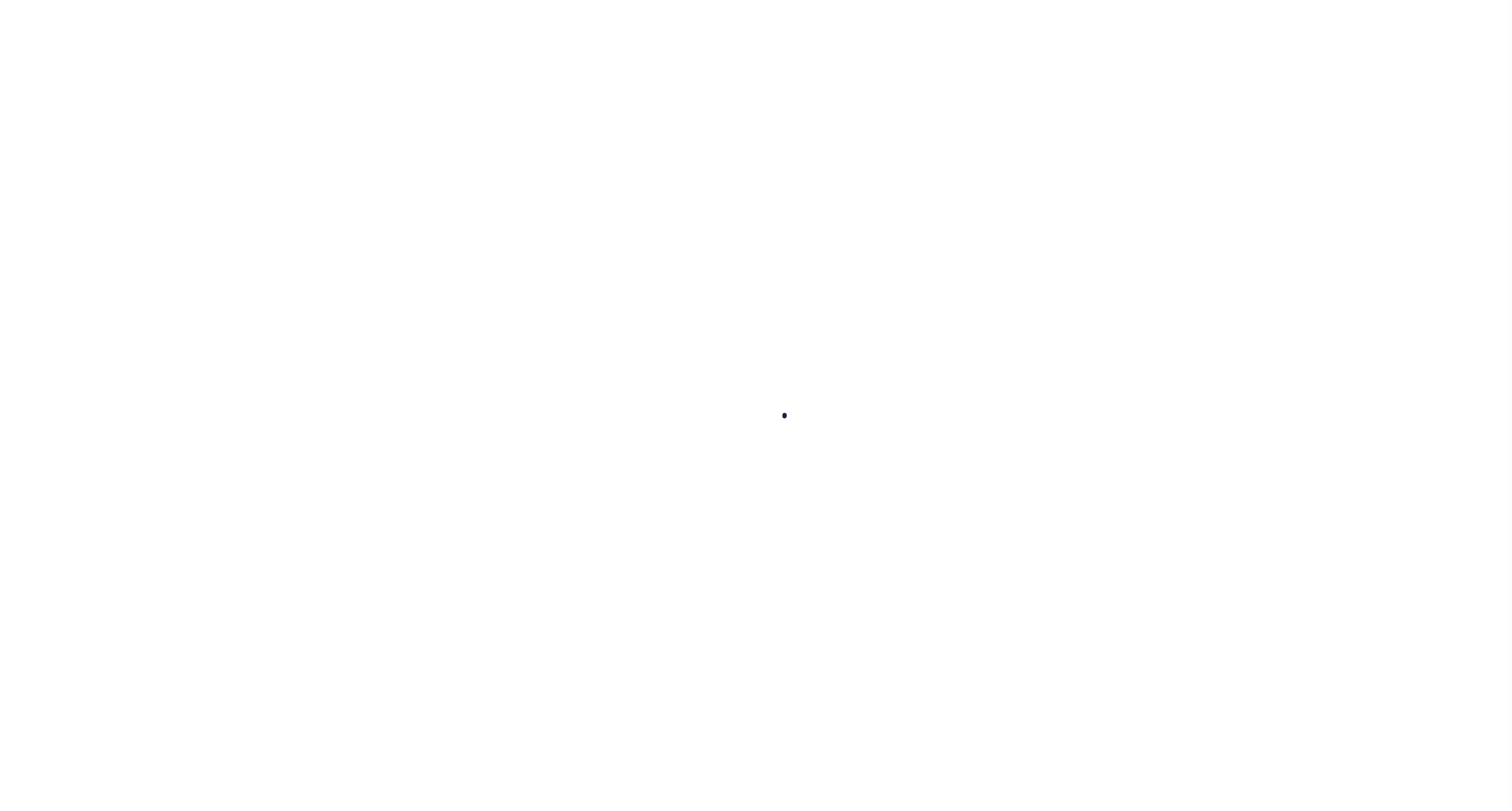
select select
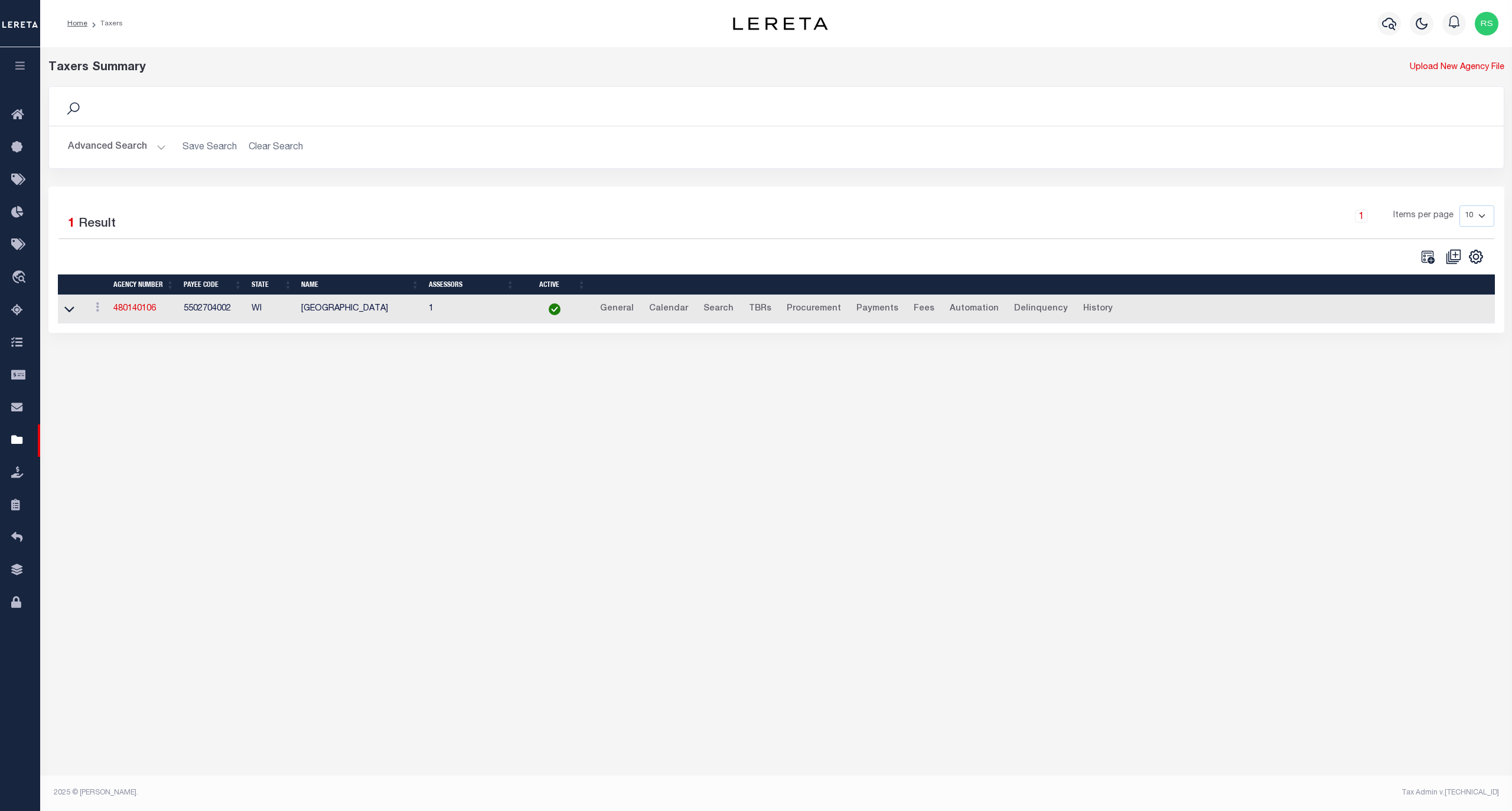
click at [112, 145] on button "Advanced Search" at bounding box center [117, 147] width 98 height 23
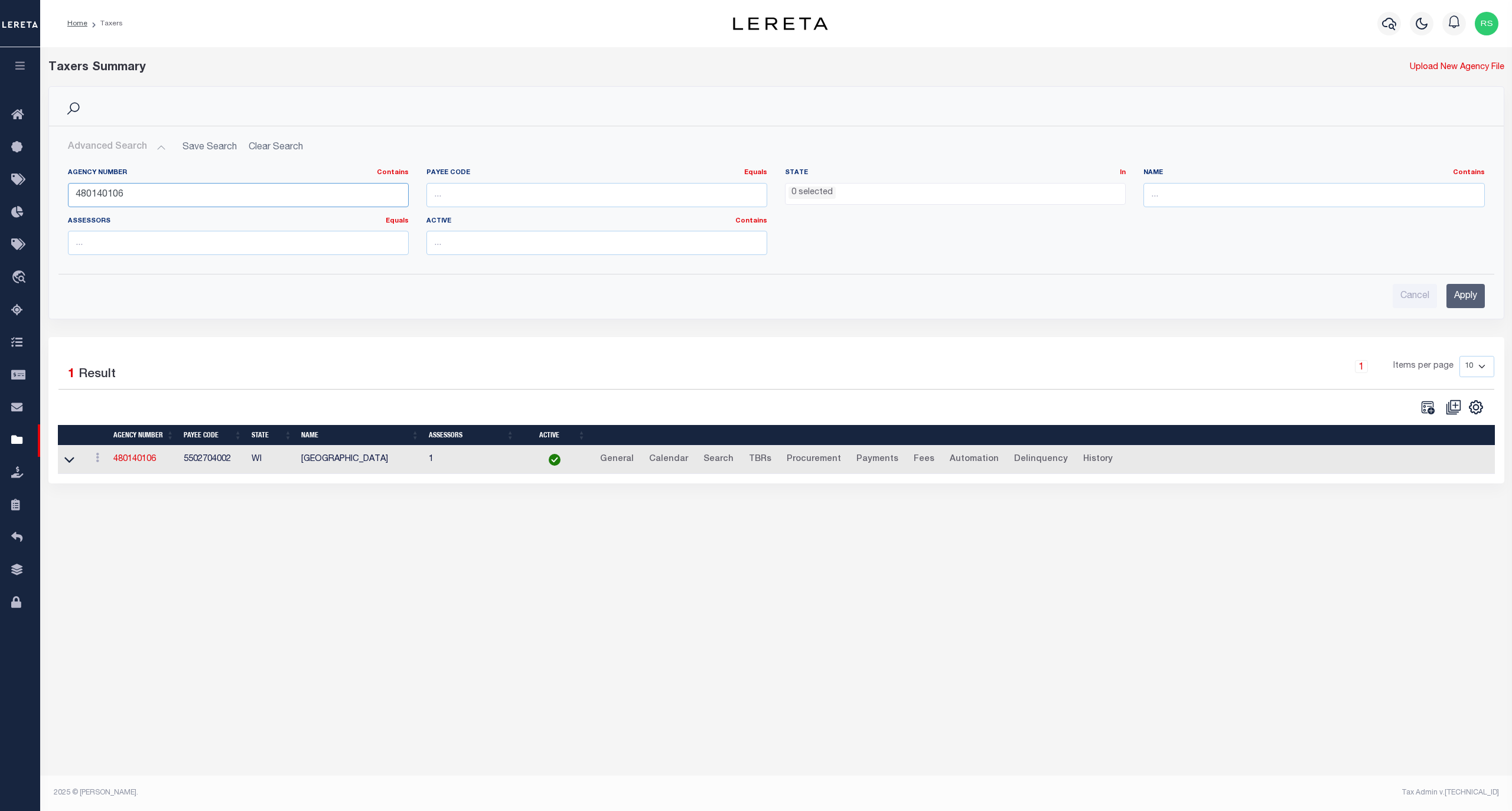
click at [130, 195] on input "480140106" at bounding box center [238, 195] width 340 height 24
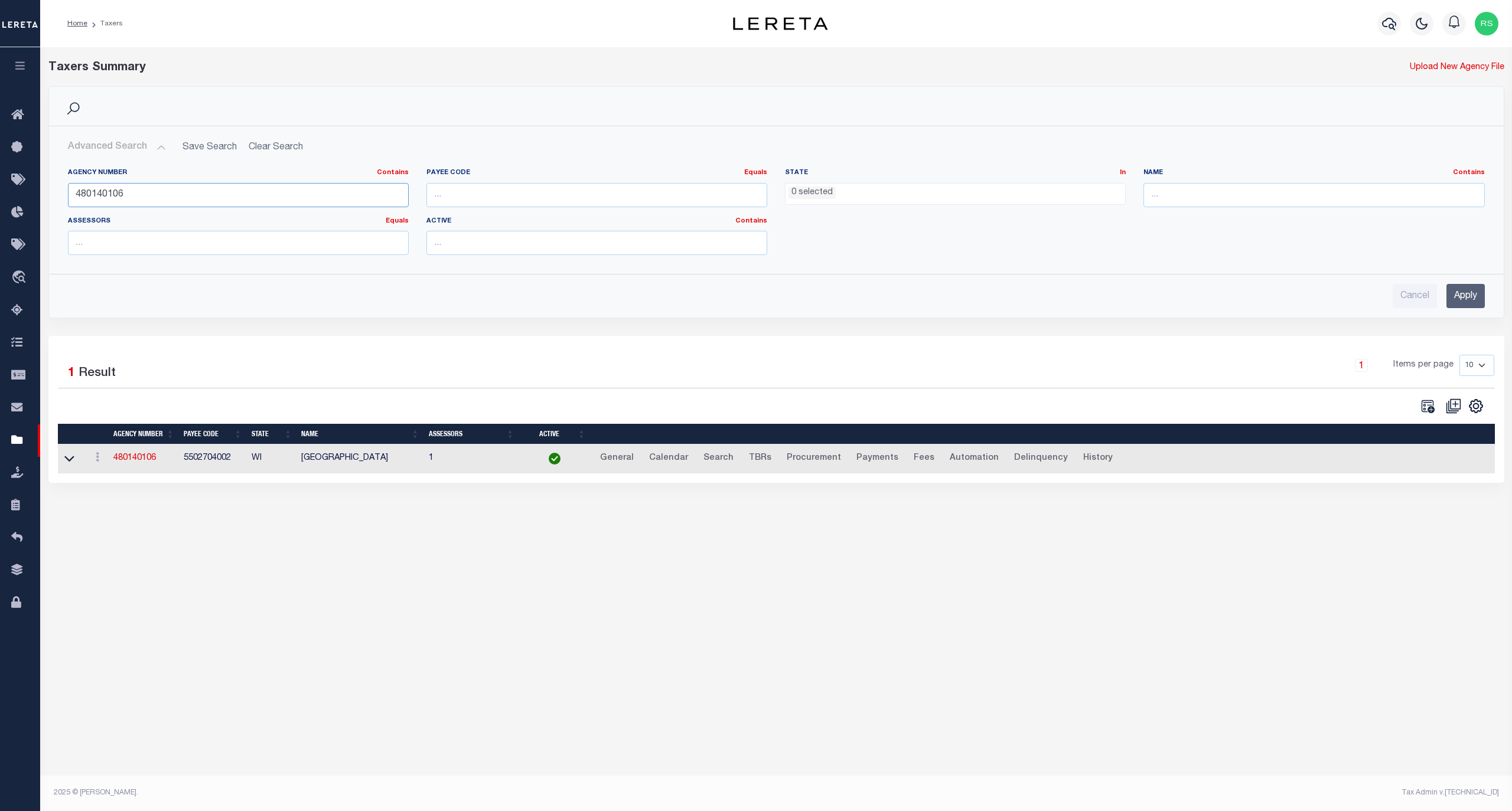
click at [130, 195] on input "480140106" at bounding box center [238, 195] width 340 height 24
paste input "304"
type input "480130406"
click at [1467, 294] on input "Apply" at bounding box center [1465, 296] width 38 height 24
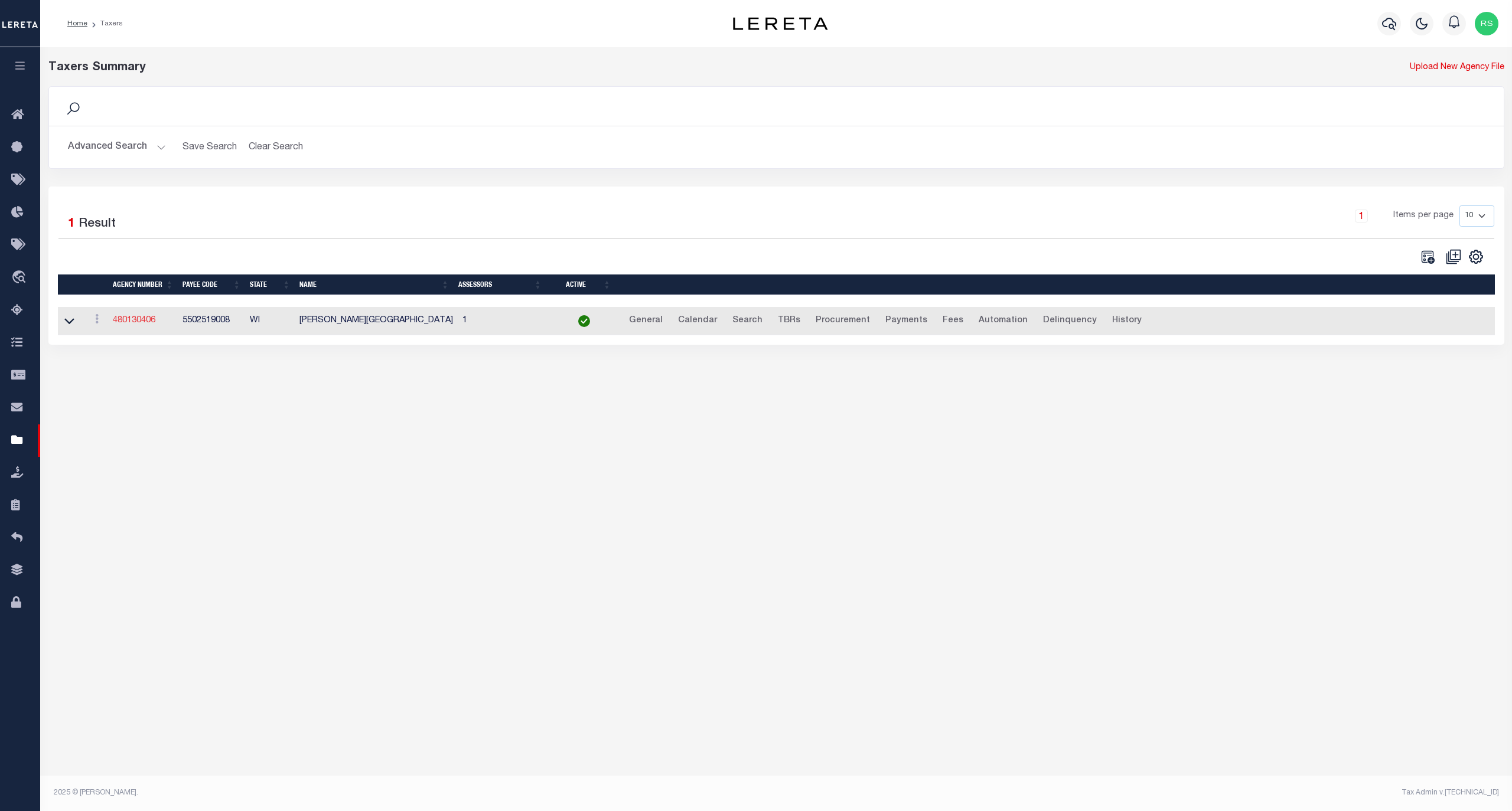
click at [140, 321] on link "480130406" at bounding box center [134, 320] width 42 height 8
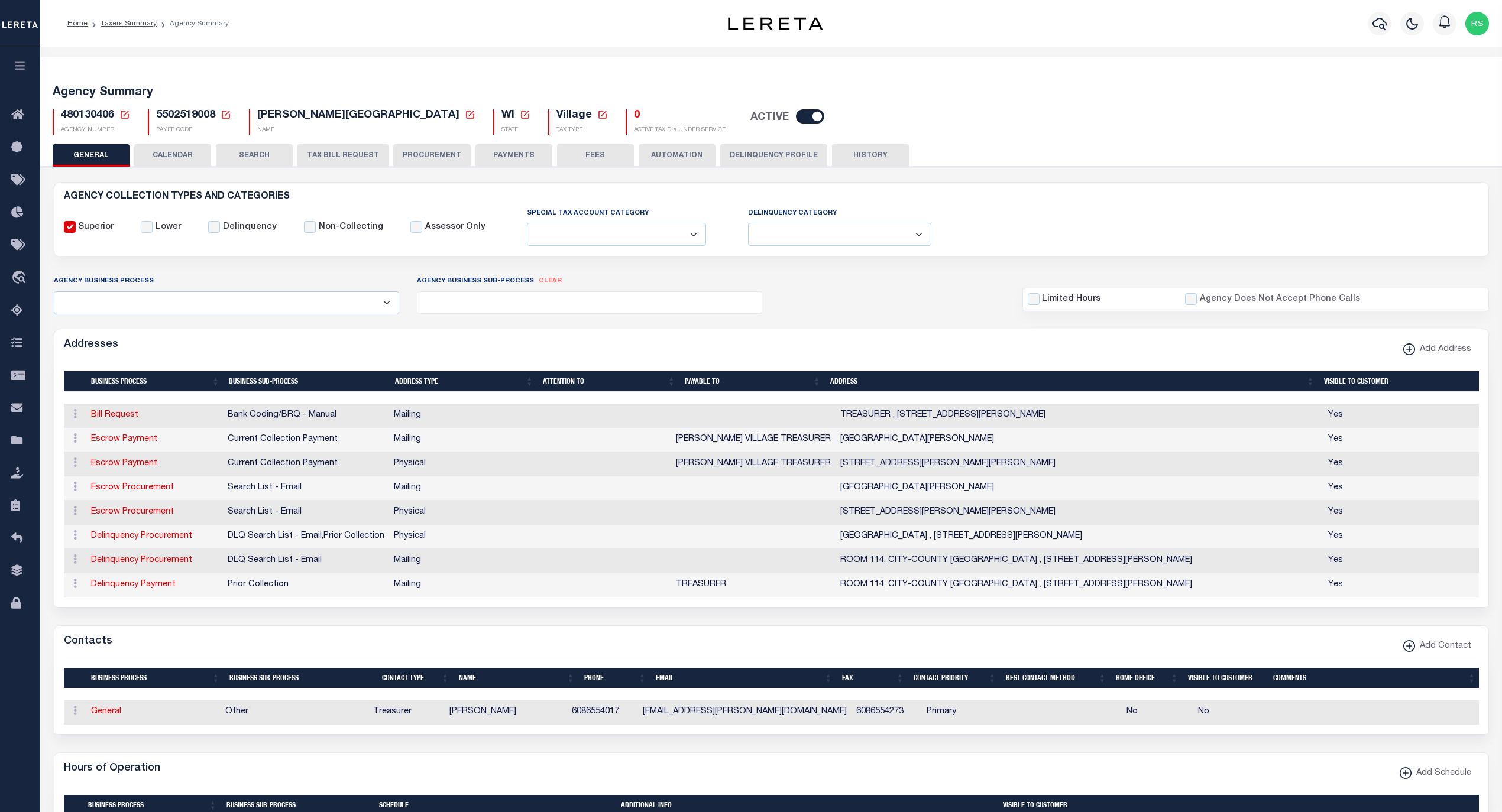
select select
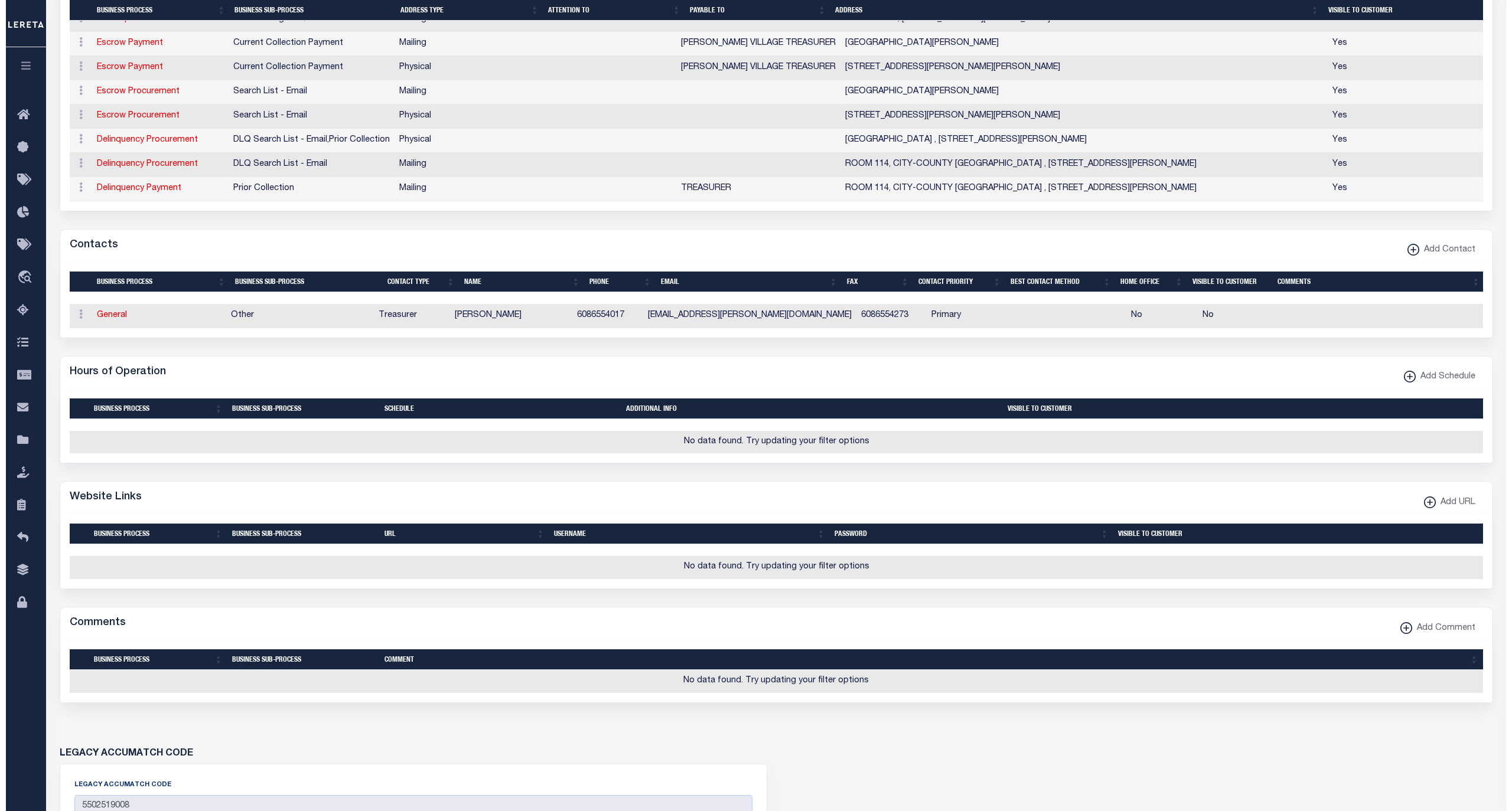
scroll to position [393, 0]
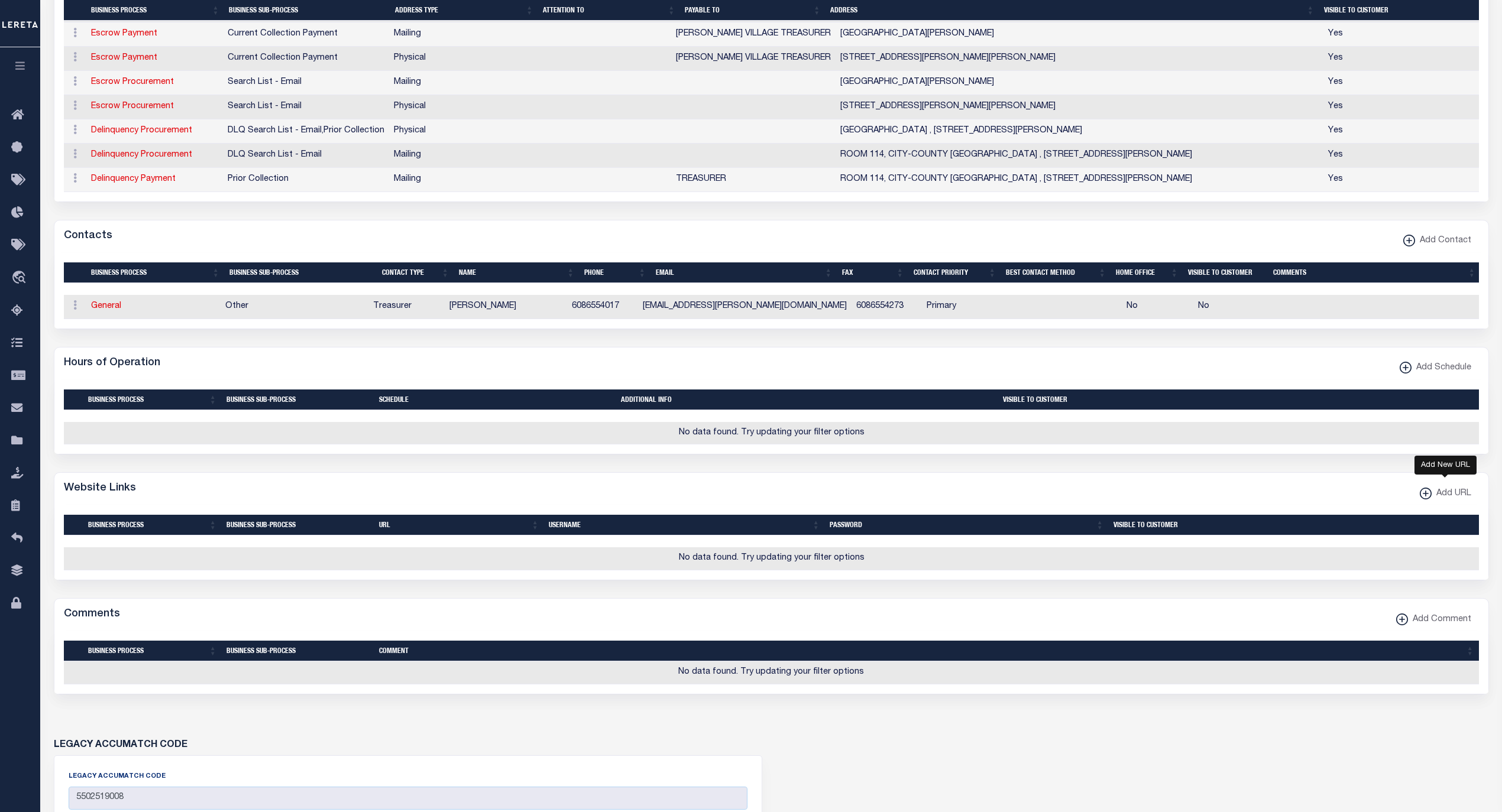
click at [1441, 501] on span "Add URL" at bounding box center [1451, 494] width 40 height 13
select select
checkbox input "true"
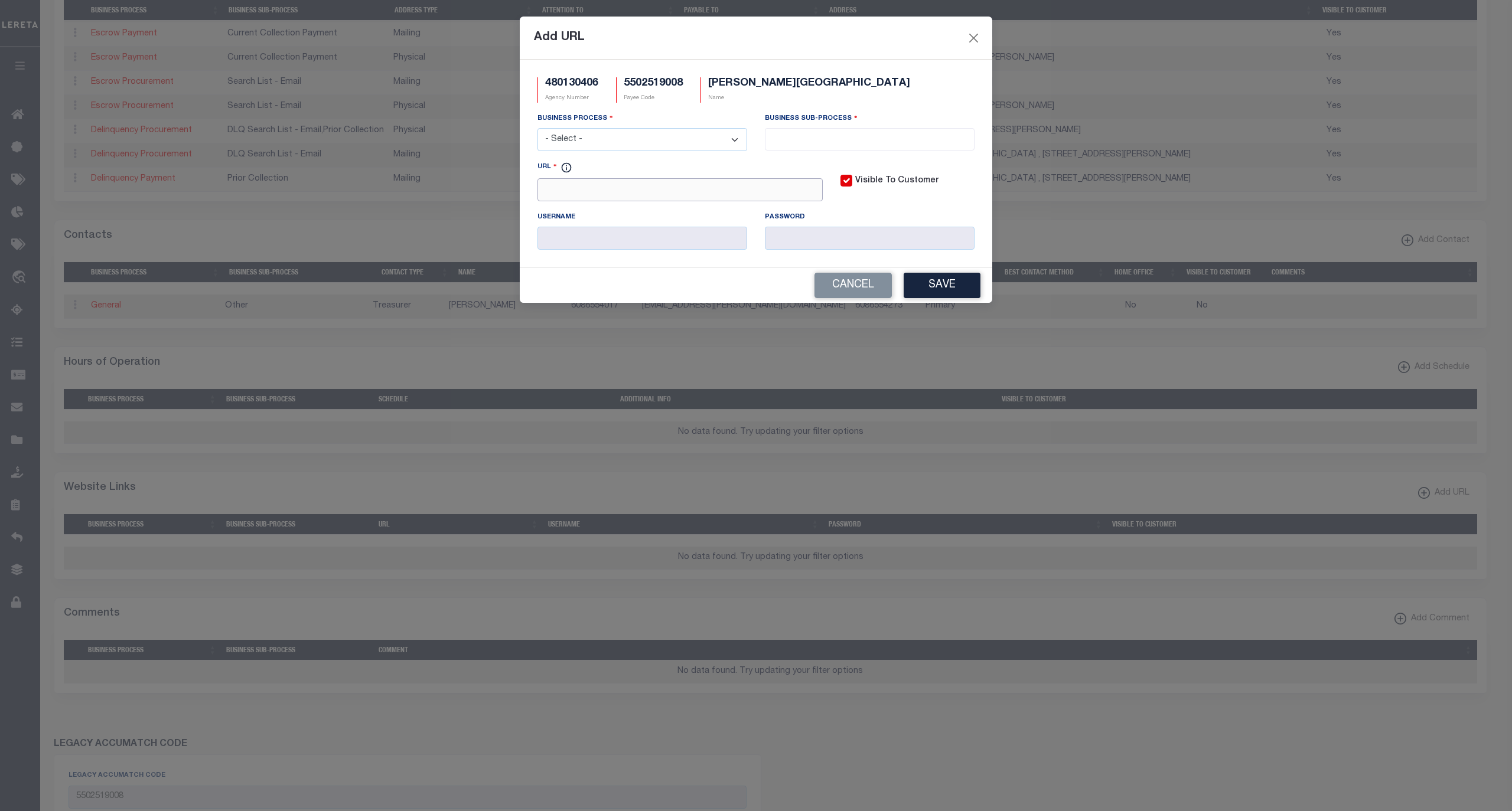
click at [674, 192] on input "URL" at bounding box center [680, 189] width 285 height 23
paste input "[URL][DOMAIN_NAME]"
type input "[URL][DOMAIN_NAME]"
click at [644, 134] on select "- Select - All Automation Bill Request Delinquency Payment Delinquency Procurem…" at bounding box center [642, 139] width 209 height 23
select select "6"
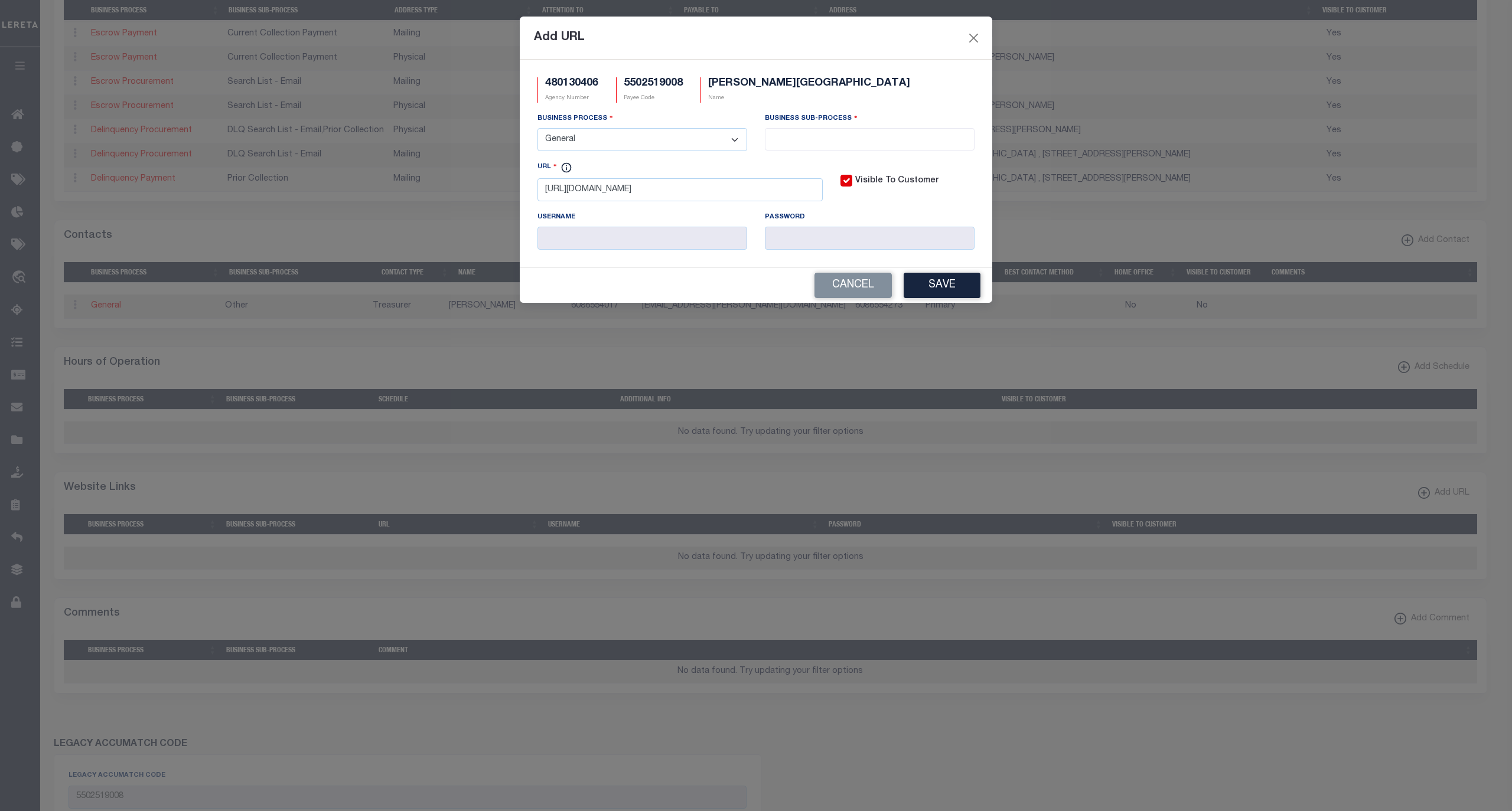
click at [537, 130] on select "- Select - All Automation Bill Request Delinquency Payment Delinquency Procurem…" at bounding box center [642, 139] width 209 height 23
click at [790, 143] on input "search" at bounding box center [869, 138] width 202 height 13
select select "39"
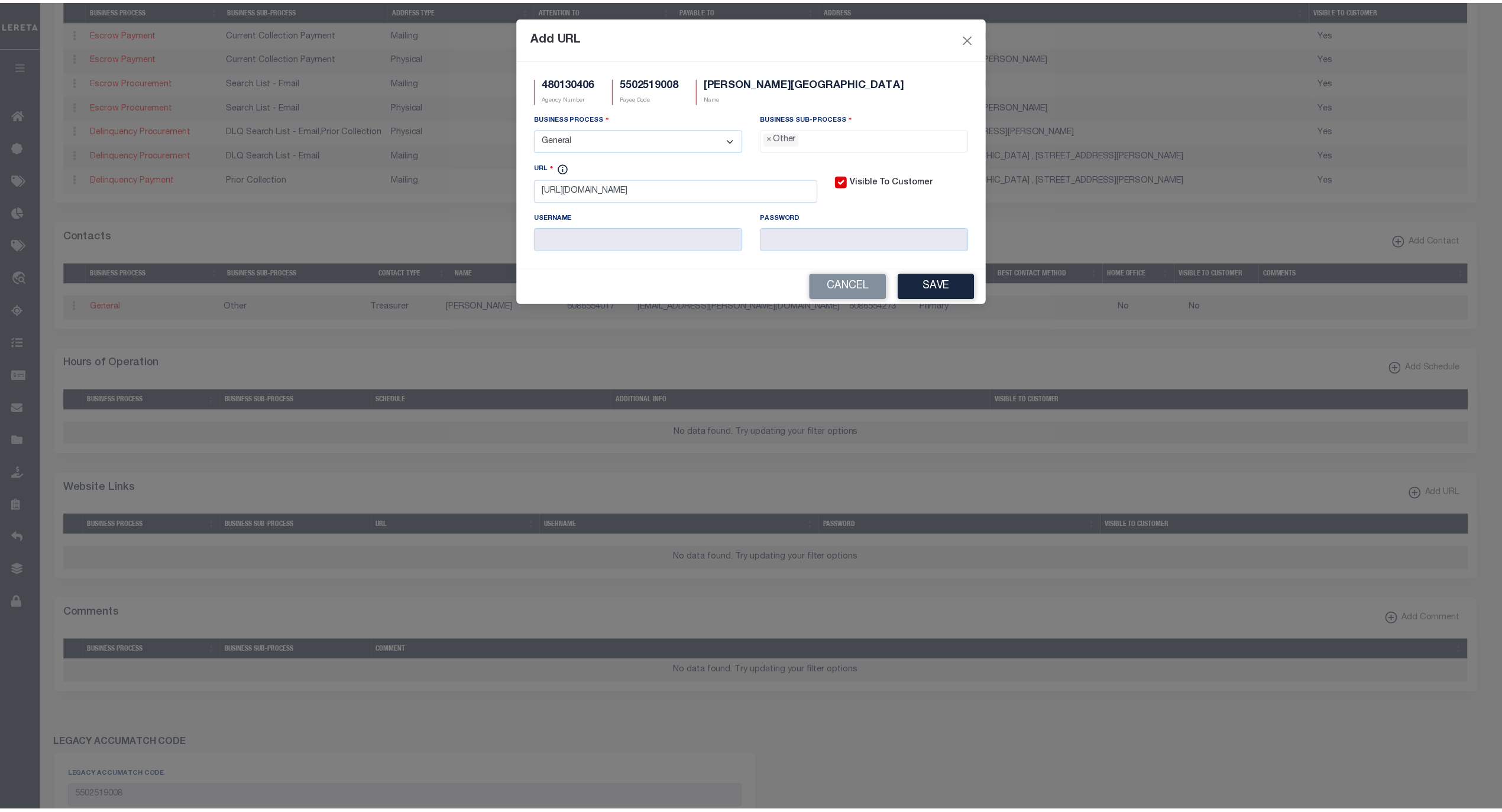
scroll to position [20, 0]
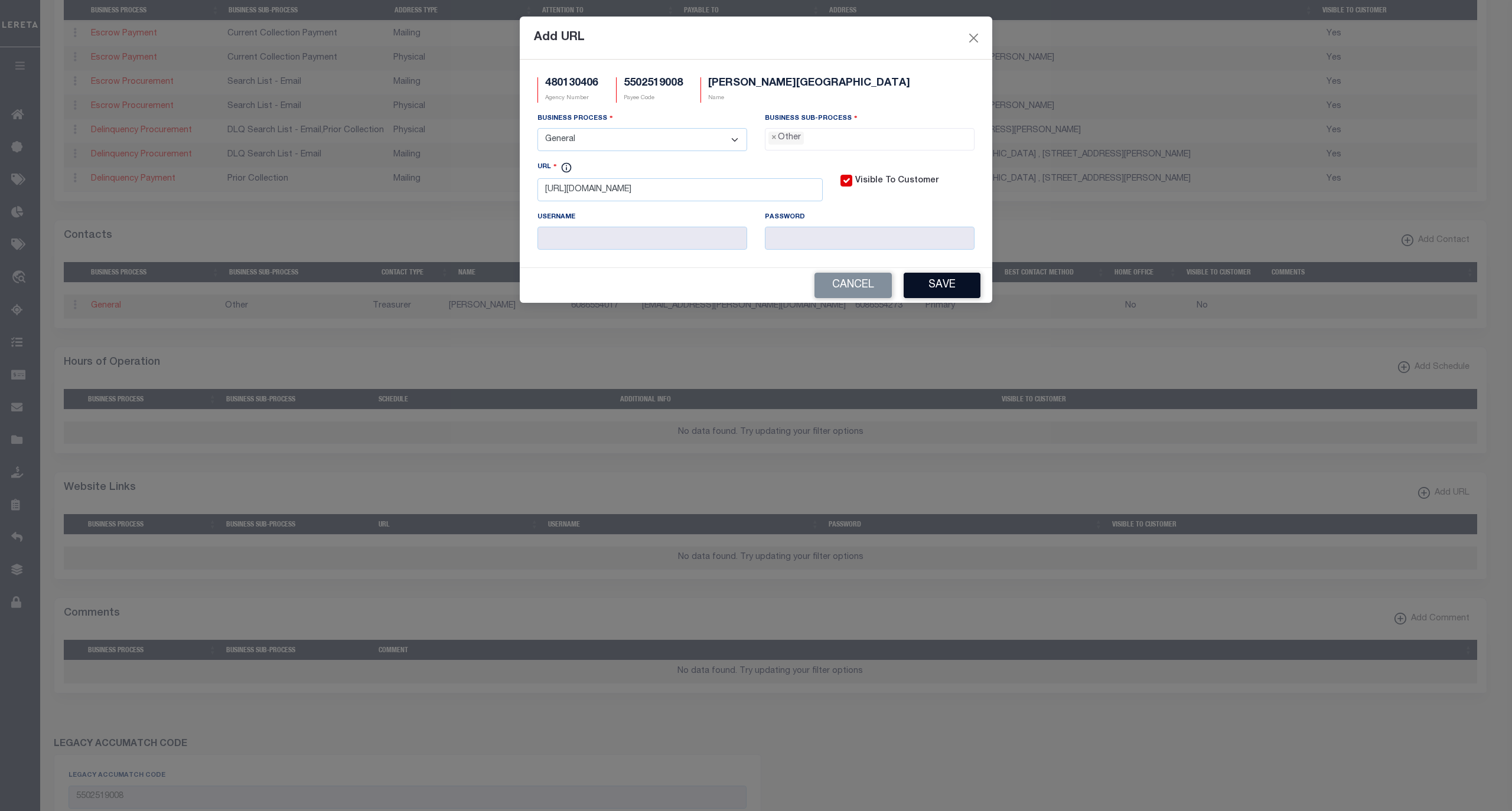
click at [944, 293] on button "Save" at bounding box center [942, 285] width 77 height 25
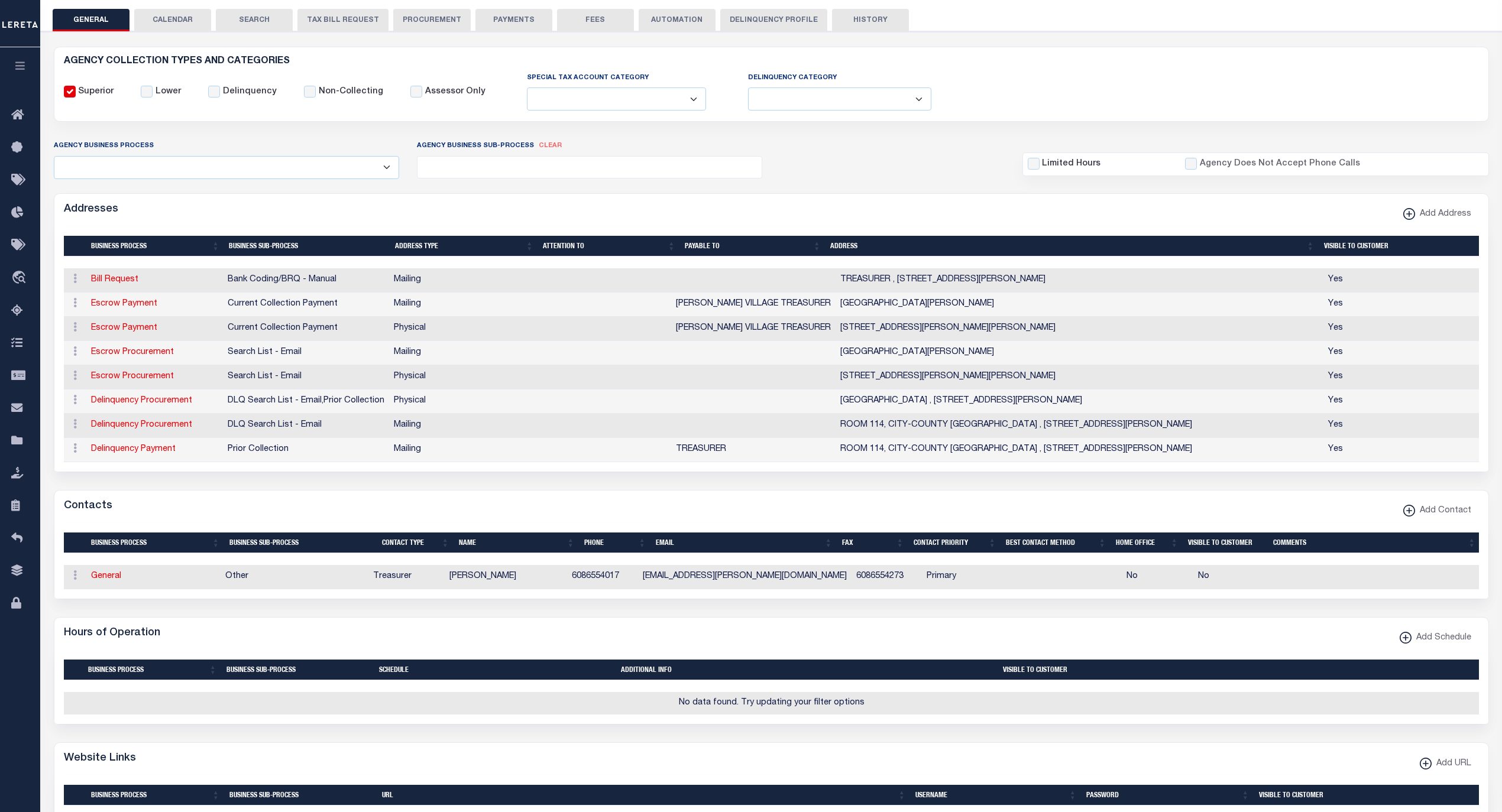
scroll to position [131, 0]
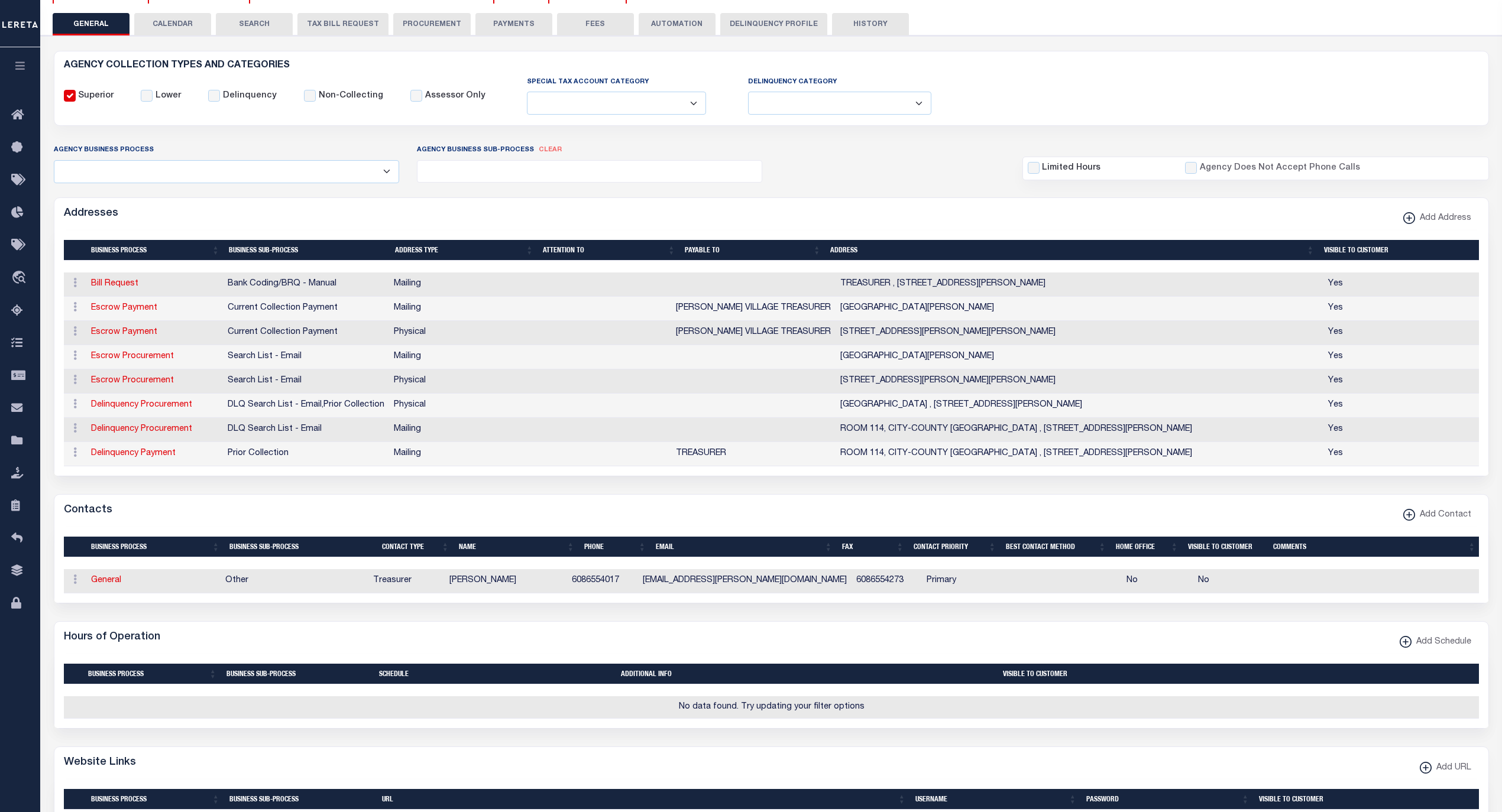
click at [584, 27] on button "FEES" at bounding box center [596, 24] width 77 height 22
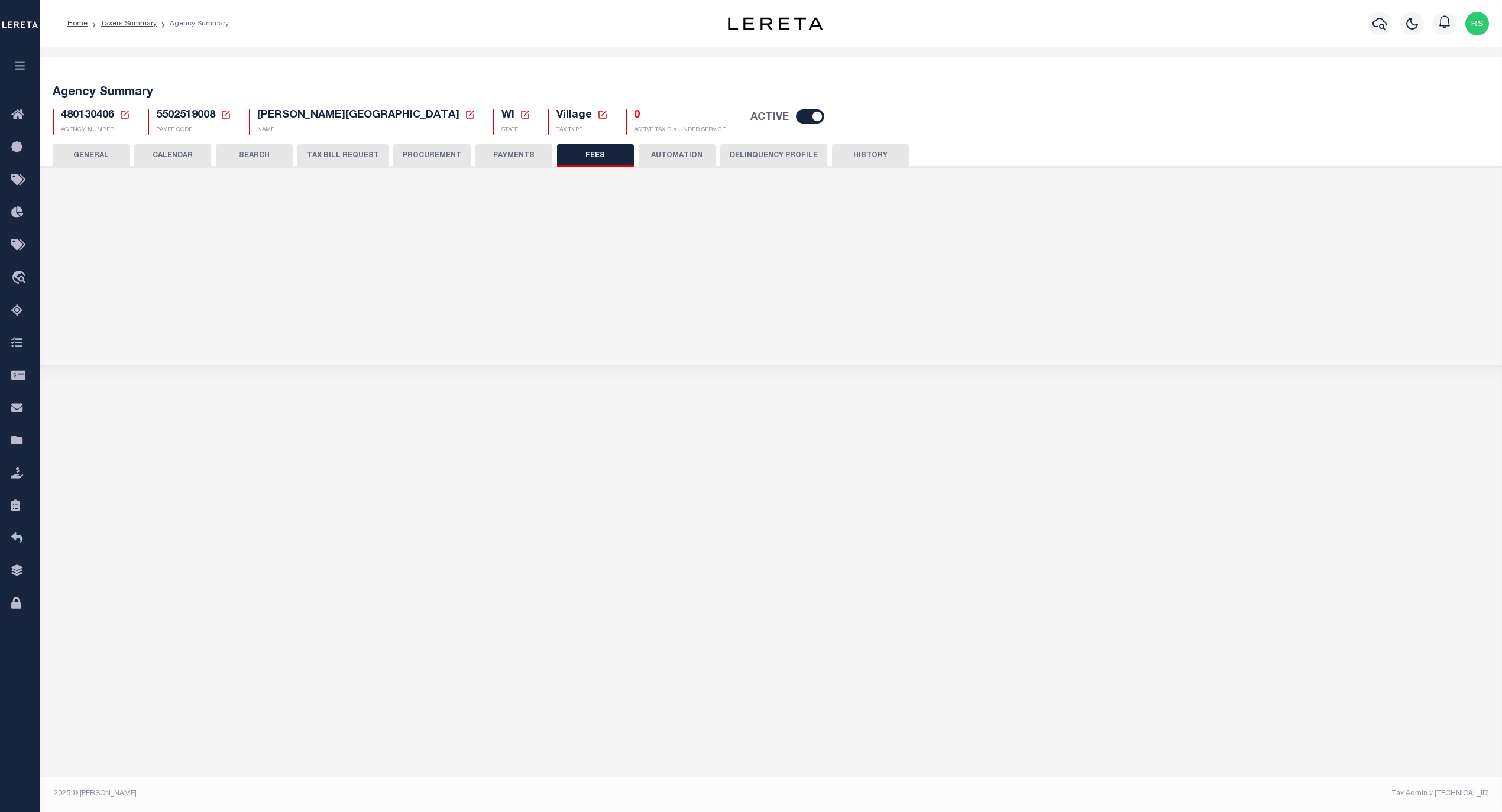
scroll to position [0, 0]
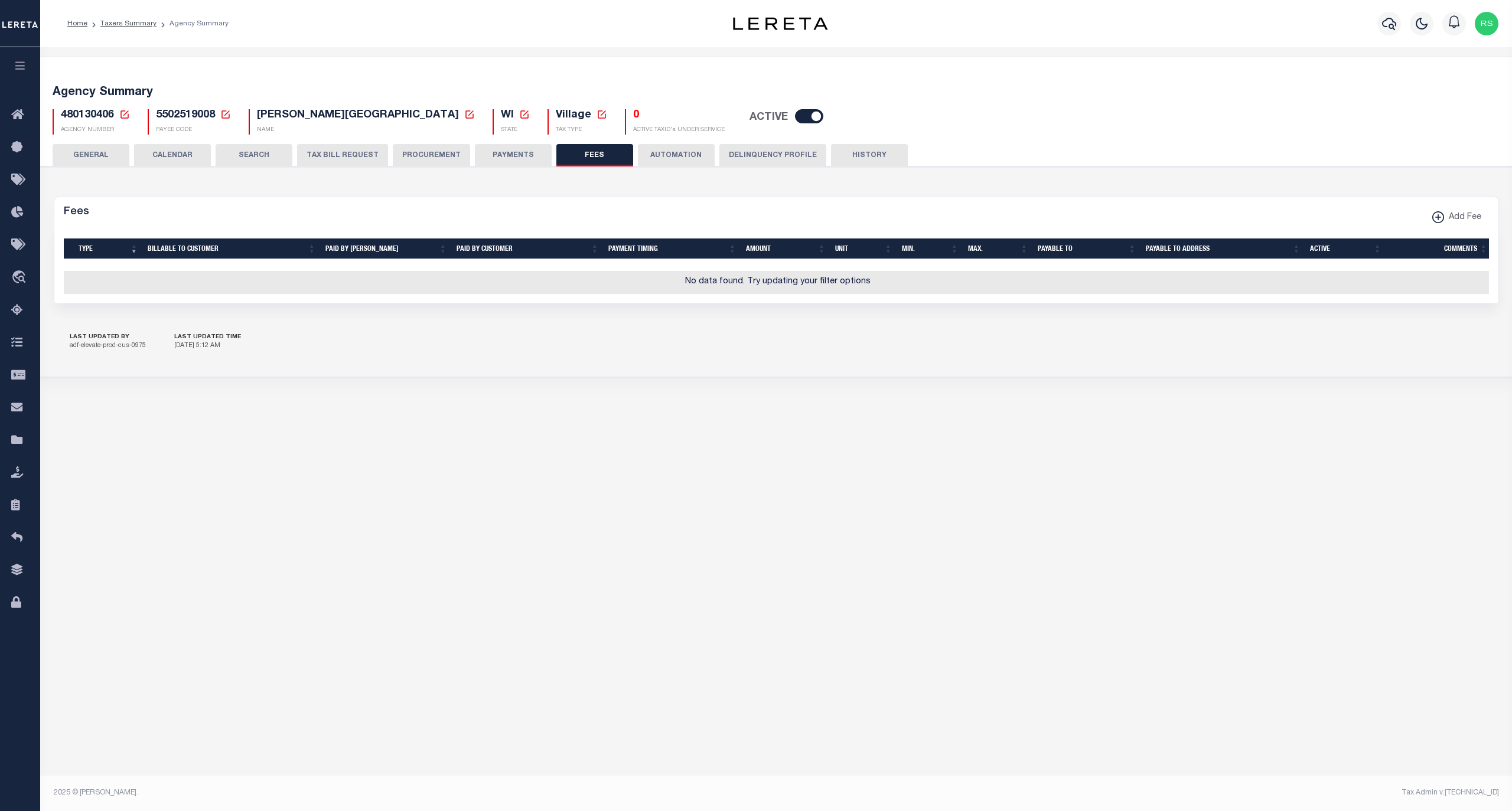
click at [508, 157] on button "PAYMENTS" at bounding box center [513, 155] width 77 height 22
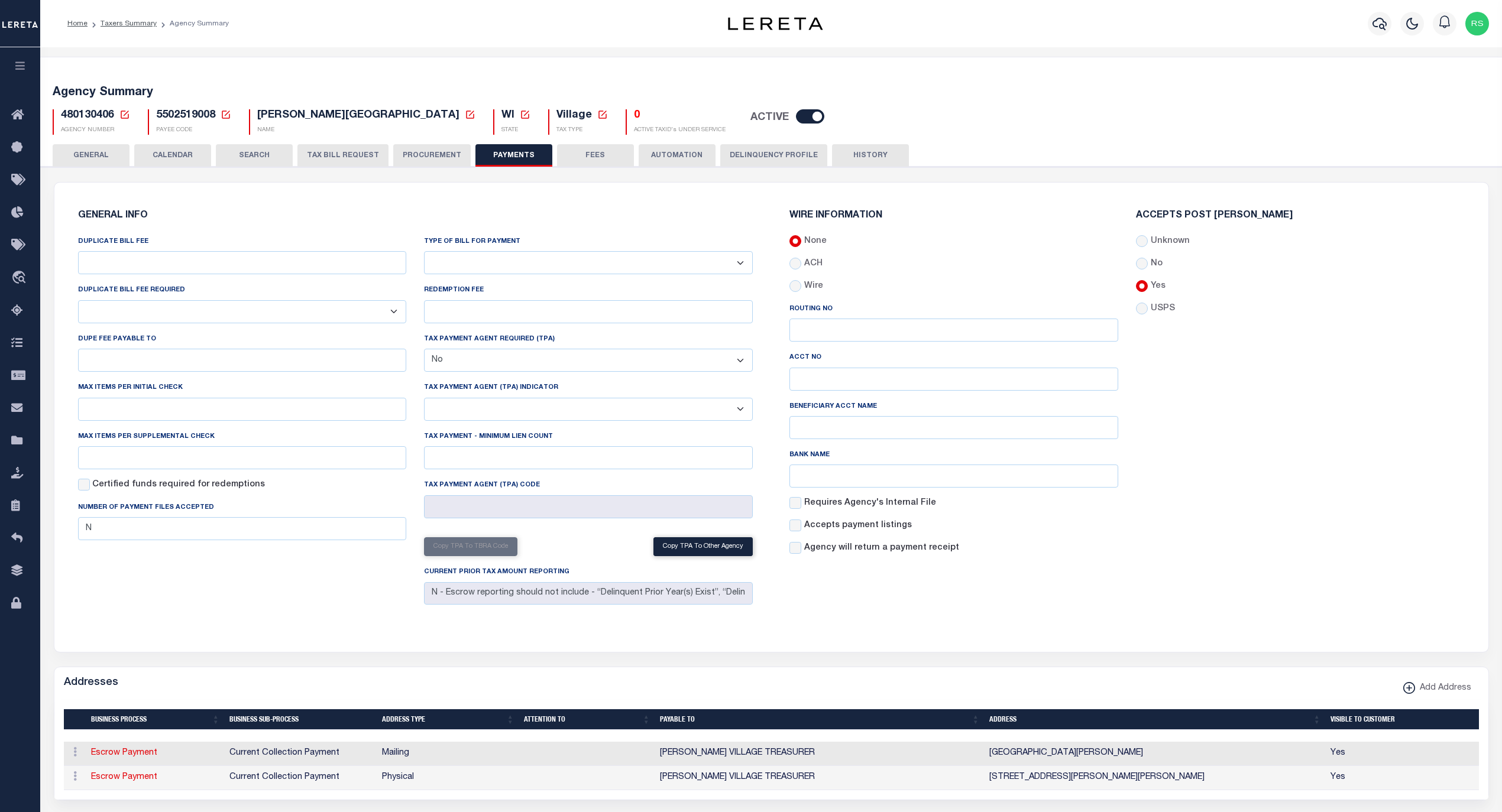
click at [91, 157] on button "GENERAL" at bounding box center [91, 155] width 77 height 22
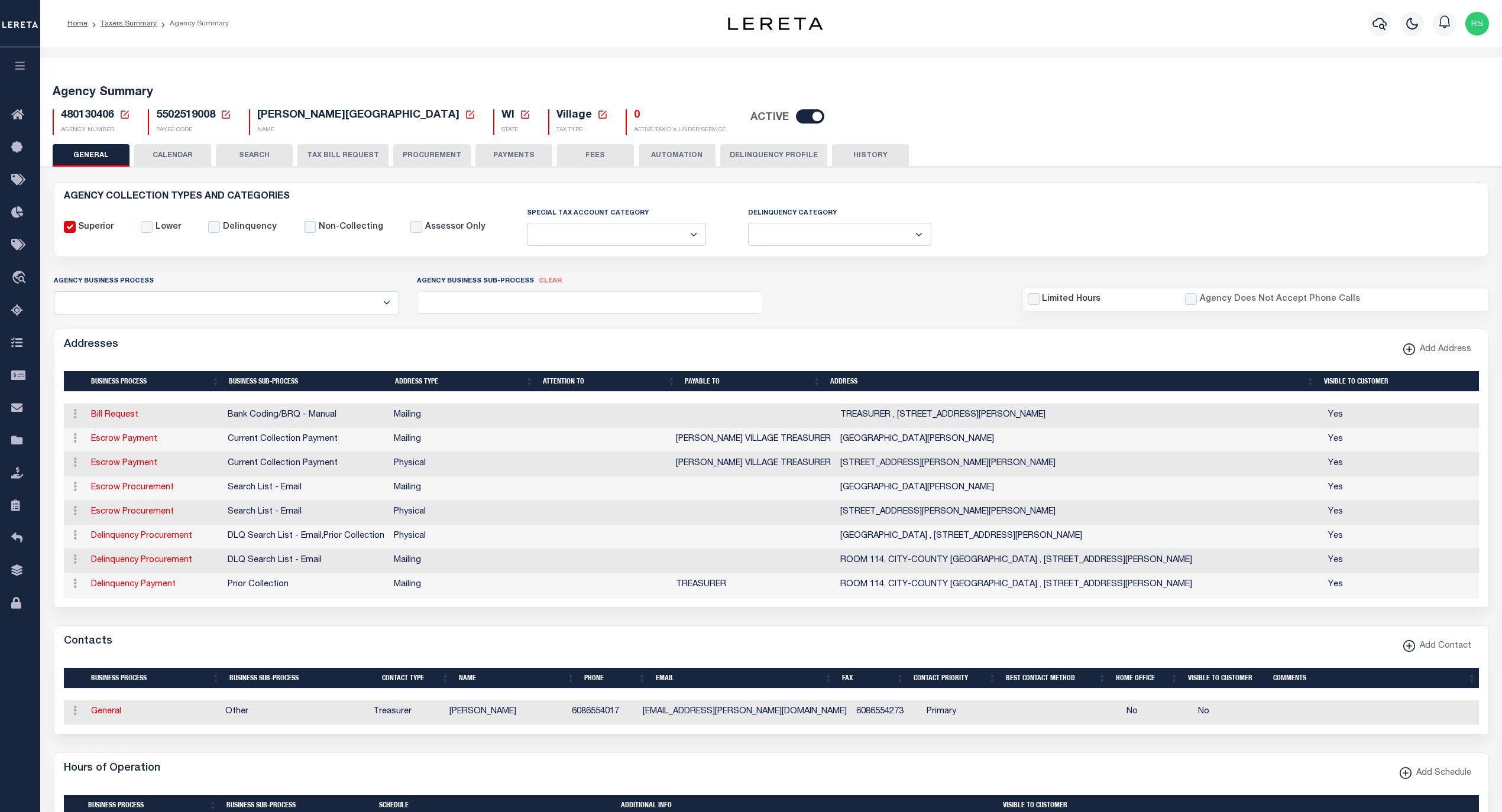
click at [576, 140] on div "Agency Summary 480130406 Agency Number Edit Cancel Ok New Agency Number Cancel …" at bounding box center [771, 108] width 1466 height 72
click at [573, 149] on button "FEES" at bounding box center [596, 155] width 77 height 22
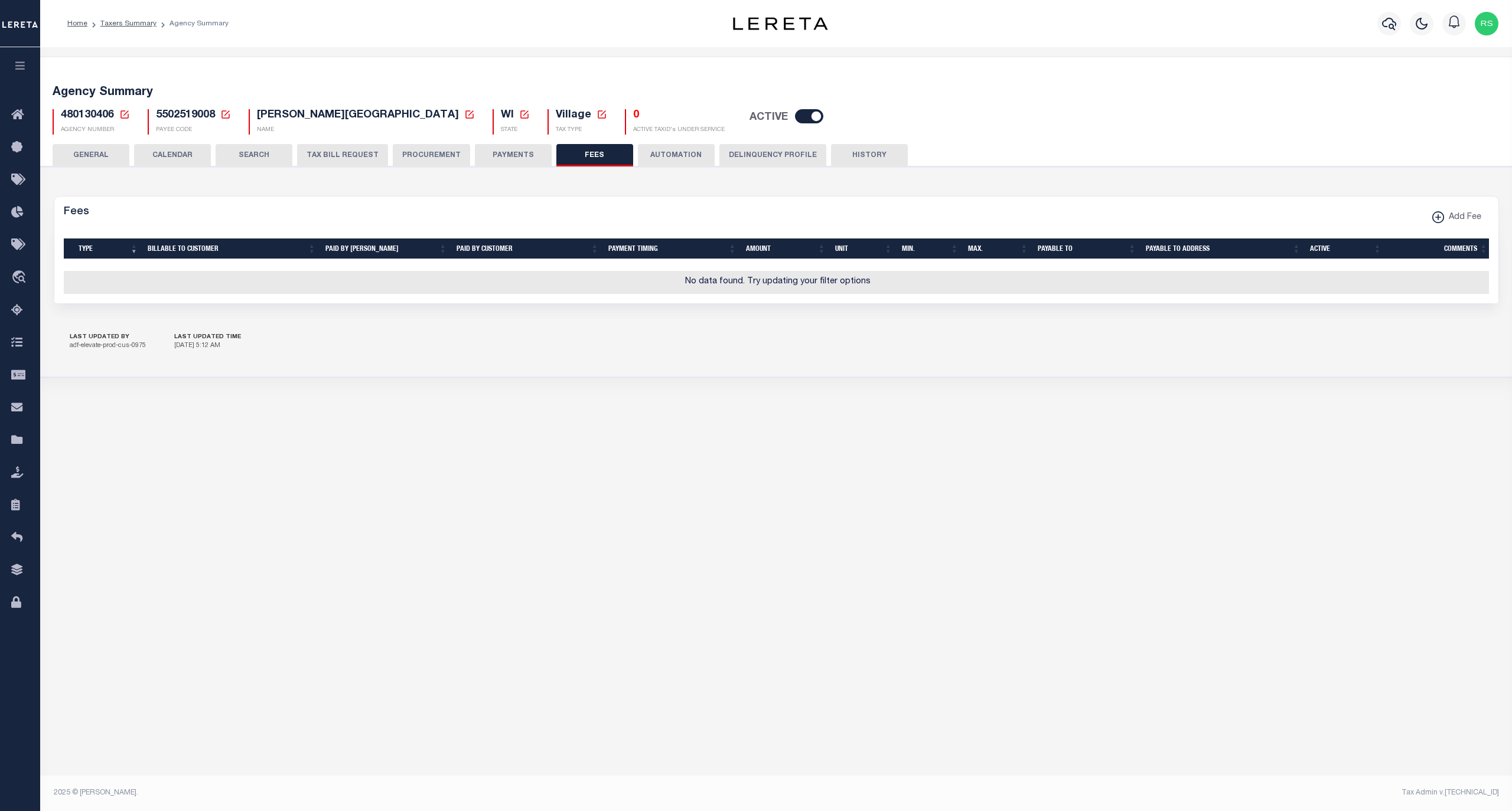
click at [522, 152] on button "PAYMENTS" at bounding box center [513, 155] width 77 height 22
